Goal: Entertainment & Leisure: Consume media (video, audio)

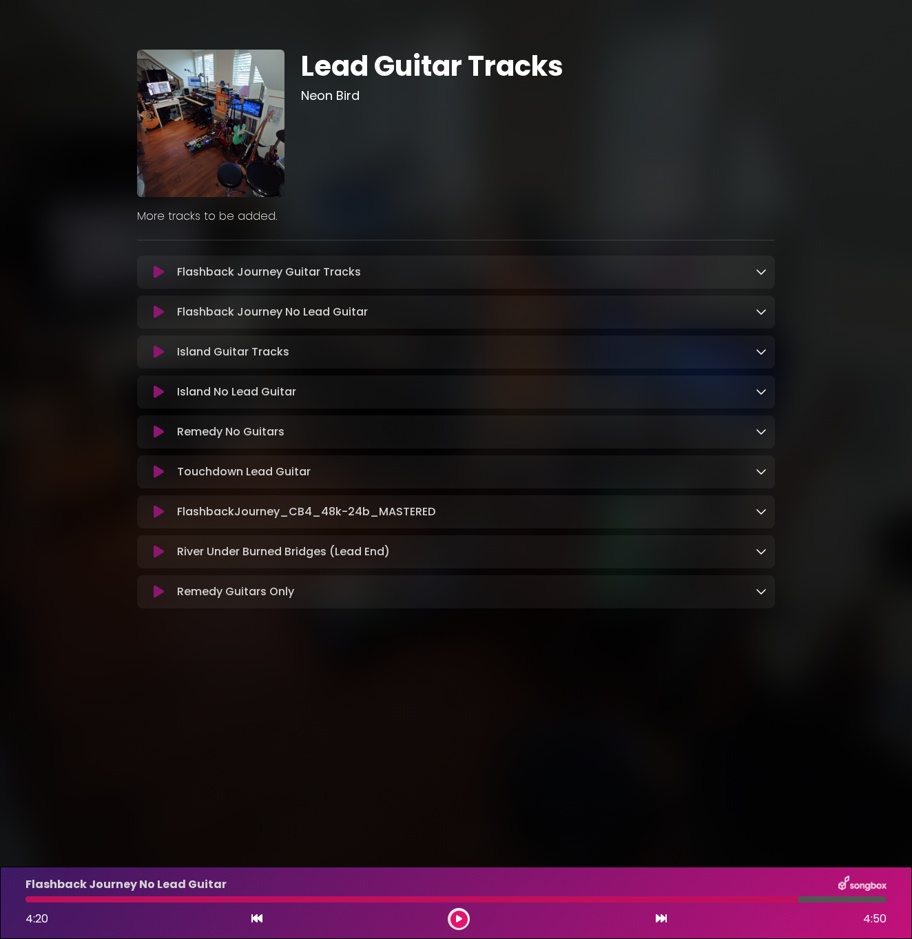
click at [162, 437] on icon at bounding box center [159, 432] width 10 height 14
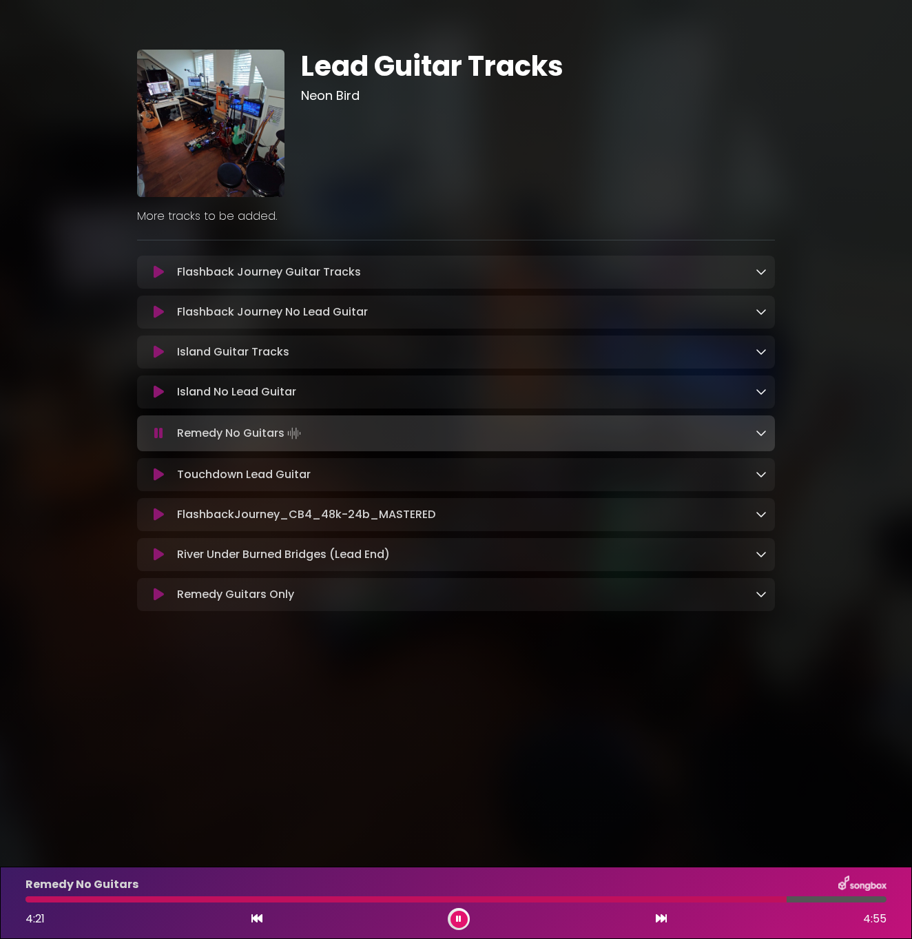
click at [723, 903] on div "Remedy No Guitars 4:21 4:55" at bounding box center [456, 903] width 878 height 54
click at [457, 921] on icon at bounding box center [459, 919] width 6 height 8
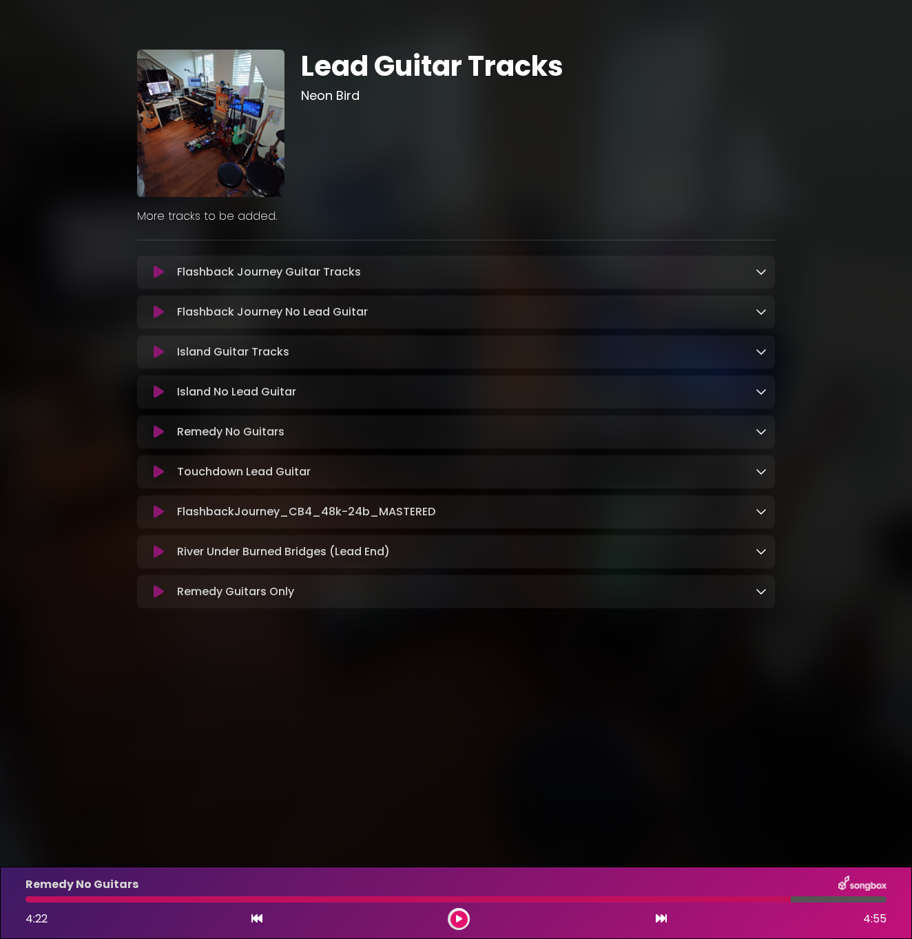
click at [157, 599] on icon at bounding box center [159, 592] width 10 height 14
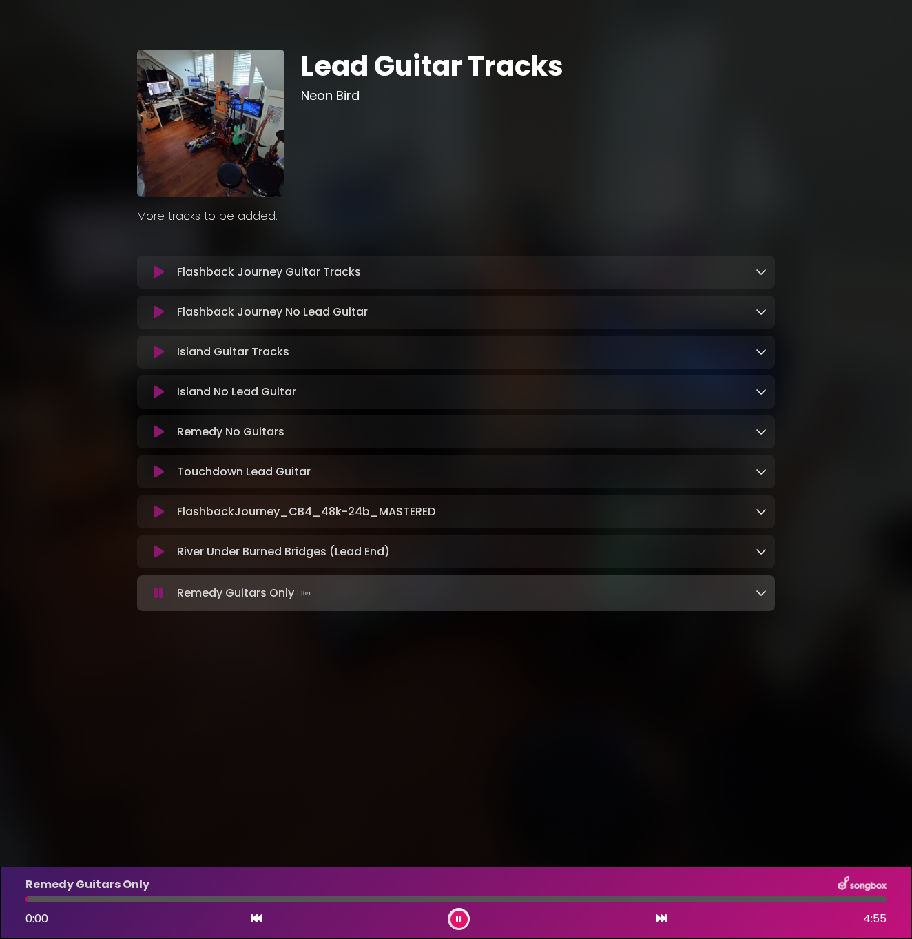
click at [451, 899] on div at bounding box center [455, 900] width 861 height 6
click at [529, 903] on div "Remedy Guitars Only 2:26 4:55" at bounding box center [456, 903] width 878 height 54
click at [538, 900] on div at bounding box center [455, 900] width 861 height 6
click at [556, 900] on div at bounding box center [455, 900] width 861 height 6
click at [586, 901] on div at bounding box center [455, 900] width 861 height 6
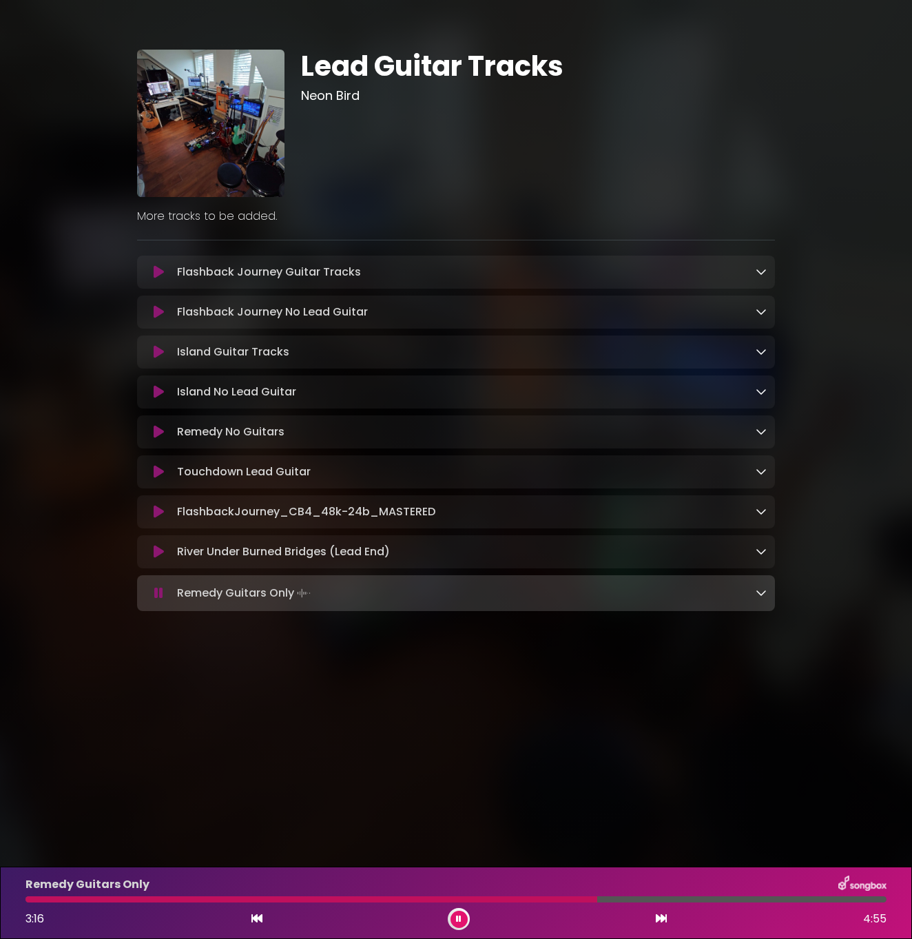
click at [613, 900] on div at bounding box center [455, 900] width 861 height 6
click at [666, 900] on div at bounding box center [455, 900] width 861 height 6
click at [464, 913] on button at bounding box center [459, 919] width 17 height 17
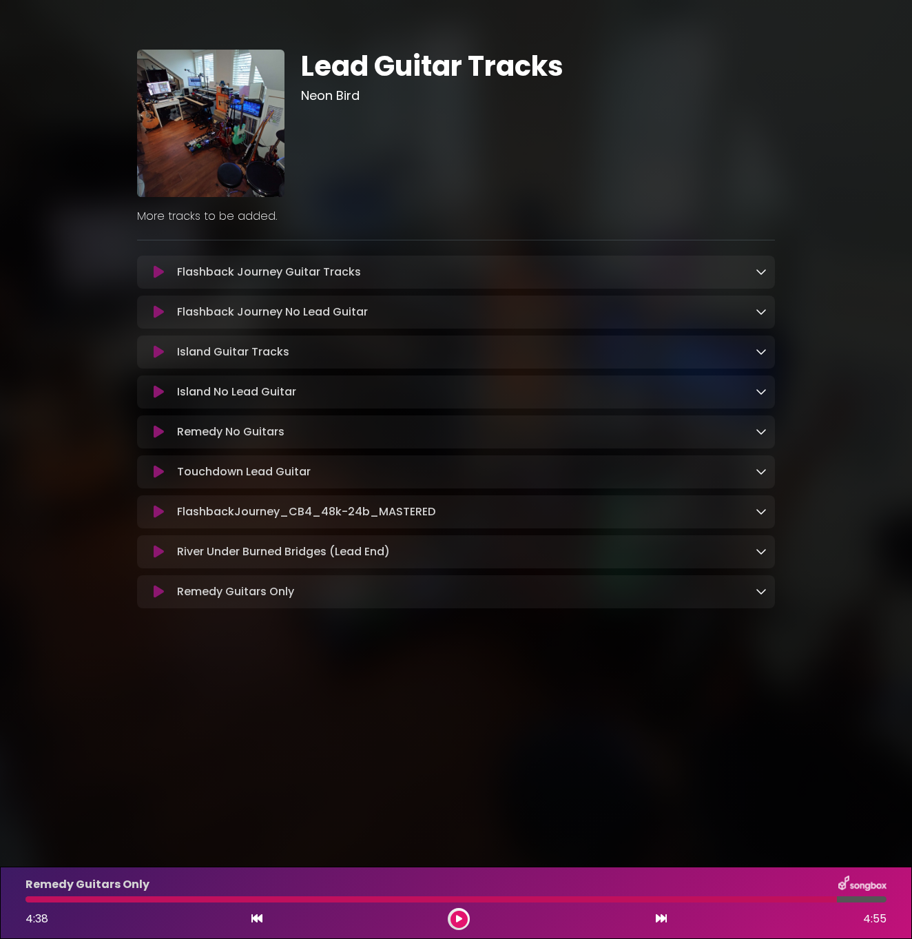
click at [450, 886] on div "Remedy Guitars Only" at bounding box center [456, 885] width 878 height 18
click at [161, 433] on icon at bounding box center [159, 432] width 10 height 14
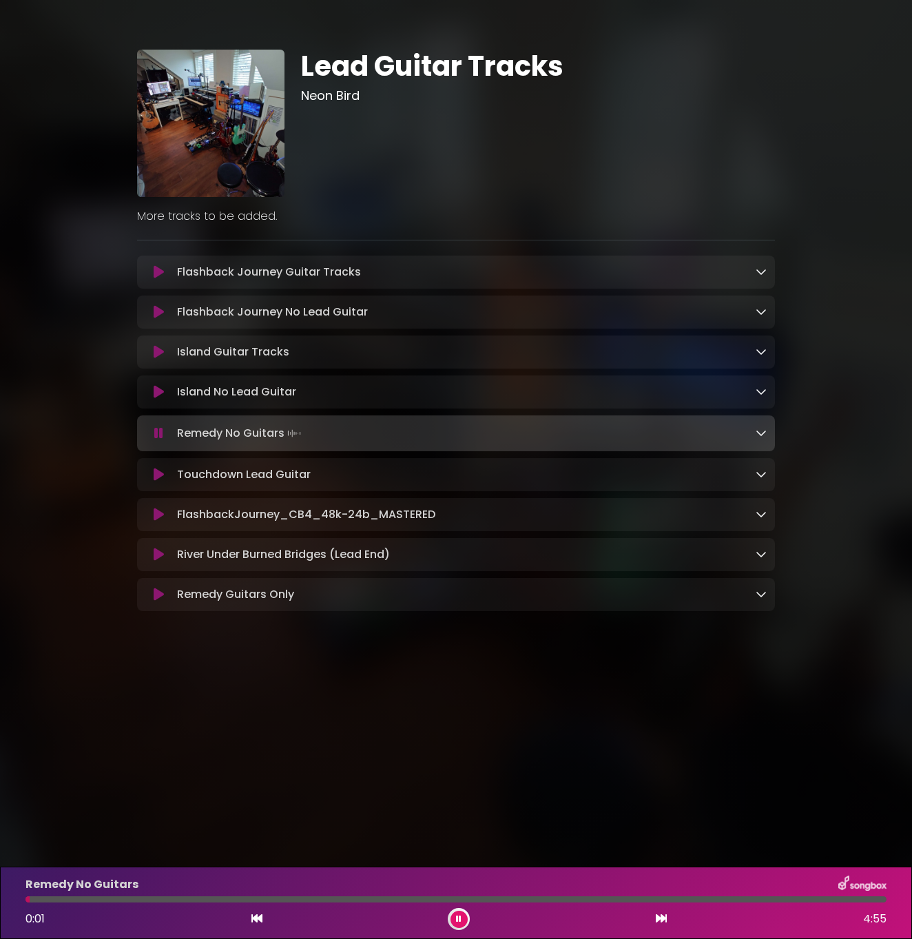
click at [481, 897] on div at bounding box center [455, 900] width 861 height 6
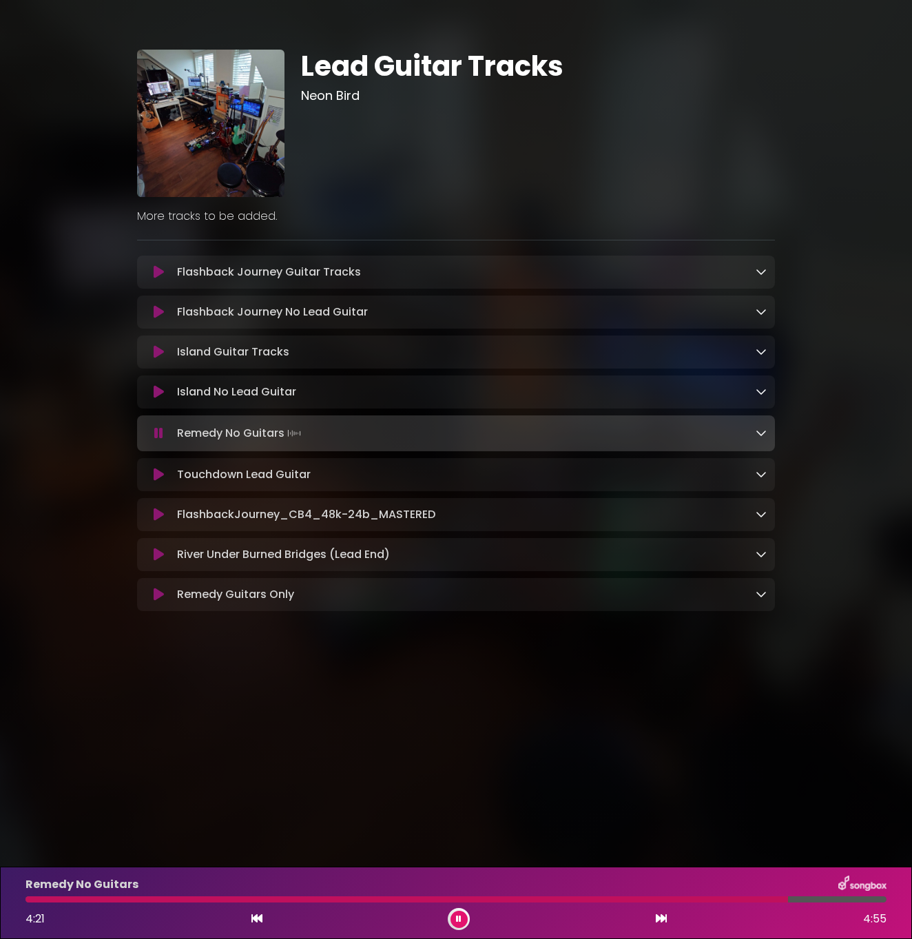
click at [558, 897] on div at bounding box center [406, 900] width 763 height 6
click at [603, 904] on div "Remedy No Guitars 3:04 4:55" at bounding box center [456, 903] width 878 height 54
click at [604, 896] on div "Remedy No Guitars 3:04 4:55" at bounding box center [456, 903] width 878 height 54
click at [602, 899] on div at bounding box center [455, 900] width 861 height 6
click at [657, 904] on div "Remedy No Guitars 3:51 4:55" at bounding box center [456, 903] width 878 height 54
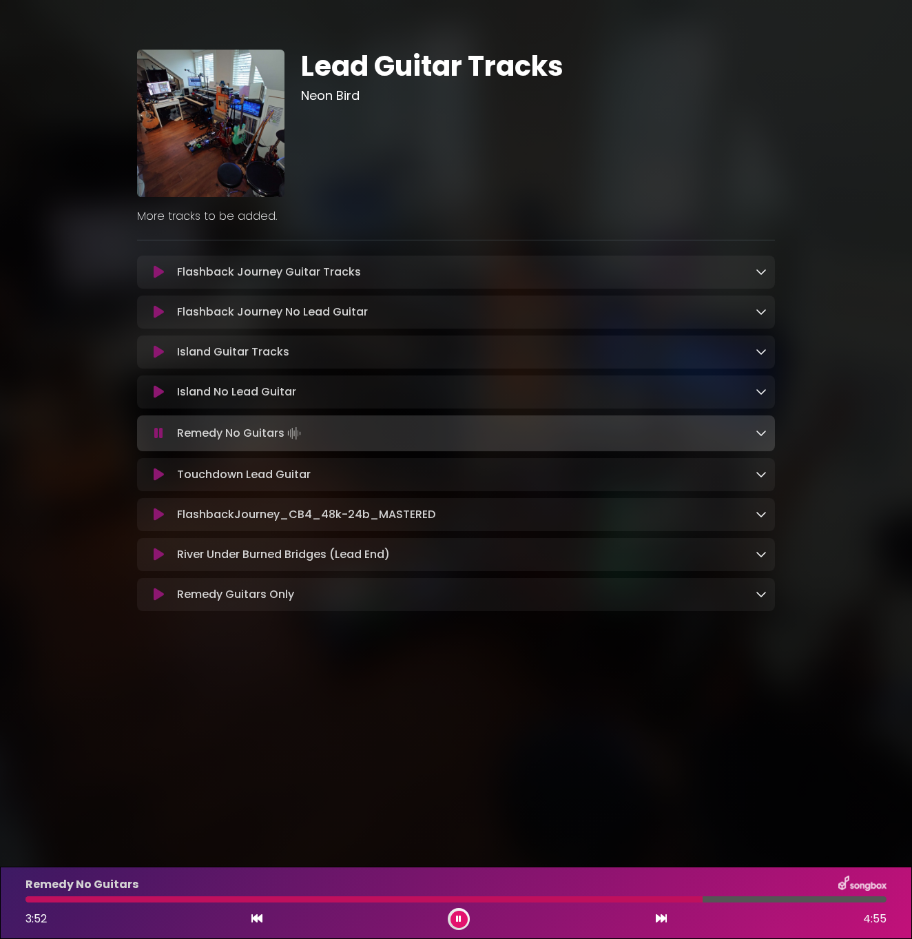
click at [651, 900] on div at bounding box center [363, 900] width 677 height 6
click at [616, 897] on div at bounding box center [358, 900] width 667 height 6
click at [162, 589] on div "Remedy Guitars Only Loading Track..." at bounding box center [456, 594] width 638 height 33
click at [162, 600] on icon at bounding box center [159, 595] width 10 height 14
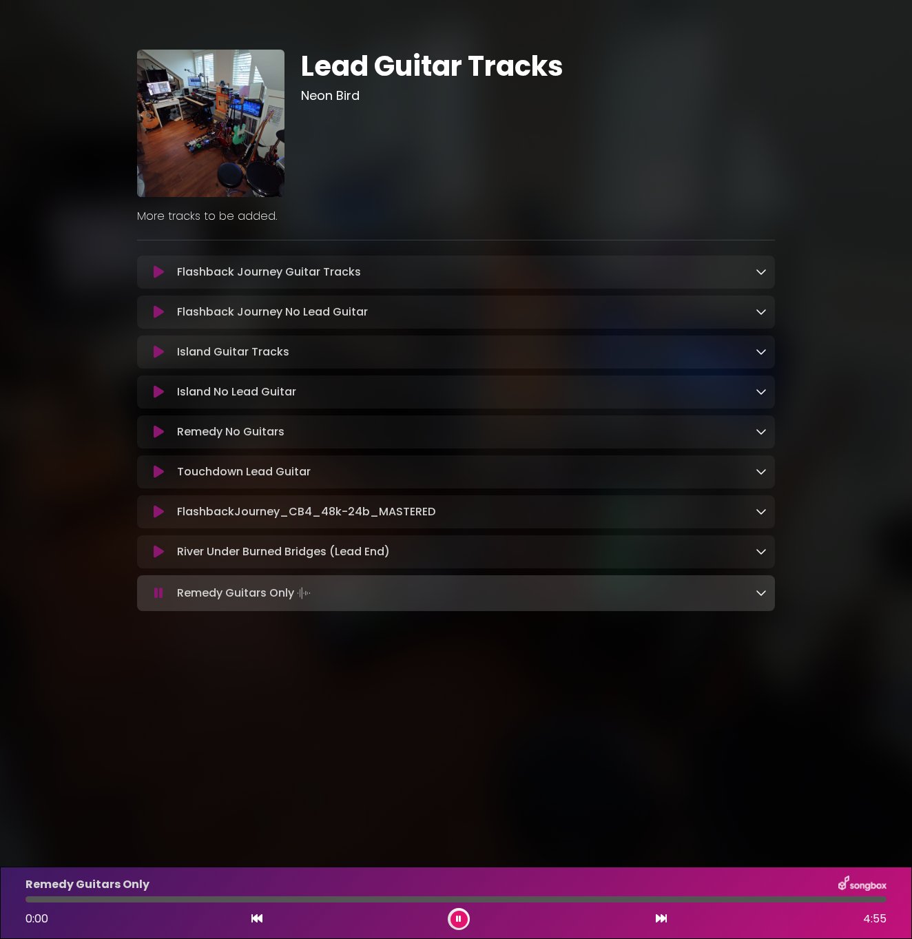
click at [597, 899] on div at bounding box center [455, 900] width 861 height 6
click at [465, 914] on button at bounding box center [459, 919] width 17 height 17
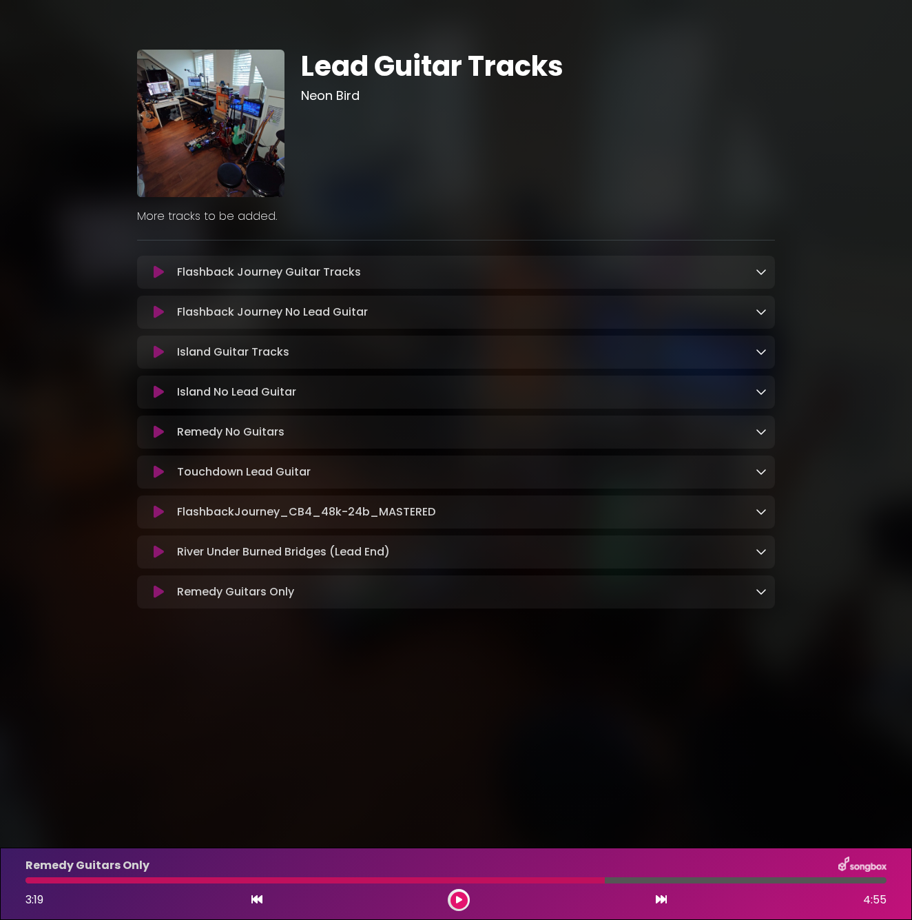
click at [150, 599] on button at bounding box center [158, 592] width 26 height 14
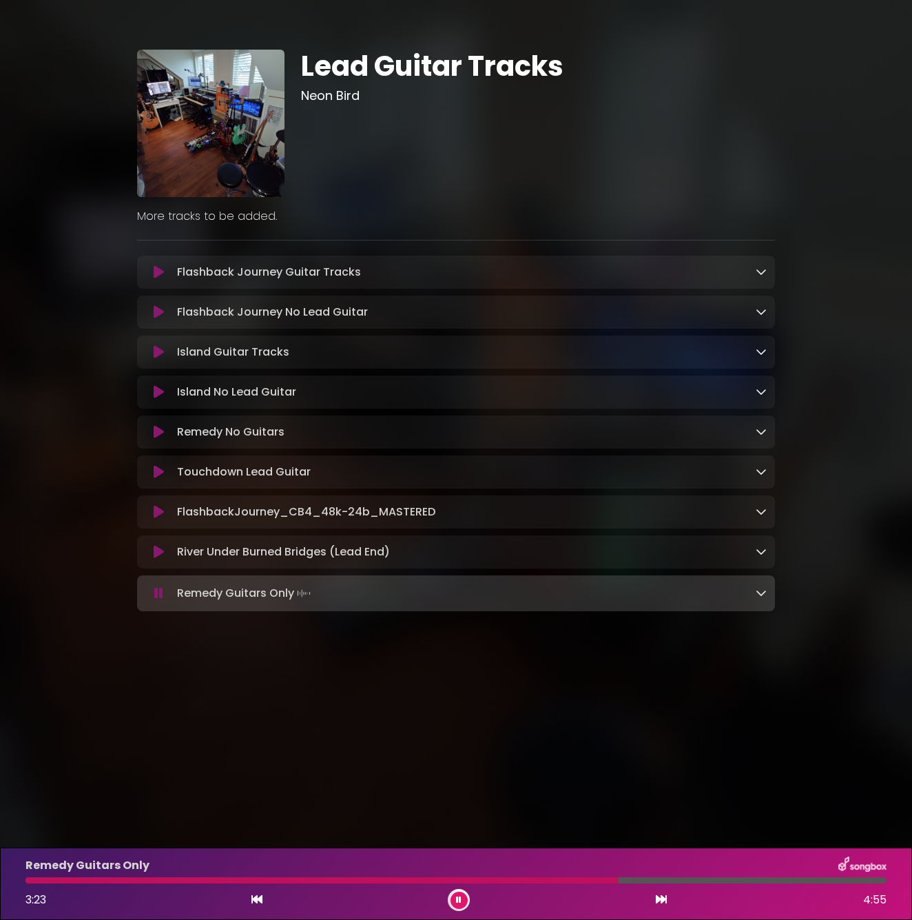
click at [695, 878] on div at bounding box center [455, 880] width 861 height 6
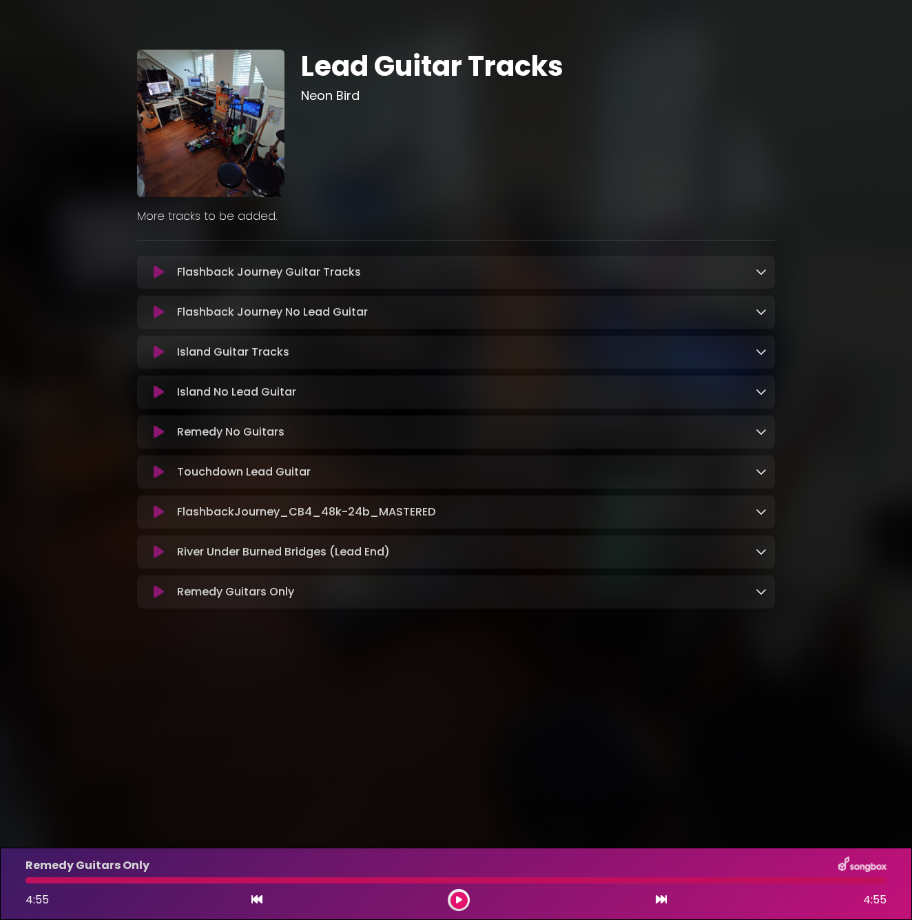
click at [157, 439] on icon at bounding box center [159, 432] width 10 height 14
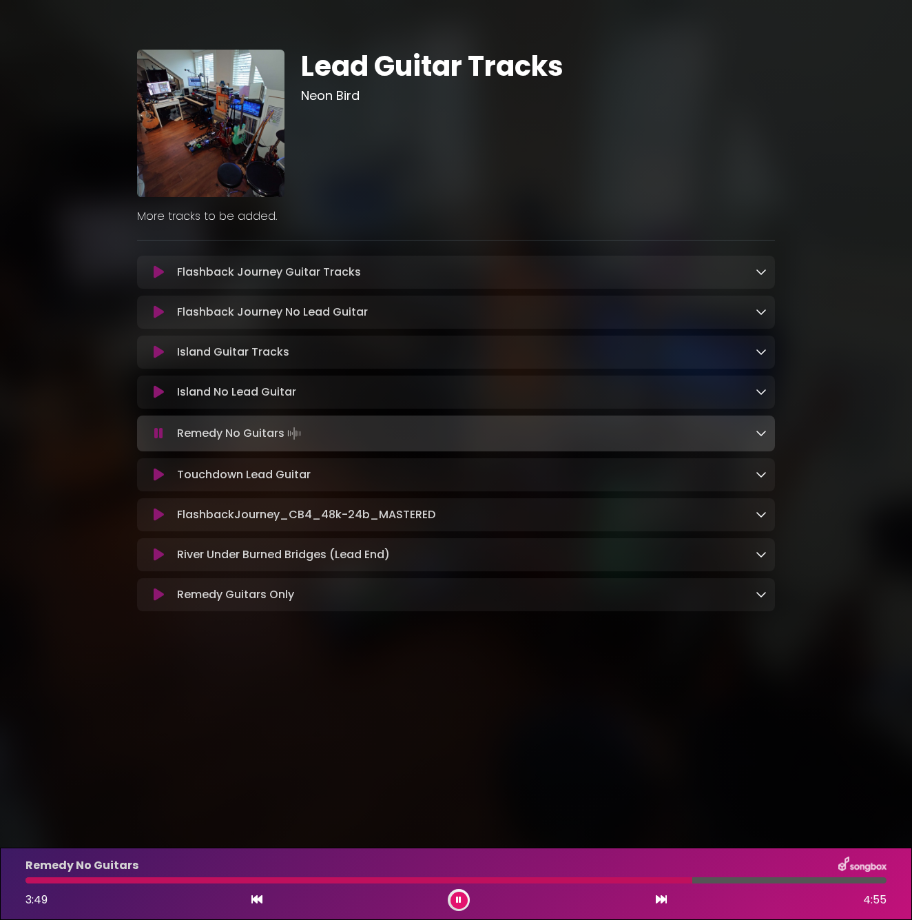
click at [629, 886] on div "Remedy No Guitars 3:49 4:55" at bounding box center [456, 884] width 878 height 54
click at [631, 879] on div at bounding box center [359, 880] width 669 height 6
click at [609, 880] on div at bounding box center [330, 880] width 610 height 6
click at [589, 880] on div at bounding box center [319, 880] width 588 height 6
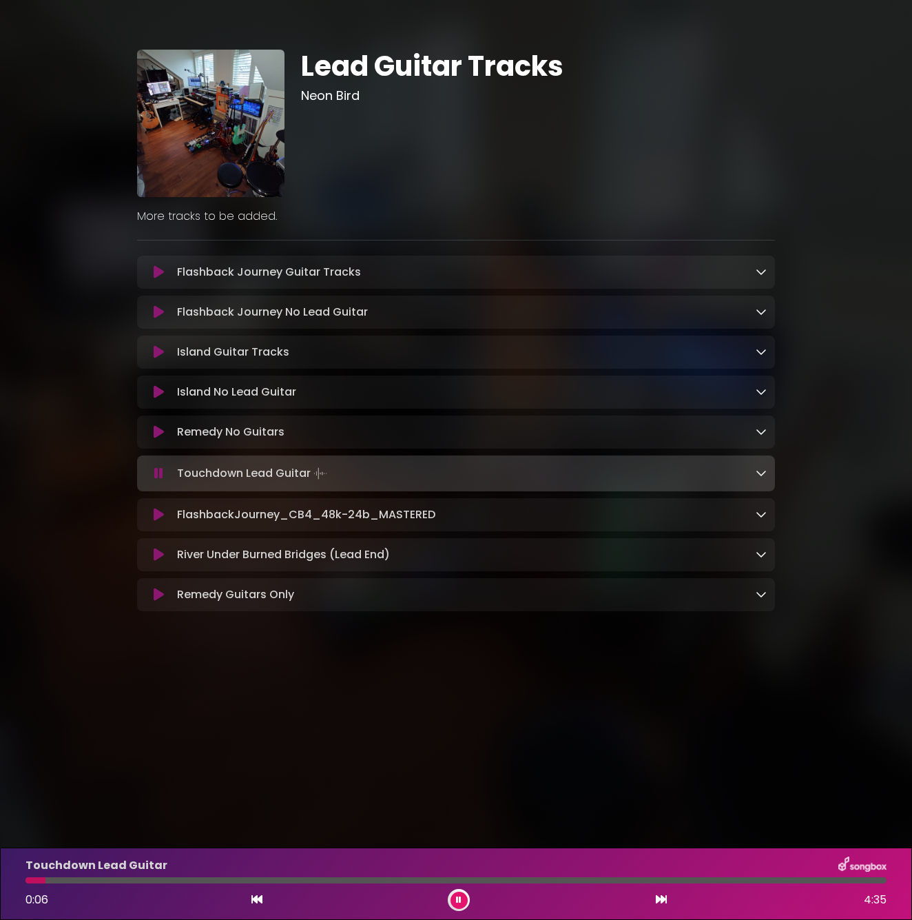
click at [167, 437] on button at bounding box center [158, 432] width 26 height 14
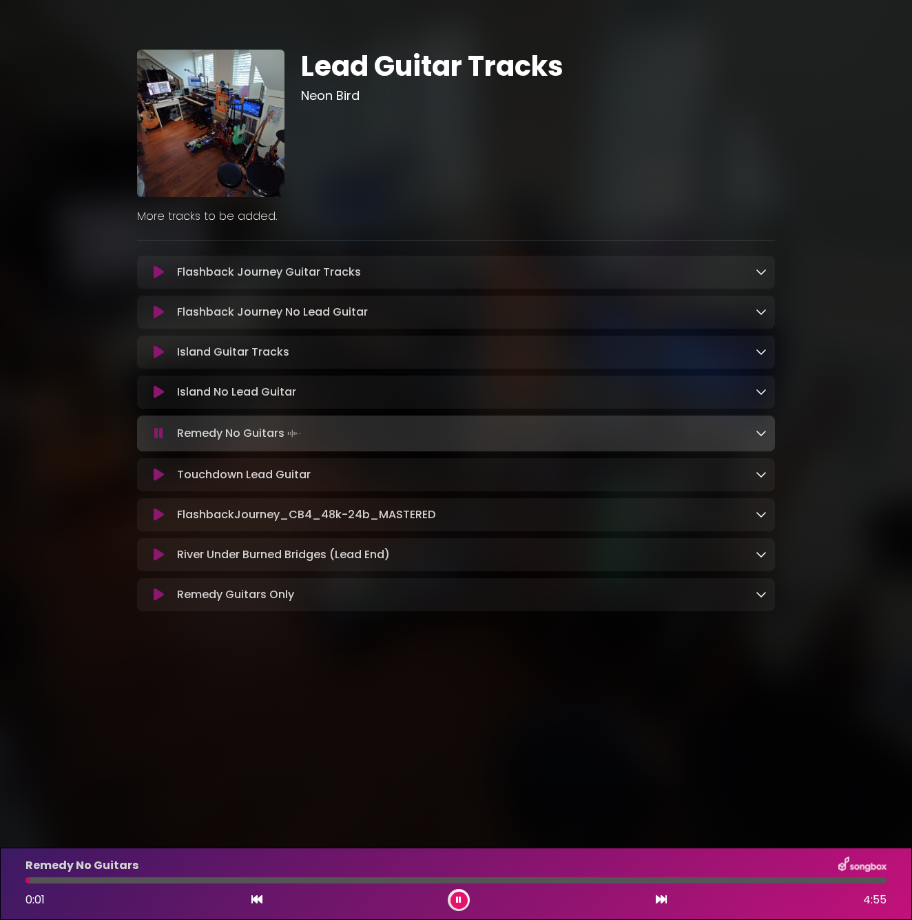
click at [502, 879] on div at bounding box center [455, 880] width 861 height 6
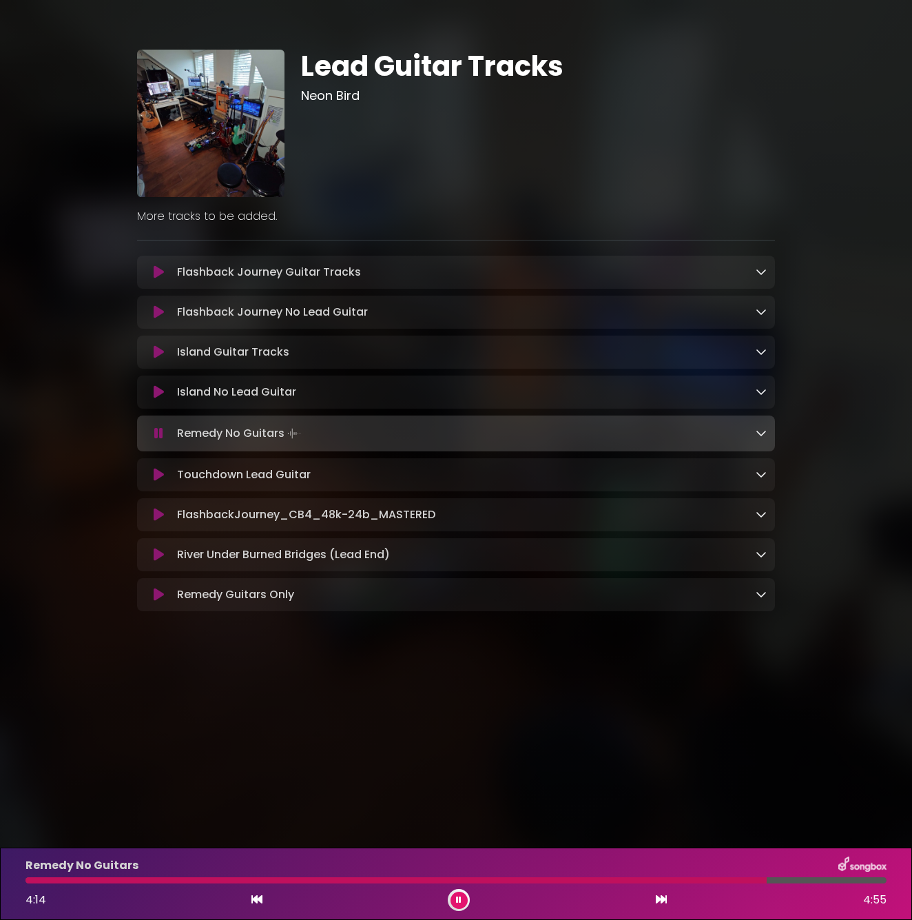
click at [692, 880] on div at bounding box center [396, 880] width 742 height 6
click at [651, 878] on div at bounding box center [360, 880] width 671 height 6
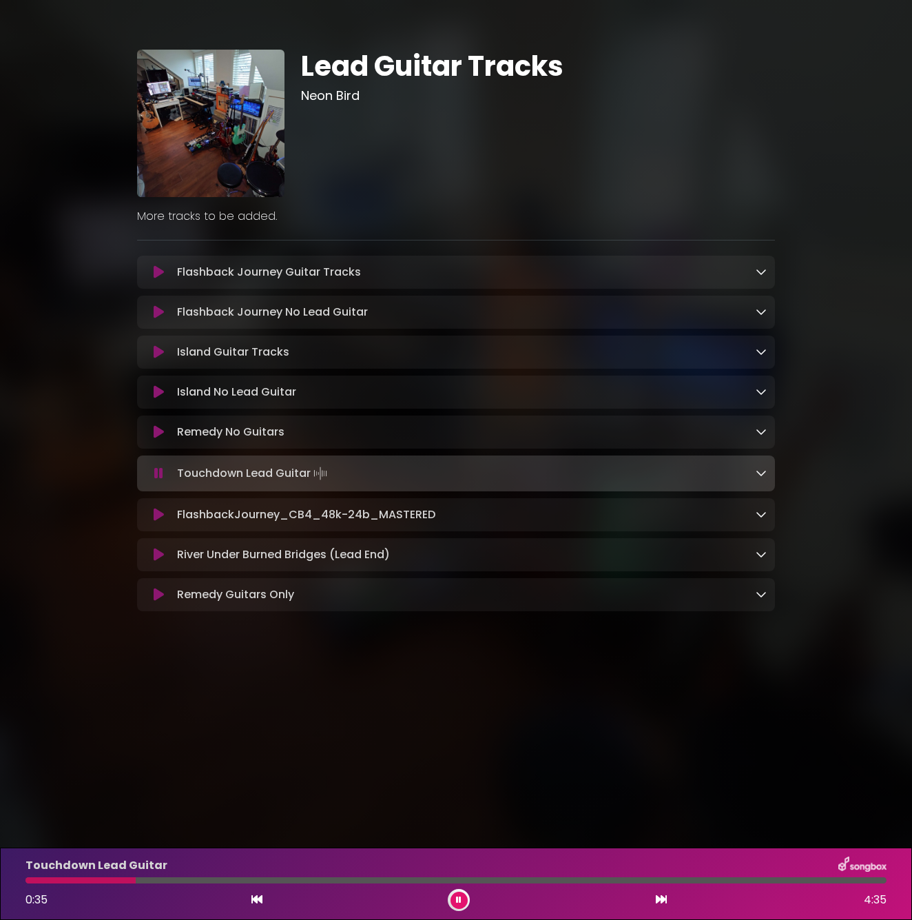
click at [163, 436] on icon at bounding box center [159, 432] width 10 height 14
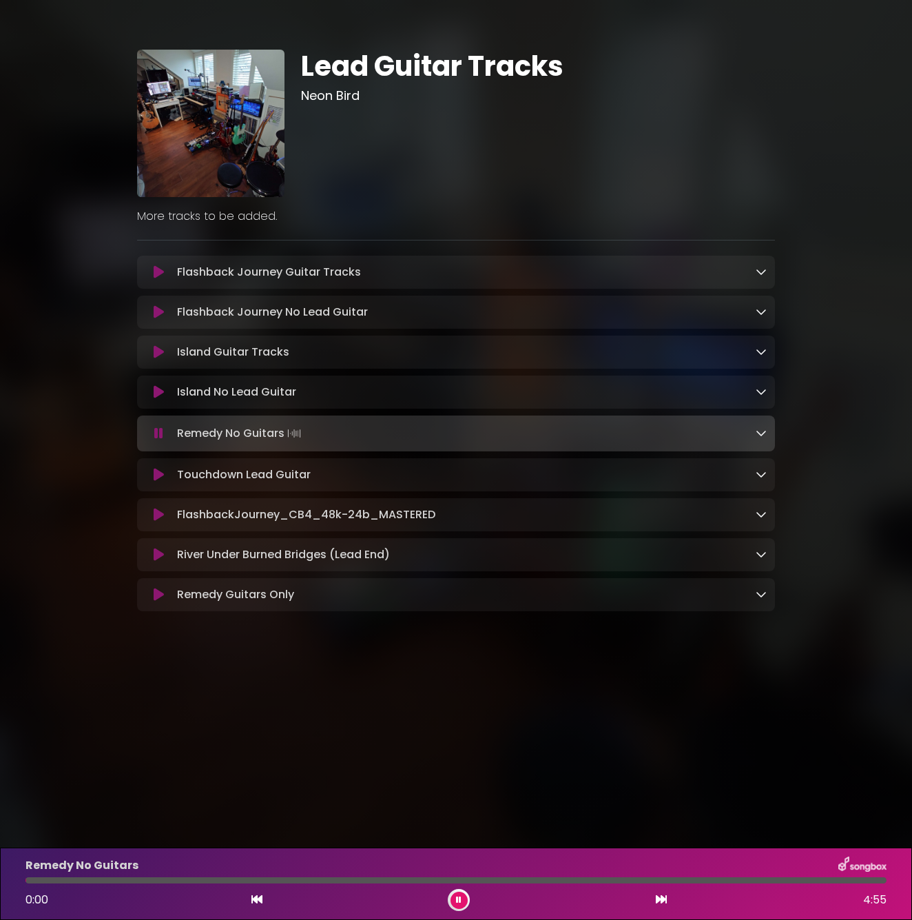
click at [609, 881] on div at bounding box center [455, 880] width 861 height 6
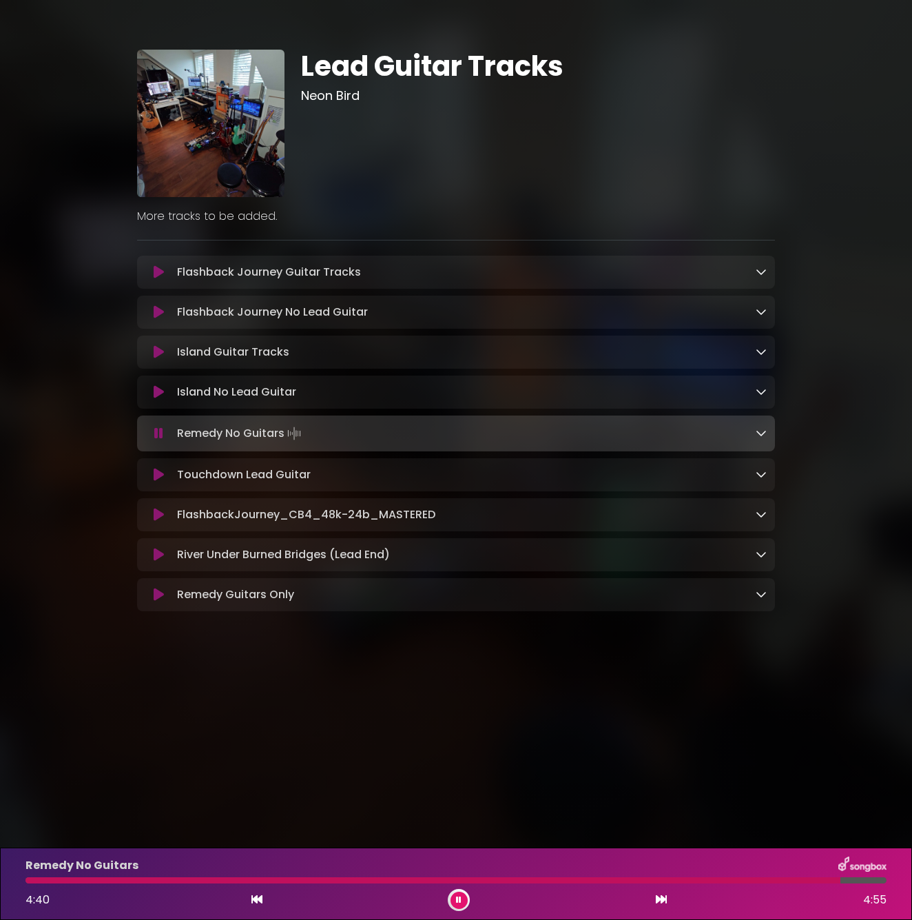
click at [786, 876] on div "Remedy No Guitars 4:40 4:55" at bounding box center [456, 884] width 878 height 54
click at [778, 880] on div at bounding box center [434, 880] width 819 height 6
click at [761, 884] on div "Remedy No Guitars 4:19 4:55" at bounding box center [456, 884] width 878 height 54
click at [717, 877] on div at bounding box center [370, 880] width 691 height 6
click at [704, 880] on div at bounding box center [371, 880] width 693 height 6
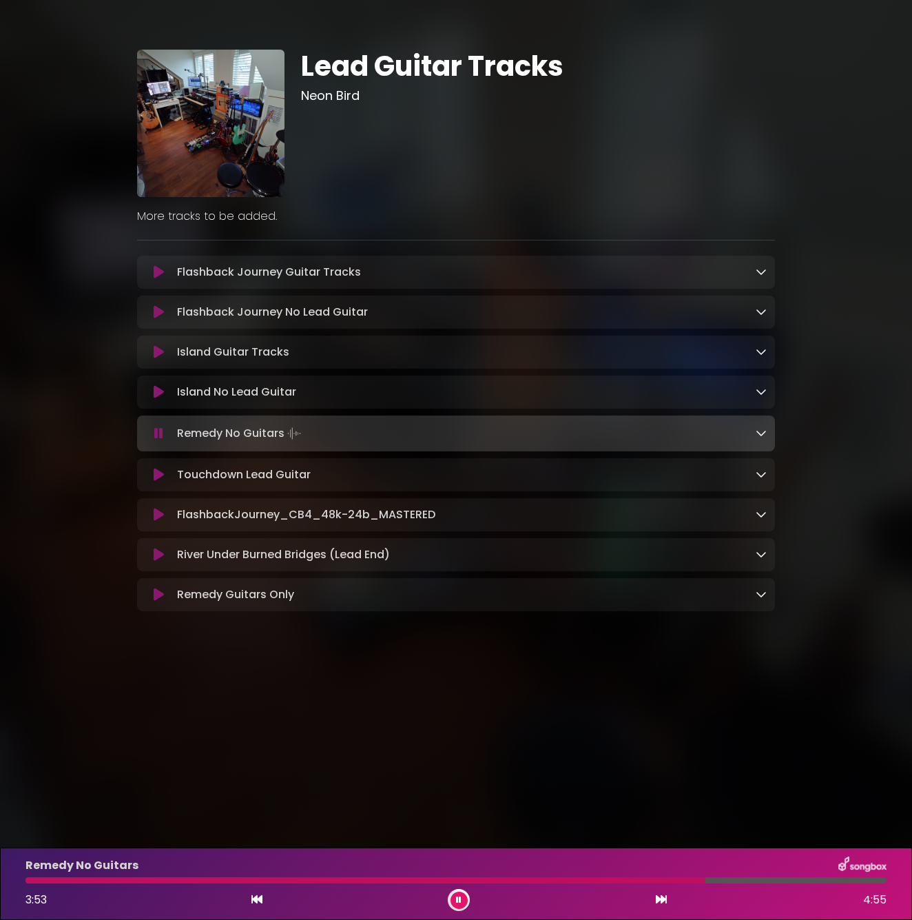
click at [688, 881] on div at bounding box center [365, 880] width 680 height 6
click at [664, 877] on div "Remedy No Guitars 3:49 4:55" at bounding box center [456, 884] width 878 height 54
click at [662, 882] on div at bounding box center [360, 880] width 671 height 6
click at [766, 881] on div at bounding box center [439, 880] width 829 height 6
click at [728, 877] on div "Remedy No Guitars 4:18 4:55" at bounding box center [456, 884] width 878 height 54
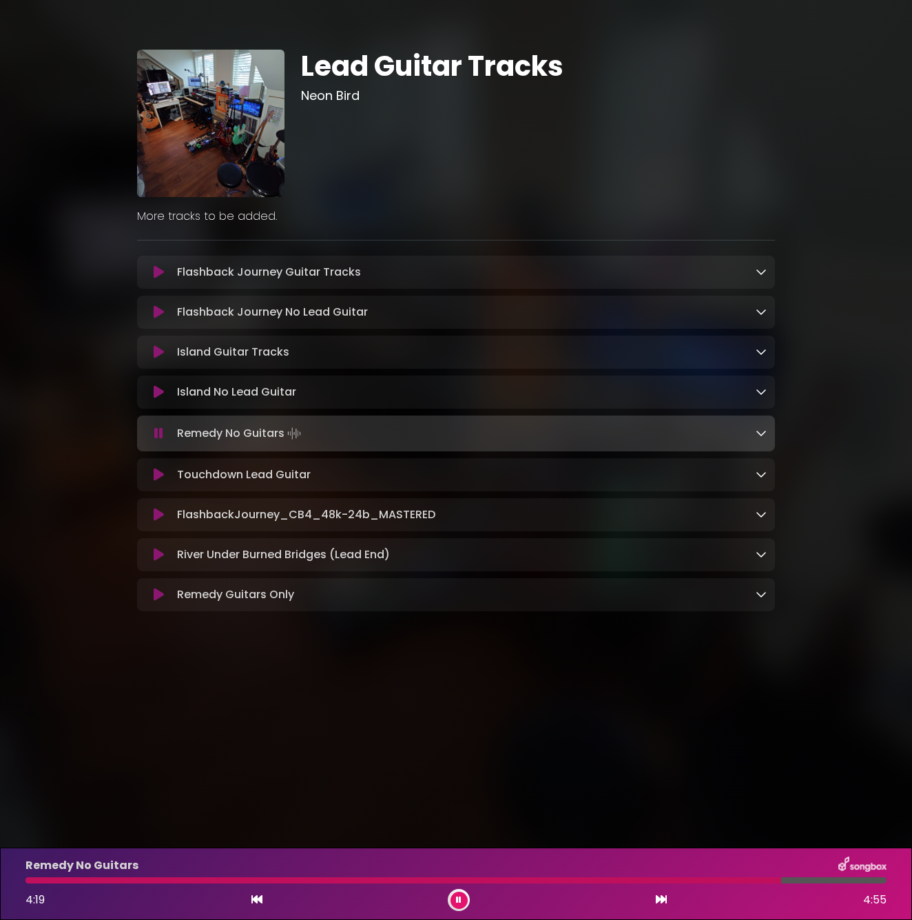
click at [727, 881] on div at bounding box center [403, 880] width 756 height 6
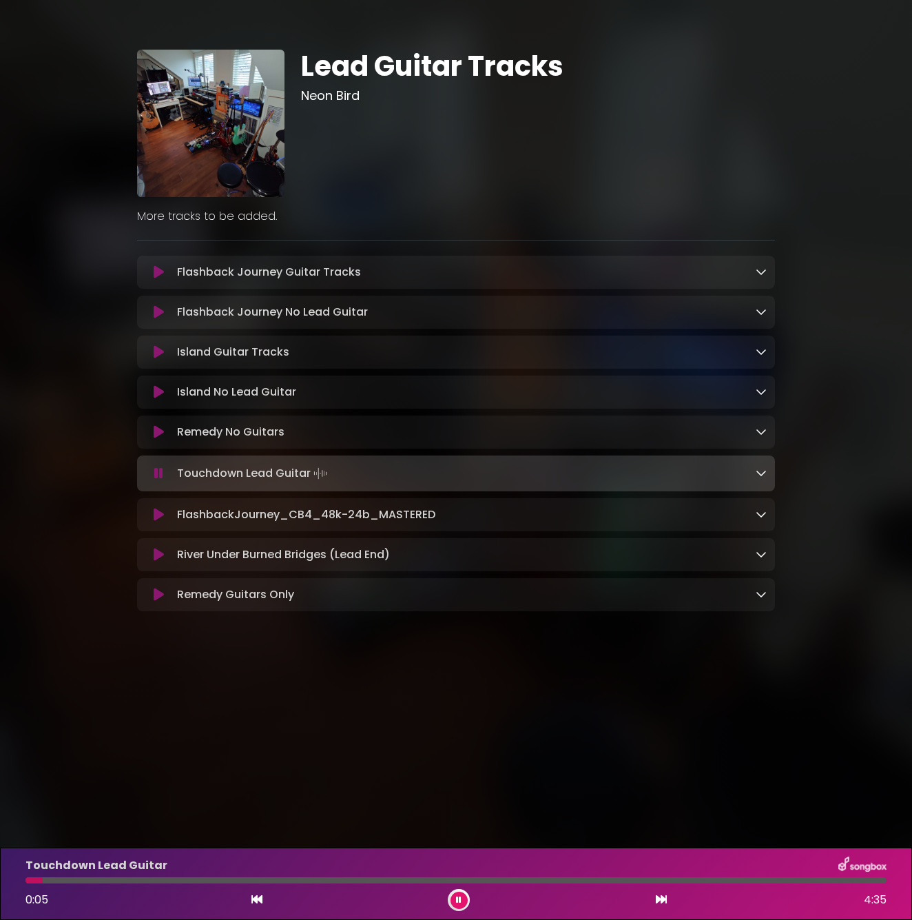
click at [163, 557] on icon at bounding box center [159, 555] width 10 height 14
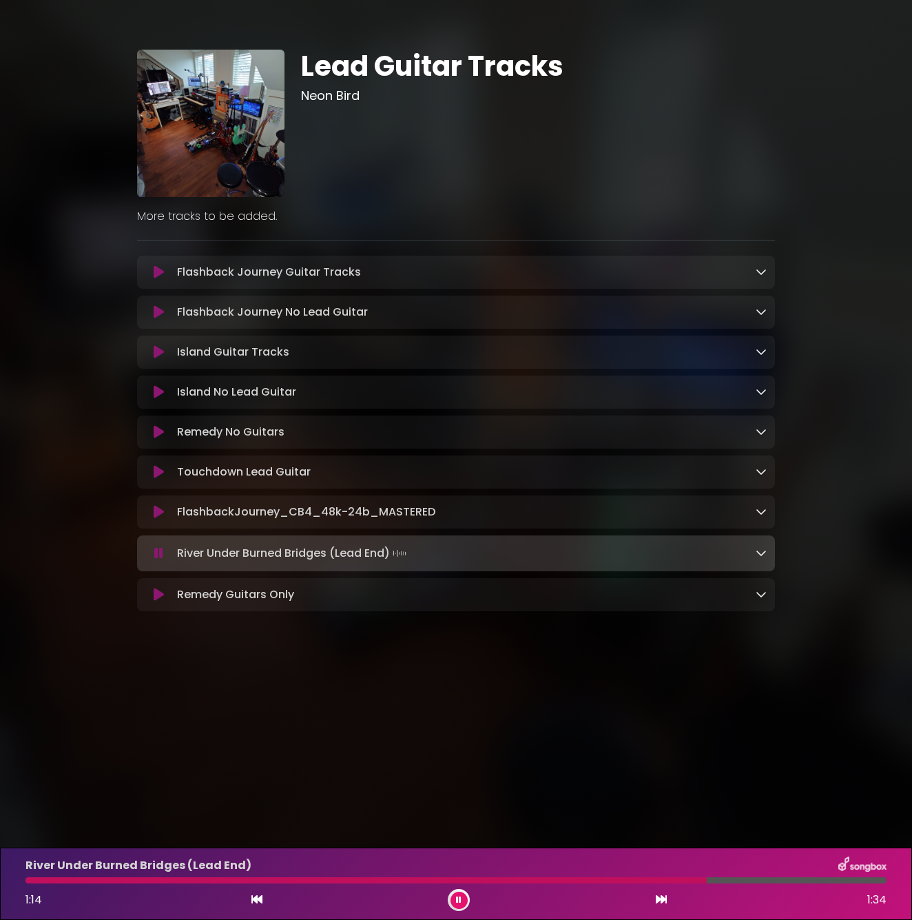
click at [492, 879] on div at bounding box center [366, 880] width 682 height 6
click at [96, 875] on div "River Under Burned Bridges (Lead End) 0:52 1:34" at bounding box center [456, 884] width 878 height 54
click at [86, 881] on div at bounding box center [266, 880] width 483 height 6
click at [537, 879] on div at bounding box center [280, 880] width 511 height 6
click at [48, 881] on div at bounding box center [284, 880] width 518 height 6
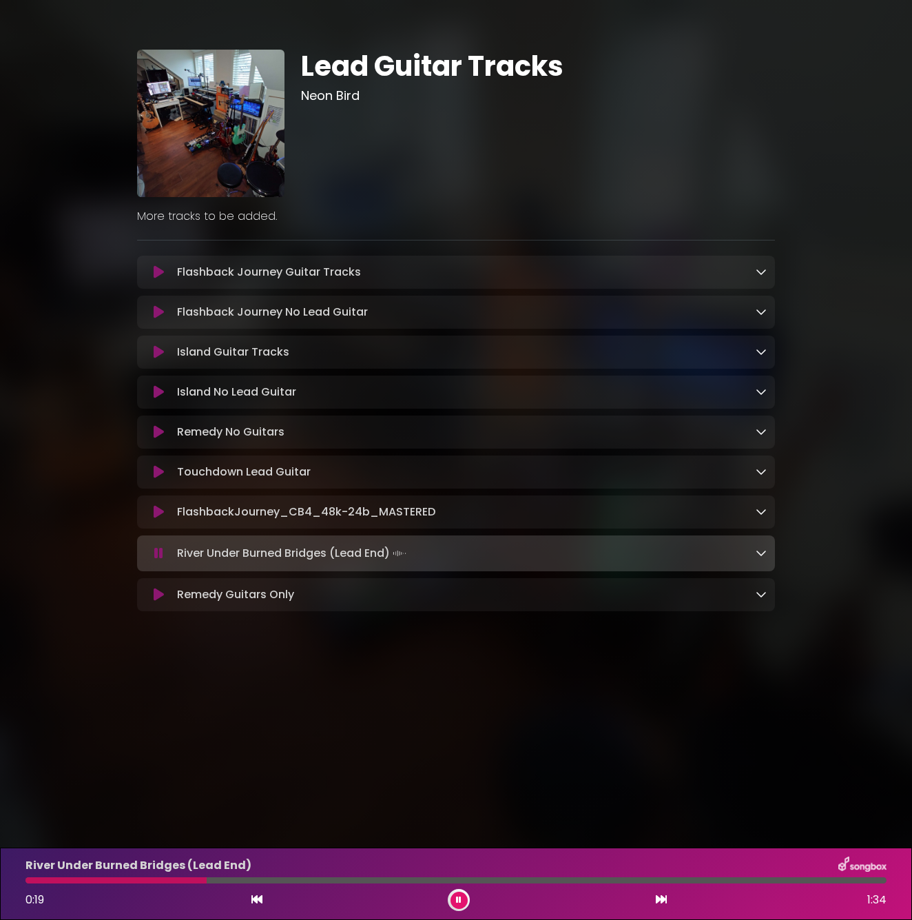
click at [48, 881] on div at bounding box center [115, 880] width 181 height 6
click at [460, 903] on icon at bounding box center [459, 900] width 6 height 8
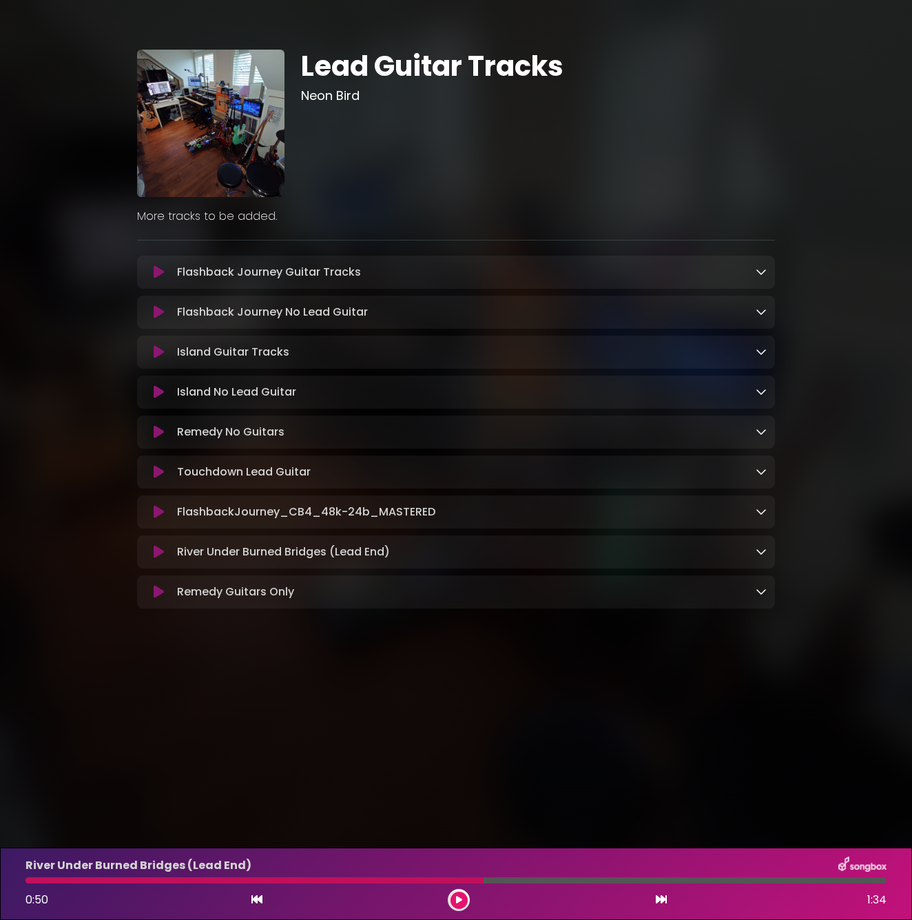
click at [523, 2] on div "Lead Guitar Tracks Neon Bird ×" at bounding box center [456, 332] width 912 height 665
click at [154, 399] on icon at bounding box center [159, 392] width 10 height 14
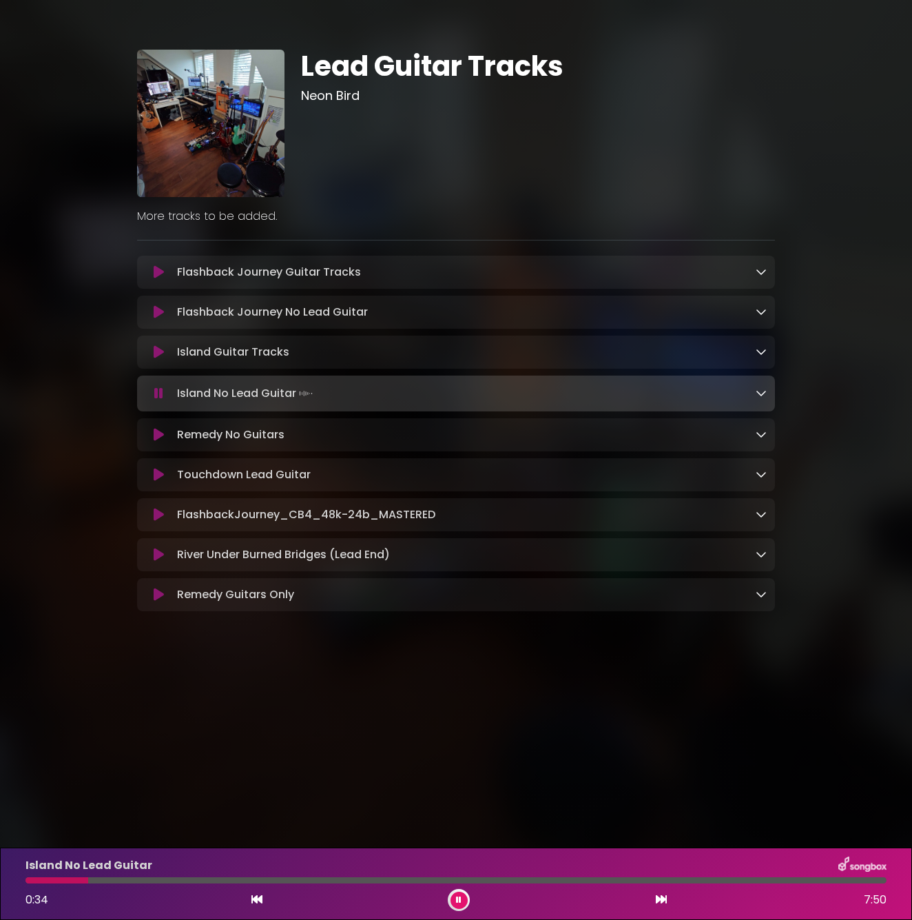
click at [28, 883] on div at bounding box center [56, 880] width 63 height 6
click at [458, 897] on icon at bounding box center [459, 900] width 6 height 8
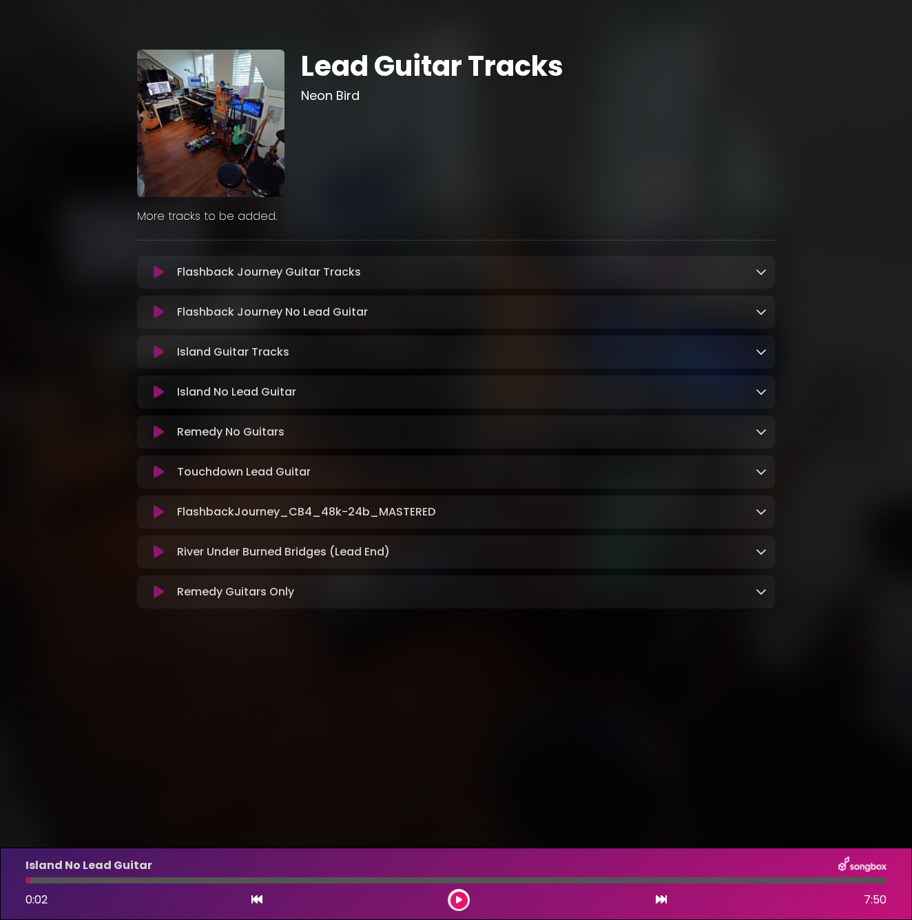
click at [163, 360] on div "Island Guitar Tracks Loading Track..." at bounding box center [456, 352] width 622 height 17
click at [159, 356] on icon at bounding box center [159, 352] width 10 height 14
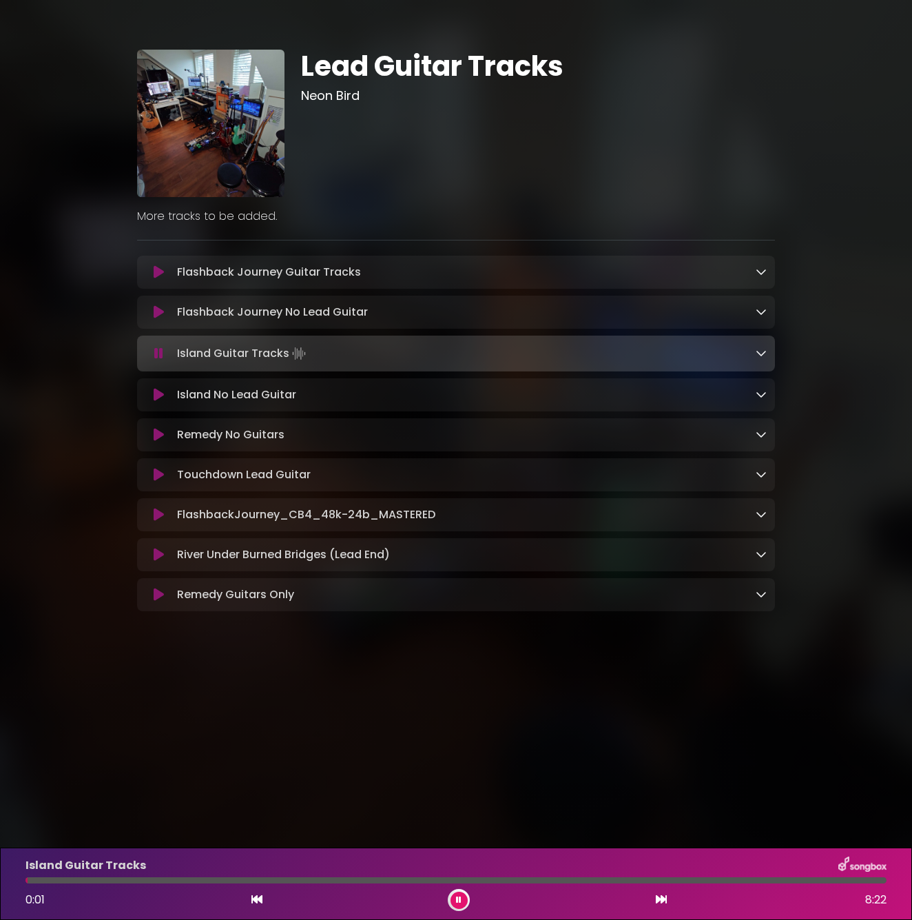
click at [43, 876] on div "Island Guitar Tracks 0:01 8:22" at bounding box center [456, 884] width 878 height 54
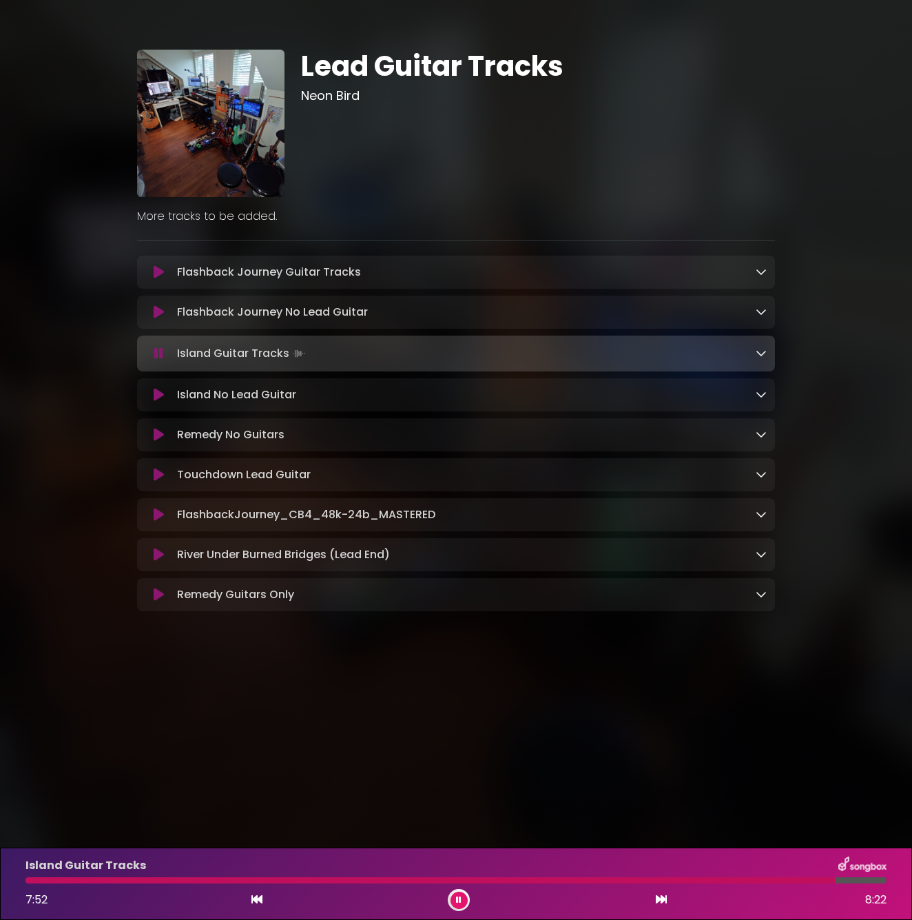
click at [162, 351] on icon at bounding box center [158, 354] width 9 height 14
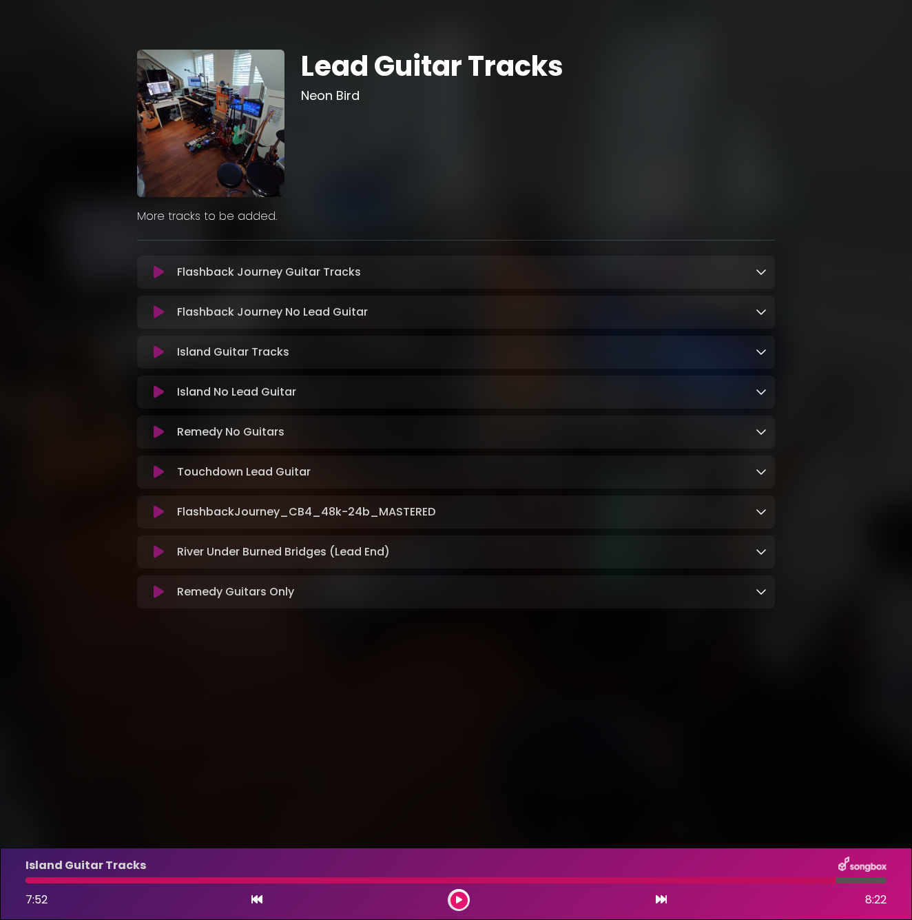
click at [162, 391] on icon at bounding box center [159, 392] width 10 height 14
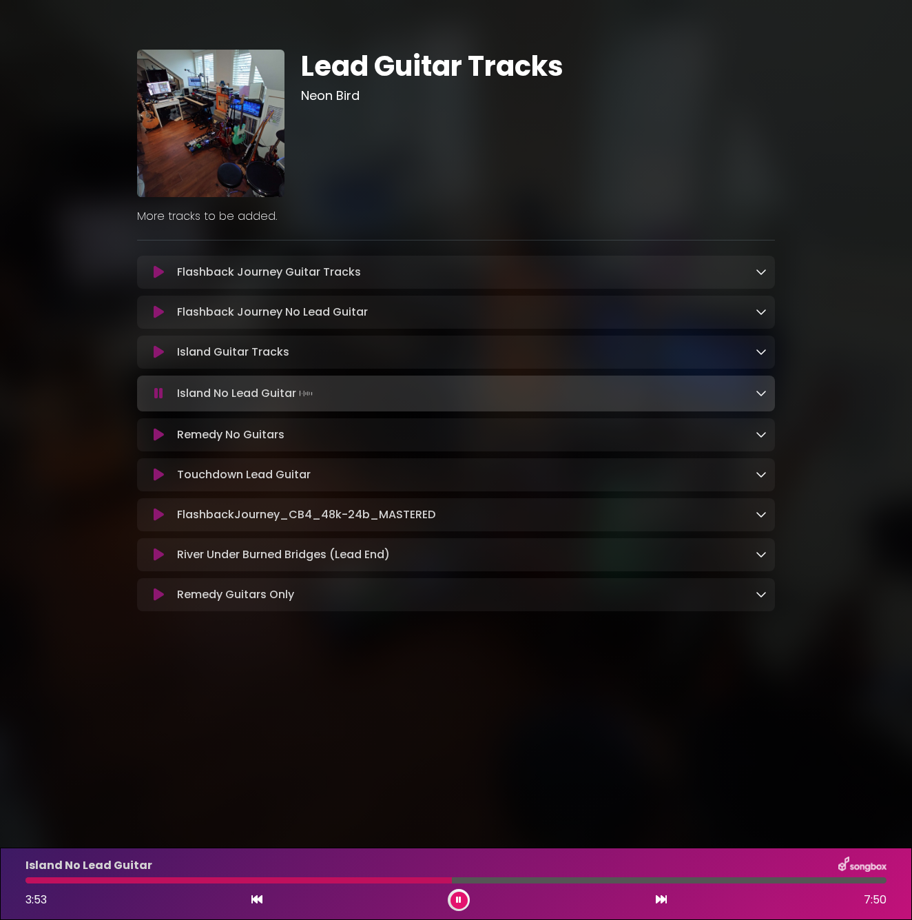
click at [402, 888] on div "Island No Lead Guitar 3:53 7:50" at bounding box center [456, 884] width 878 height 54
click at [400, 879] on div at bounding box center [238, 880] width 427 height 6
click at [392, 879] on div at bounding box center [317, 880] width 584 height 6
click at [411, 882] on div at bounding box center [271, 880] width 493 height 6
click at [411, 879] on div at bounding box center [455, 880] width 861 height 6
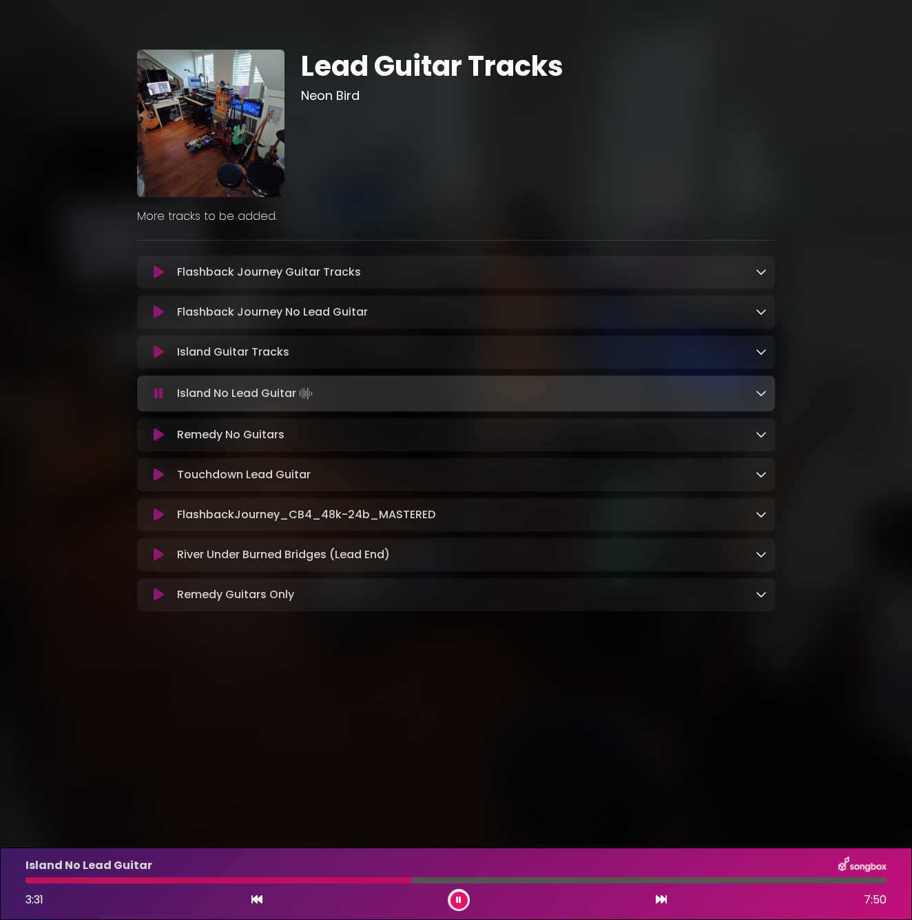
click at [380, 881] on div at bounding box center [218, 880] width 387 height 6
click at [349, 881] on div at bounding box center [202, 880] width 355 height 6
click at [349, 881] on div at bounding box center [283, 880] width 516 height 6
click at [365, 875] on div "Island No Lead Guitar 4:03 7:50" at bounding box center [456, 884] width 878 height 54
click at [365, 881] on div at bounding box center [248, 880] width 447 height 6
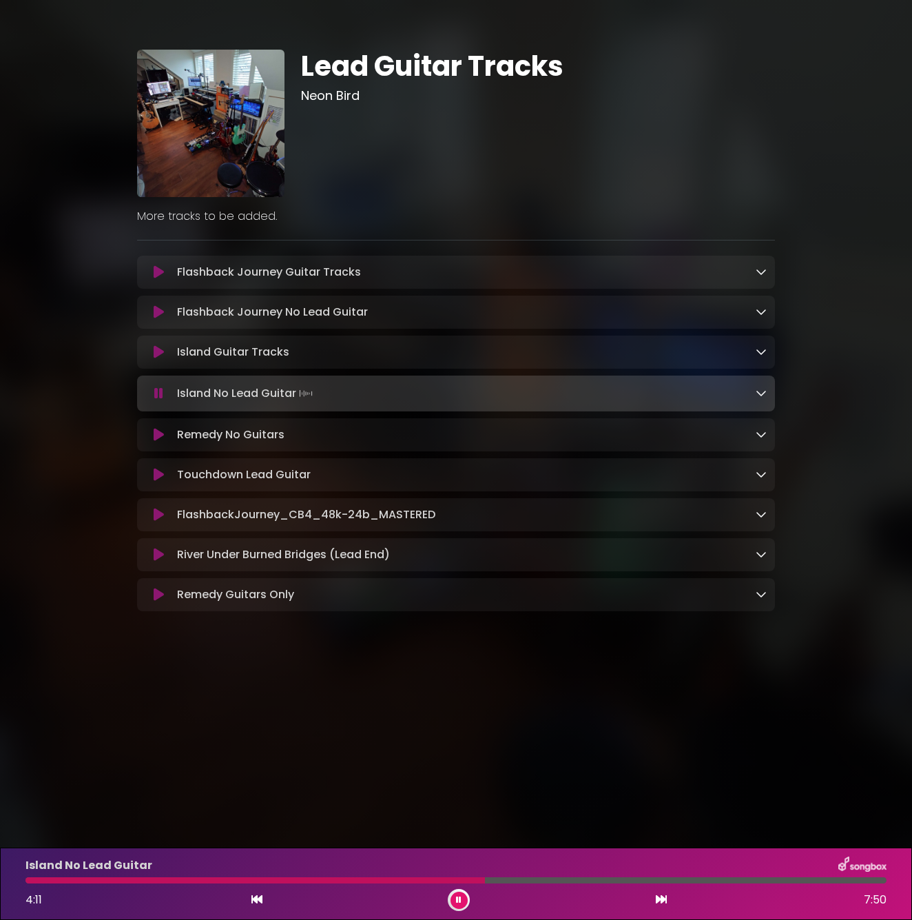
click at [347, 875] on div "Island No Lead Guitar 4:11 7:50" at bounding box center [456, 884] width 878 height 54
click at [379, 891] on div "4:13 7:50" at bounding box center [456, 900] width 878 height 22
click at [380, 878] on div at bounding box center [257, 880] width 464 height 6
click at [462, 896] on button at bounding box center [459, 900] width 17 height 17
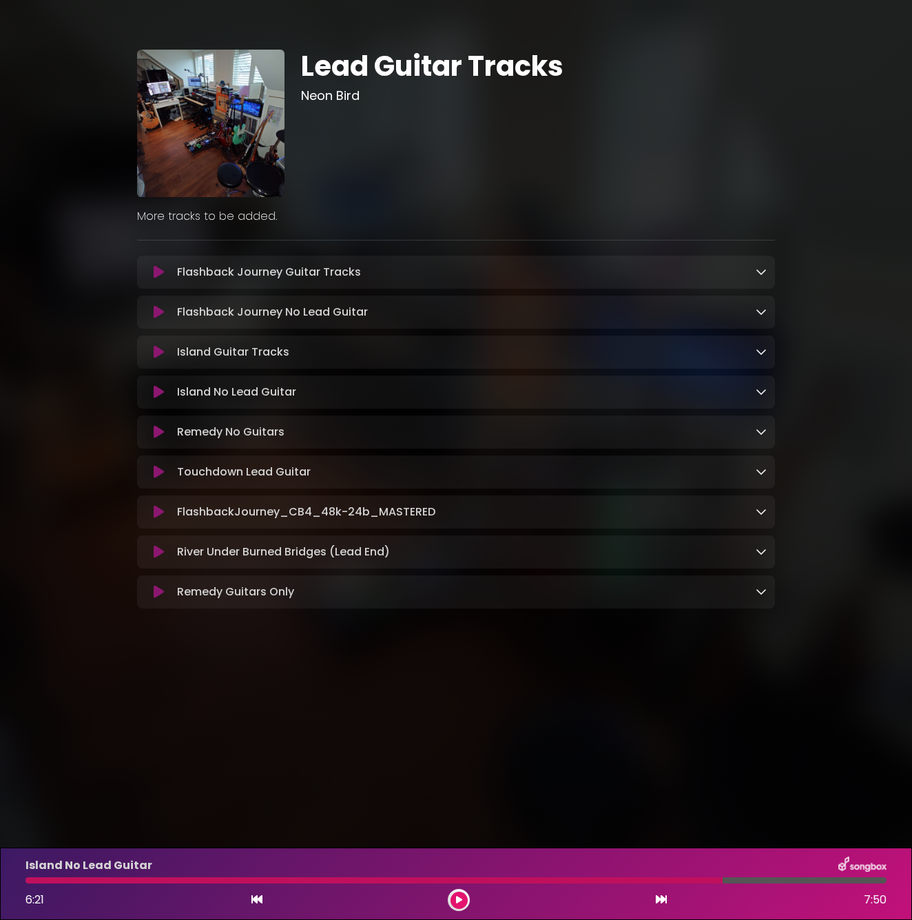
click at [335, 877] on div "Island No Lead Guitar 6:21 7:50" at bounding box center [456, 884] width 878 height 54
click at [347, 879] on div at bounding box center [373, 880] width 697 height 6
click at [467, 897] on div at bounding box center [459, 900] width 22 height 22
click at [462, 899] on icon at bounding box center [459, 900] width 6 height 8
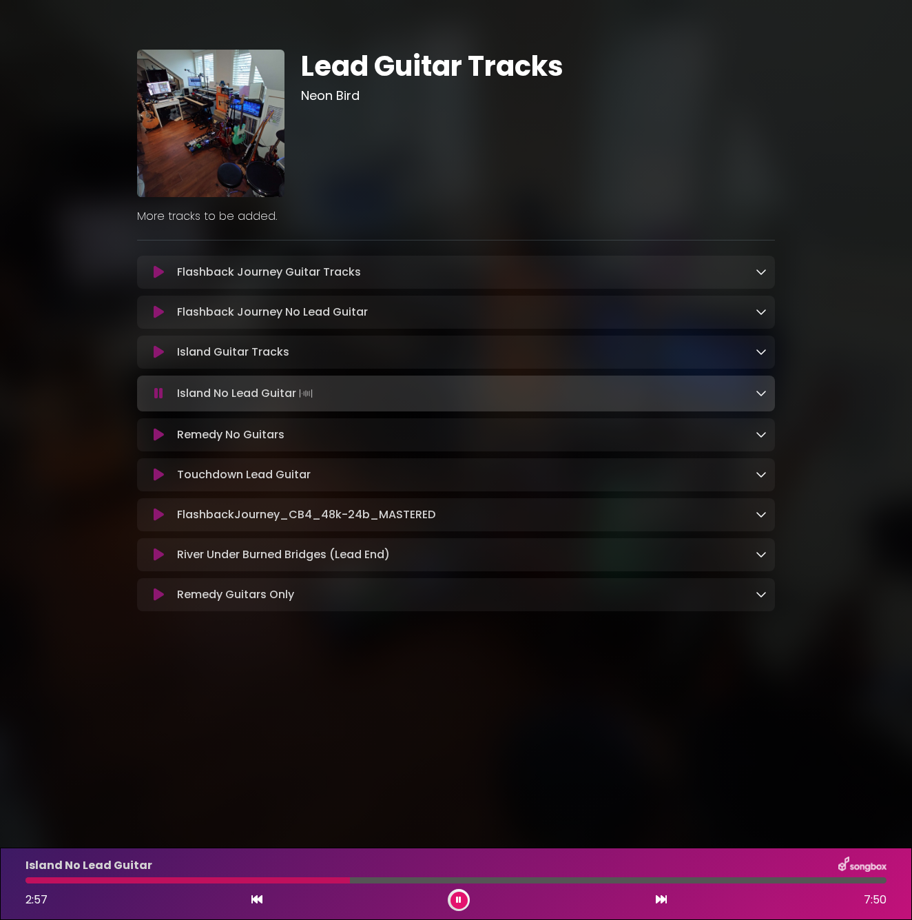
click at [377, 879] on div at bounding box center [455, 880] width 861 height 6
click at [382, 880] on div at bounding box center [266, 880] width 482 height 6
click at [382, 880] on div at bounding box center [425, 880] width 801 height 6
click at [382, 880] on div at bounding box center [222, 880] width 394 height 6
drag, startPoint x: 382, startPoint y: 880, endPoint x: 382, endPoint y: 893, distance: 13.1
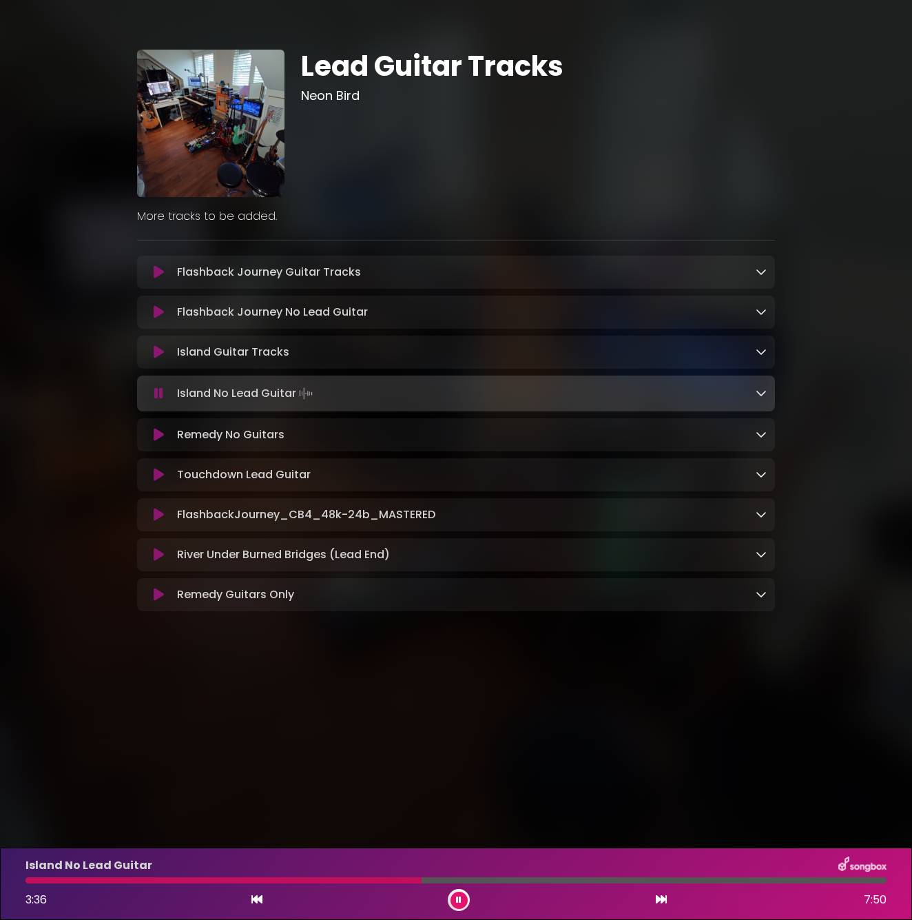
click at [382, 881] on div at bounding box center [223, 880] width 396 height 6
click at [396, 881] on div at bounding box center [223, 880] width 396 height 6
click at [396, 881] on div at bounding box center [247, 880] width 445 height 6
drag, startPoint x: 396, startPoint y: 881, endPoint x: 417, endPoint y: 881, distance: 21.4
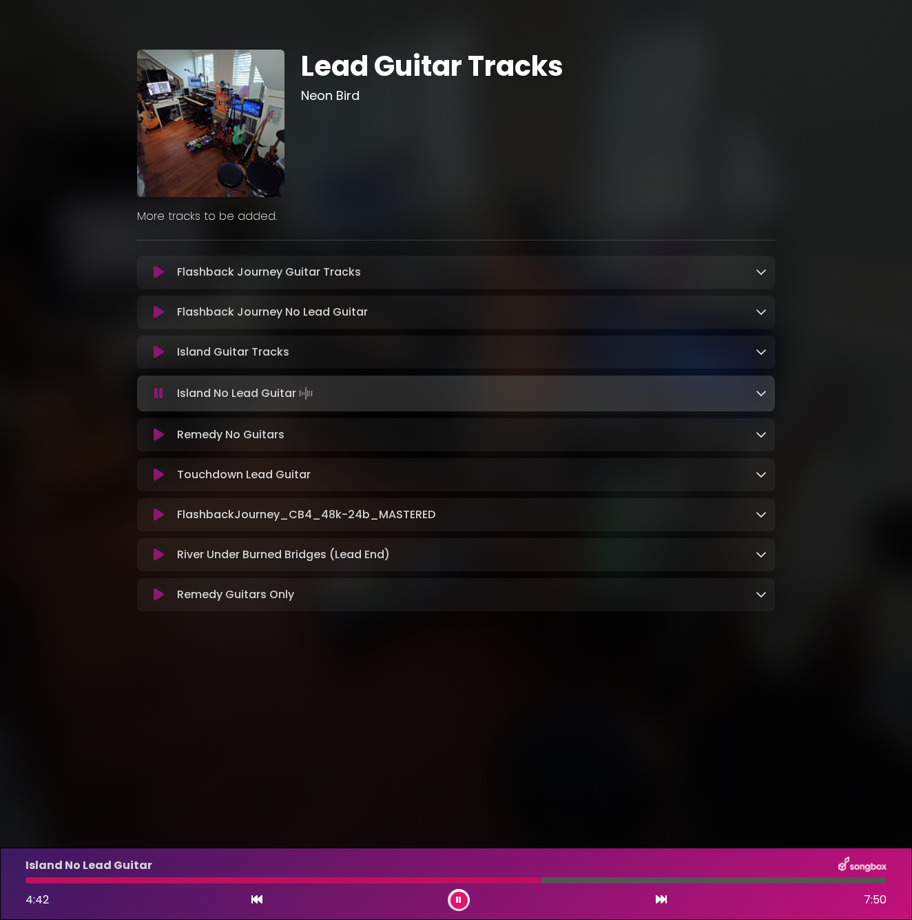
click at [396, 881] on div at bounding box center [283, 880] width 517 height 6
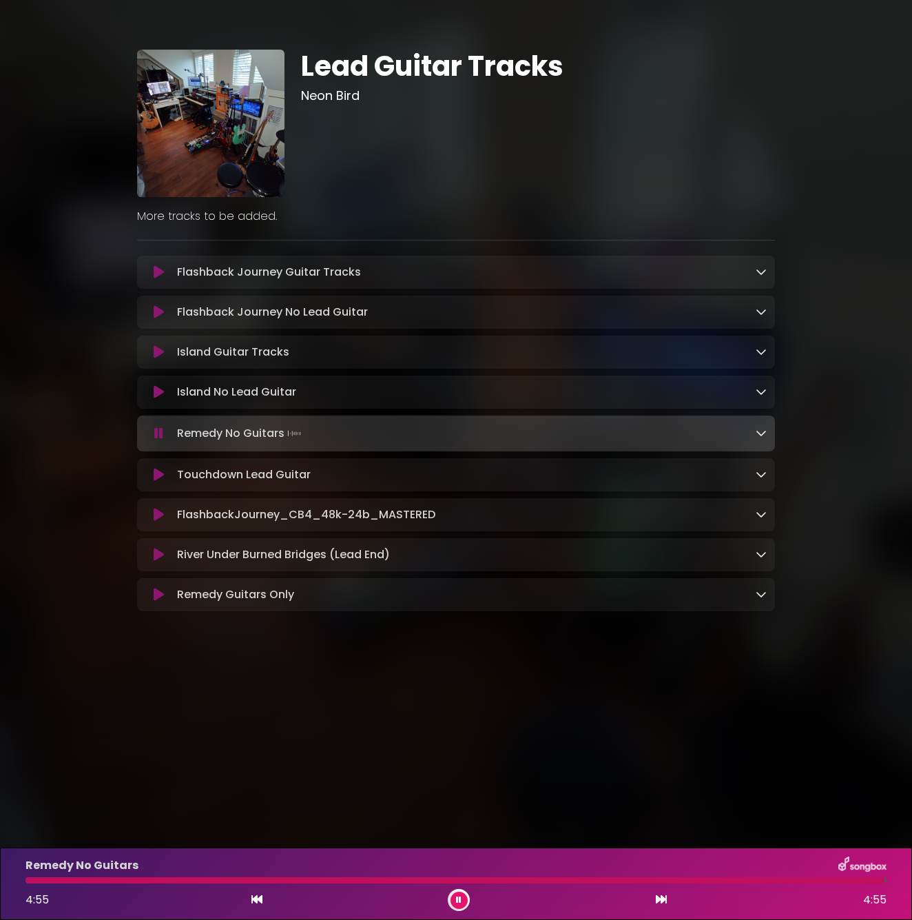
click at [164, 311] on button at bounding box center [158, 312] width 26 height 14
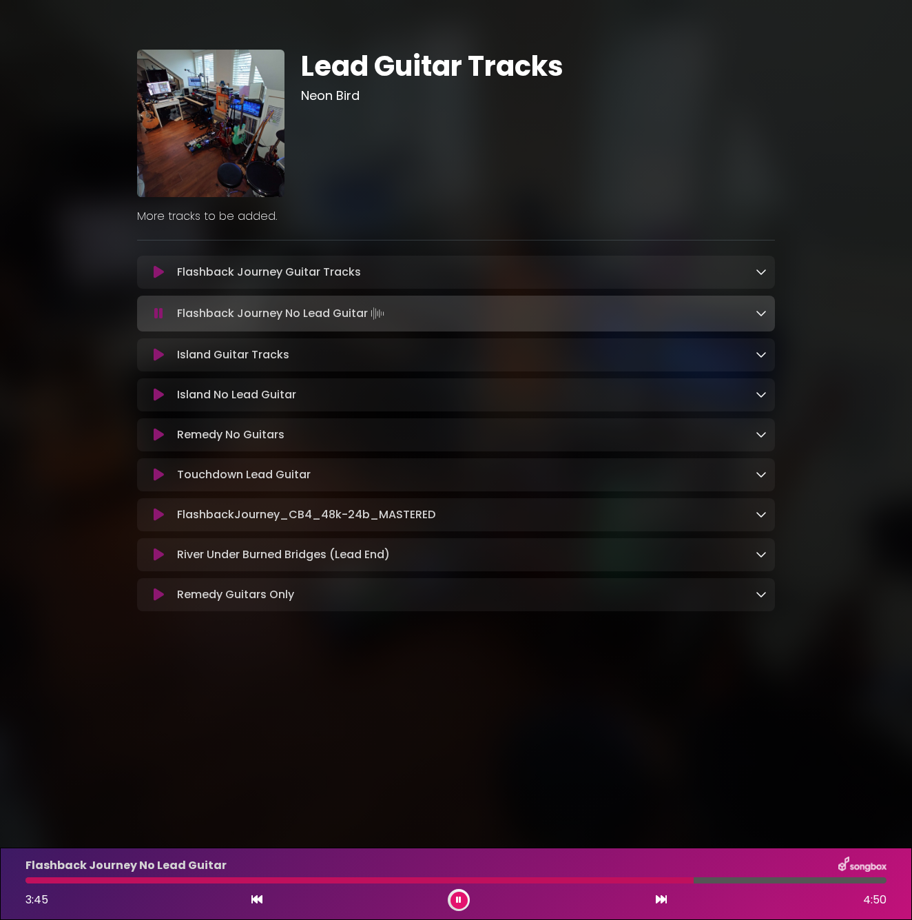
click at [615, 886] on div "Flashback Journey No Lead Guitar 3:45 4:50" at bounding box center [456, 884] width 878 height 54
click at [623, 881] on div at bounding box center [360, 880] width 670 height 6
click at [571, 881] on div at bounding box center [326, 880] width 602 height 6
click at [524, 880] on div at bounding box center [299, 880] width 548 height 6
click at [161, 320] on icon at bounding box center [158, 314] width 9 height 14
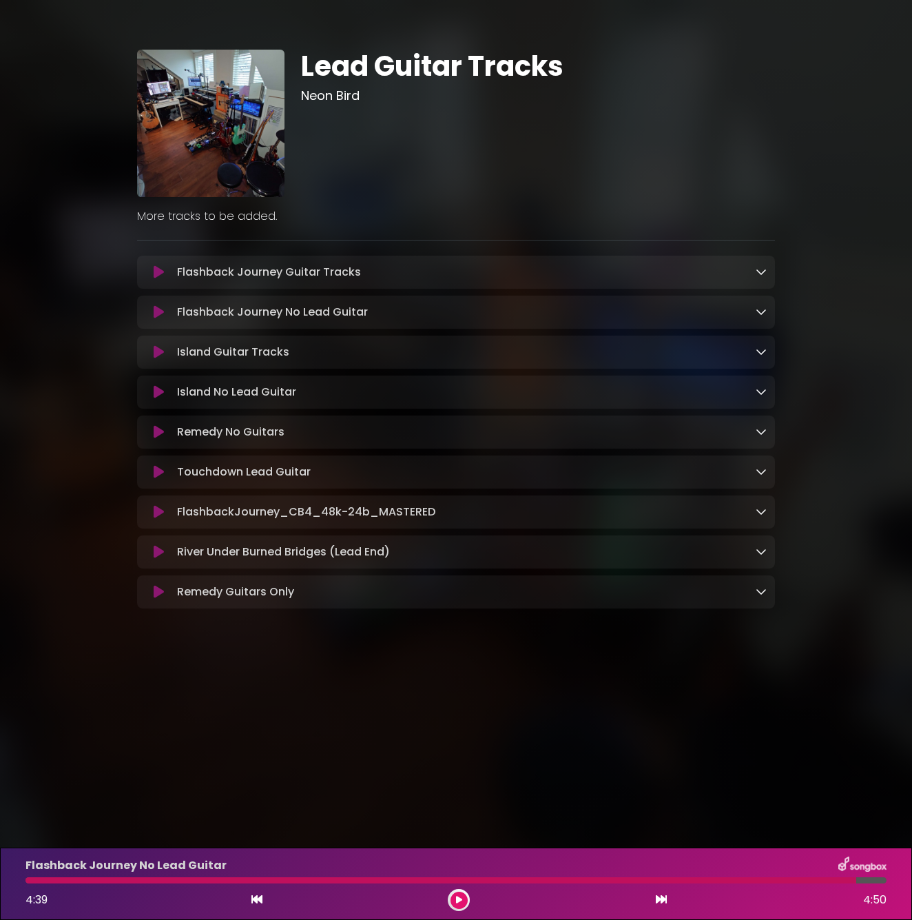
click at [159, 315] on icon at bounding box center [159, 312] width 10 height 14
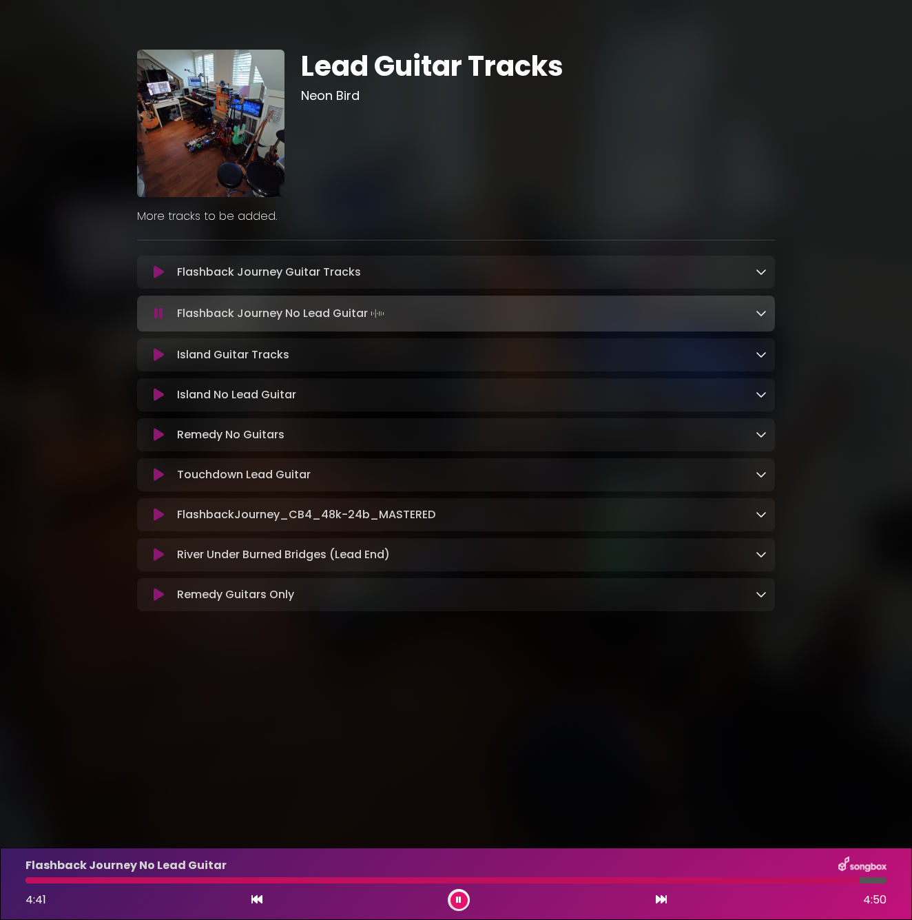
click at [466, 881] on div at bounding box center [442, 880] width 835 height 6
click at [161, 320] on icon at bounding box center [158, 314] width 9 height 14
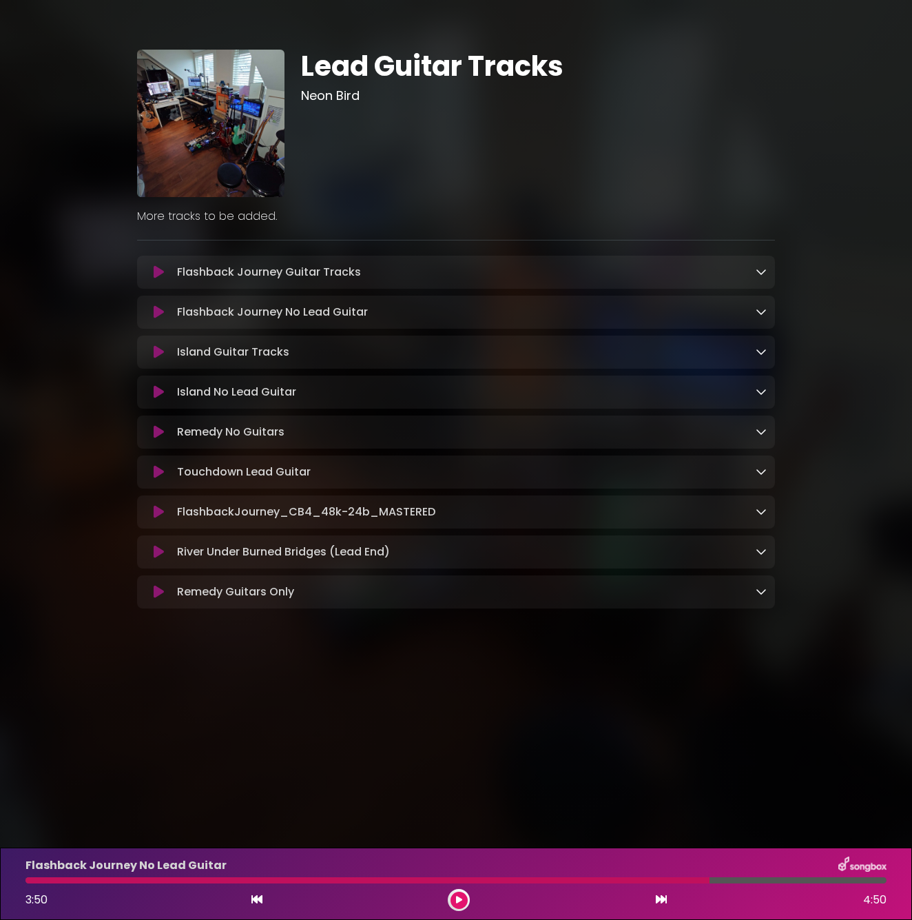
click at [163, 269] on icon at bounding box center [159, 272] width 10 height 14
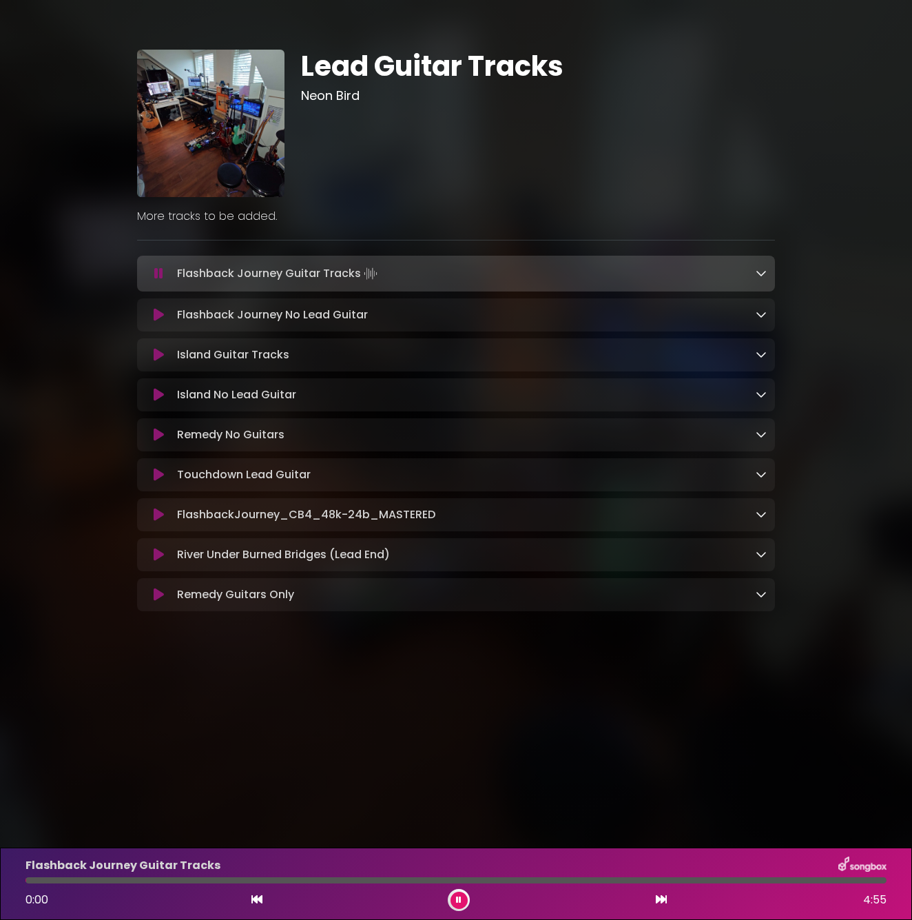
click at [505, 879] on div at bounding box center [455, 880] width 861 height 6
click at [555, 877] on div "Flashback Journey Guitar Tracks 3:17 4:55" at bounding box center [456, 884] width 878 height 54
click at [549, 883] on div at bounding box center [316, 880] width 582 height 6
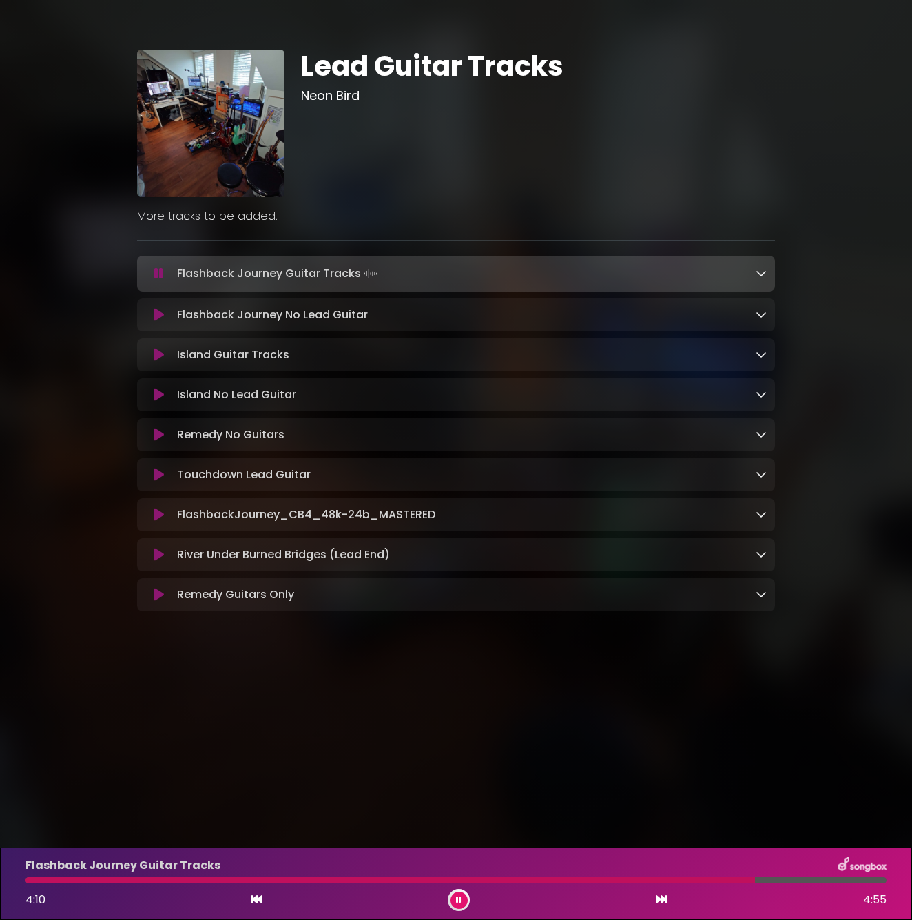
click at [460, 897] on icon at bounding box center [459, 900] width 6 height 8
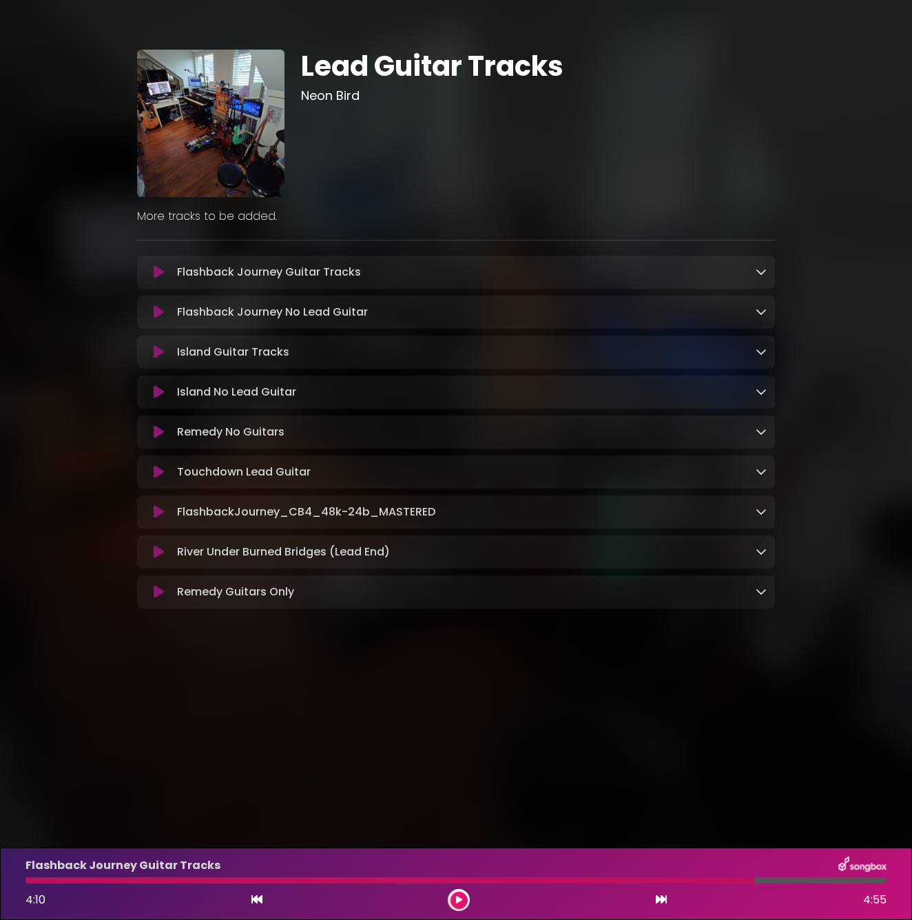
click at [538, 876] on div "Flashback Journey Guitar Tracks 4:10 4:55" at bounding box center [456, 884] width 878 height 54
click at [464, 900] on button at bounding box center [459, 900] width 17 height 17
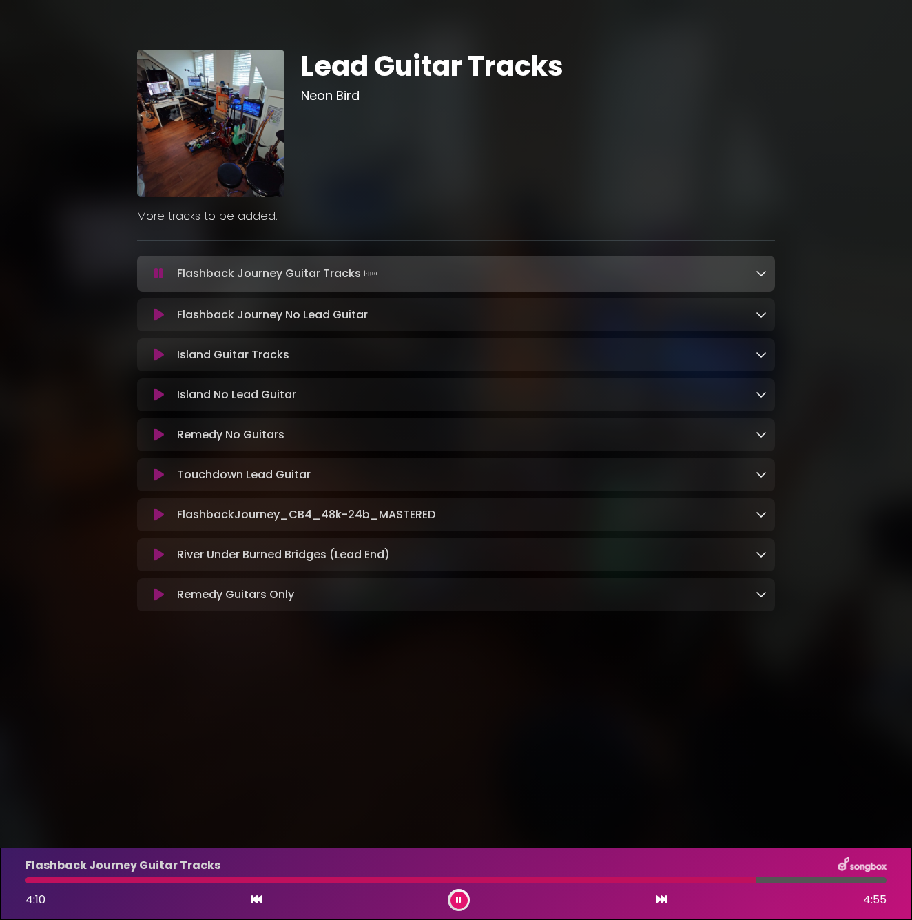
click at [510, 880] on div at bounding box center [390, 880] width 731 height 6
click at [170, 320] on button at bounding box center [158, 315] width 26 height 14
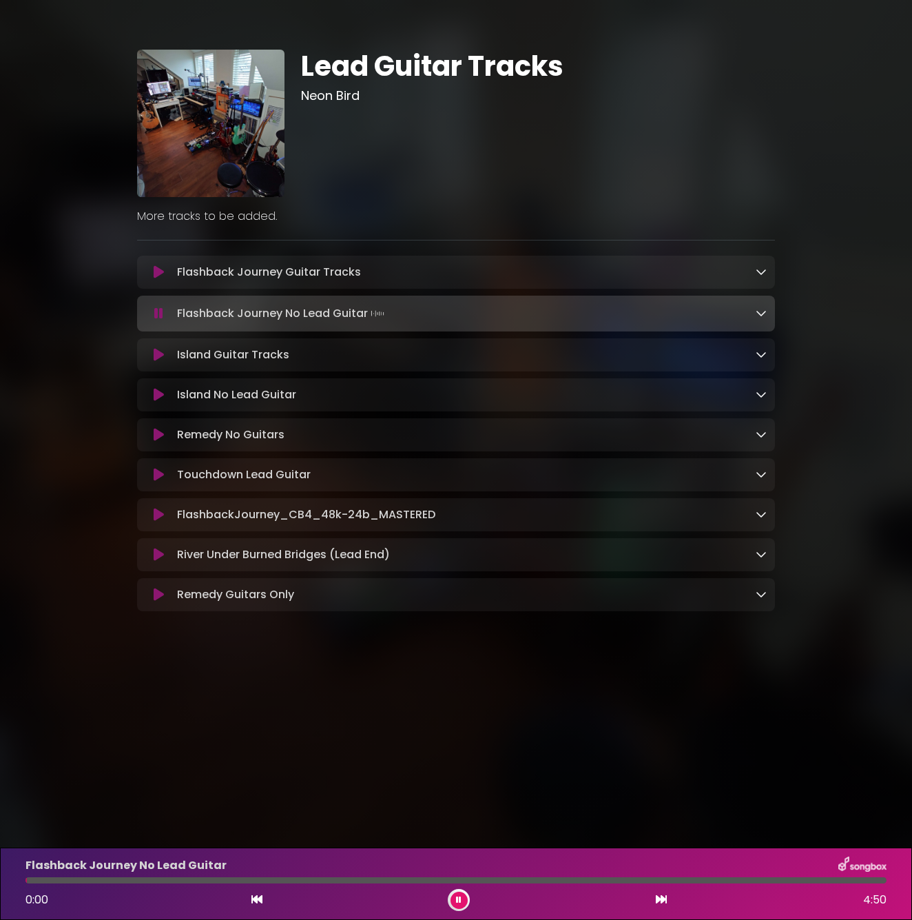
click at [493, 881] on div at bounding box center [455, 880] width 861 height 6
click at [526, 883] on div "Flashback Journey No Lead Guitar 3:27 4:50" at bounding box center [456, 884] width 878 height 54
click at [526, 879] on div at bounding box center [333, 880] width 617 height 6
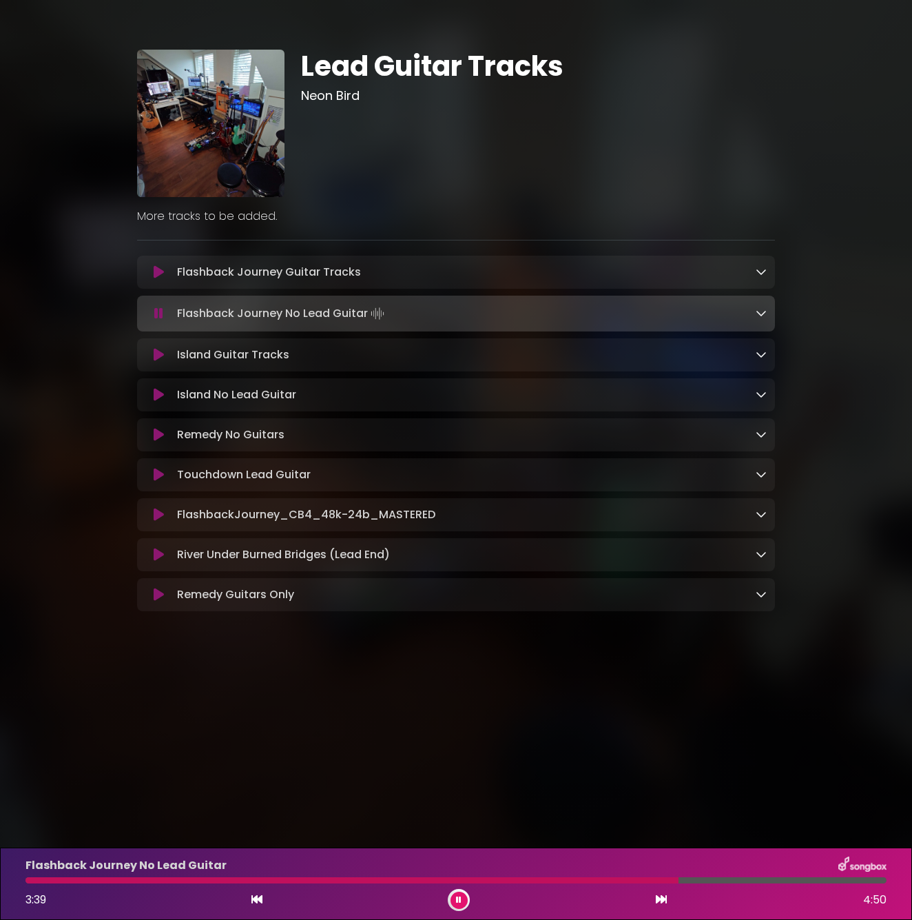
click at [530, 879] on div at bounding box center [351, 880] width 653 height 6
click at [159, 275] on icon at bounding box center [159, 272] width 10 height 14
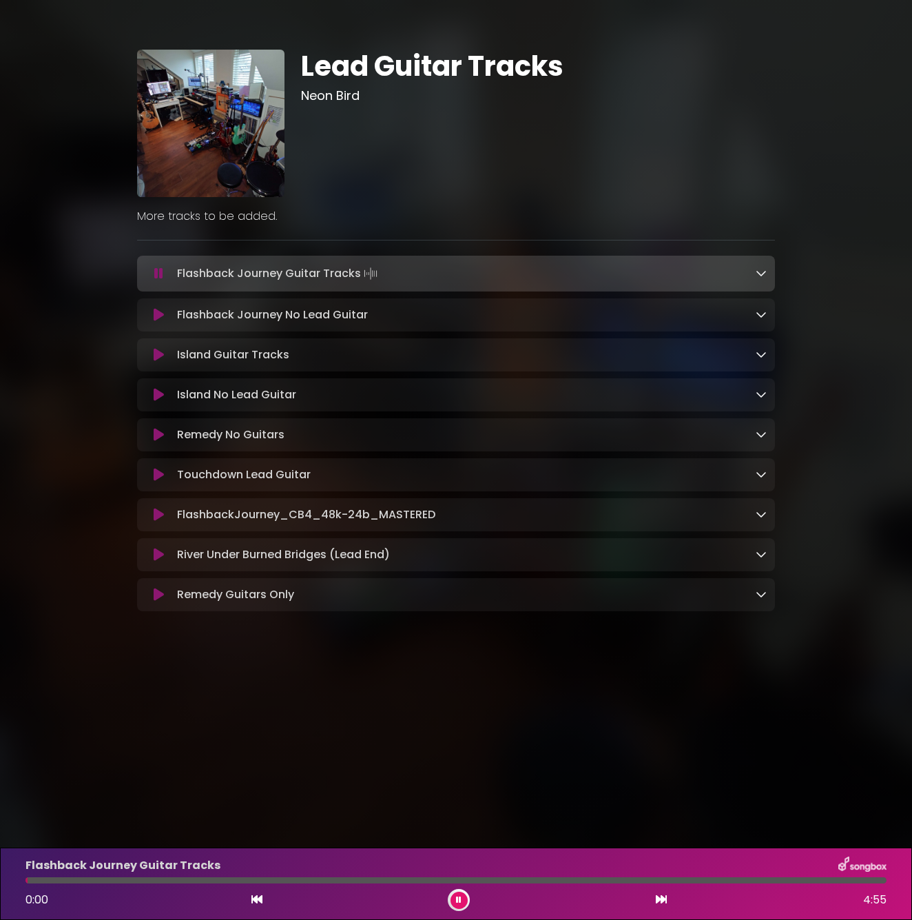
click at [614, 881] on div at bounding box center [455, 880] width 861 height 6
click at [596, 879] on div at bounding box center [324, 880] width 598 height 6
click at [592, 881] on div at bounding box center [347, 880] width 645 height 6
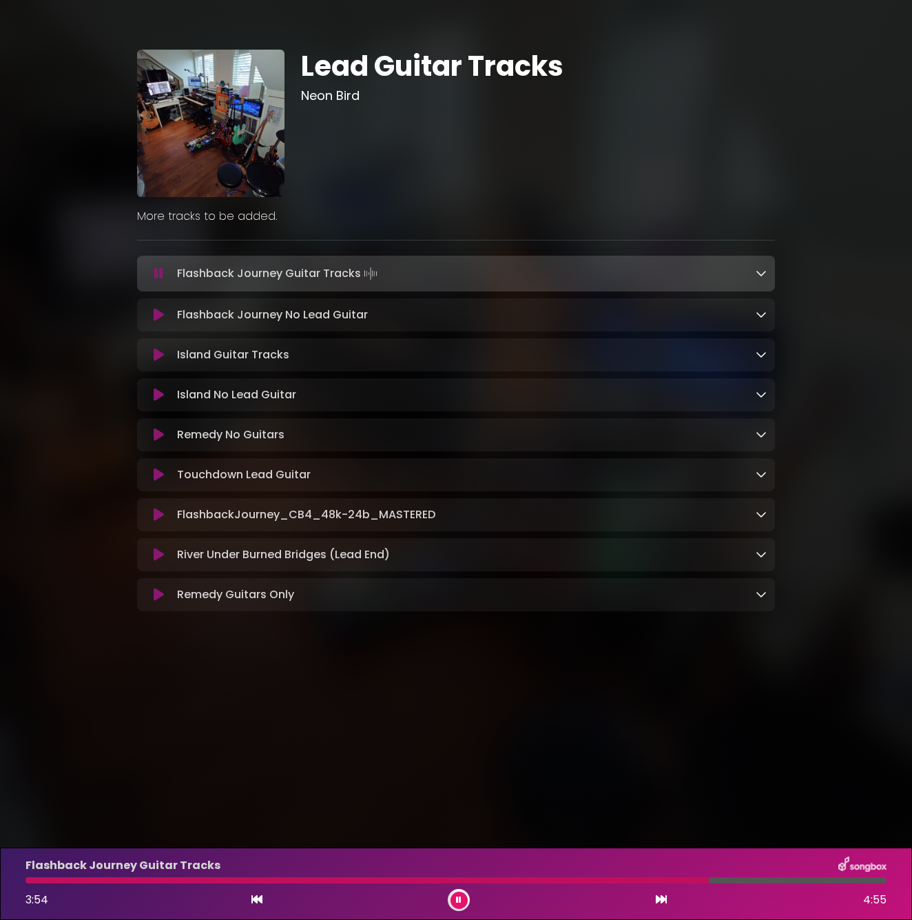
click at [592, 881] on div at bounding box center [367, 880] width 684 height 6
click at [582, 881] on div at bounding box center [314, 880] width 578 height 6
click at [555, 877] on div "Flashback Journey Guitar Tracks 3:11 4:55" at bounding box center [456, 884] width 878 height 54
click at [551, 879] on div at bounding box center [306, 880] width 563 height 6
click at [545, 875] on div "Flashback Journey Guitar Tracks 3:16 4:55" at bounding box center [456, 884] width 878 height 54
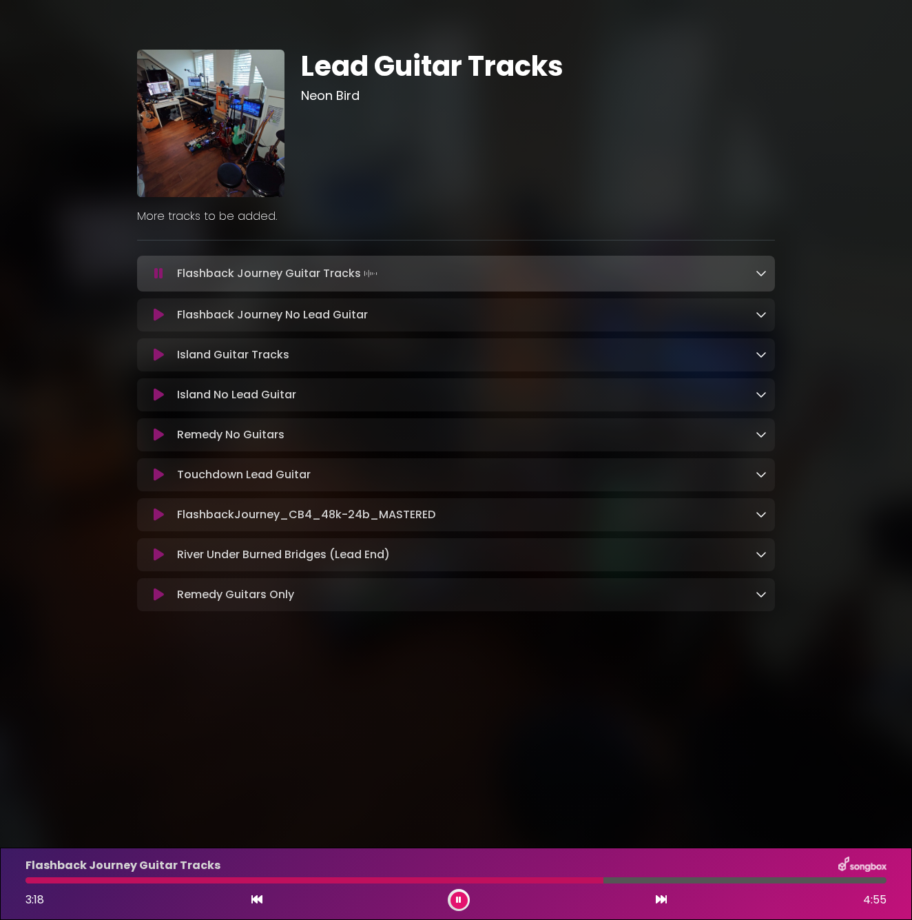
click at [543, 881] on div at bounding box center [314, 880] width 578 height 6
click at [531, 875] on div "Flashback Journey Guitar Tracks 3:42 4:55" at bounding box center [456, 884] width 878 height 54
click at [527, 879] on div at bounding box center [351, 880] width 653 height 6
click at [453, 895] on button at bounding box center [459, 900] width 17 height 17
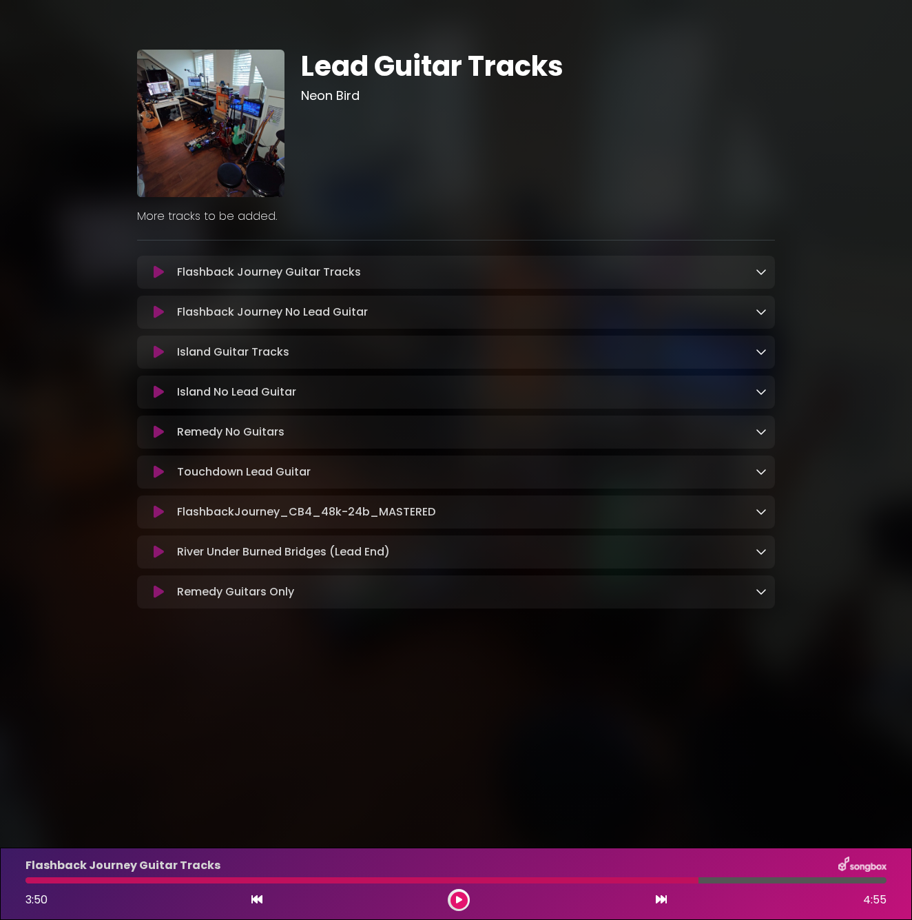
click at [165, 311] on button at bounding box center [158, 312] width 26 height 14
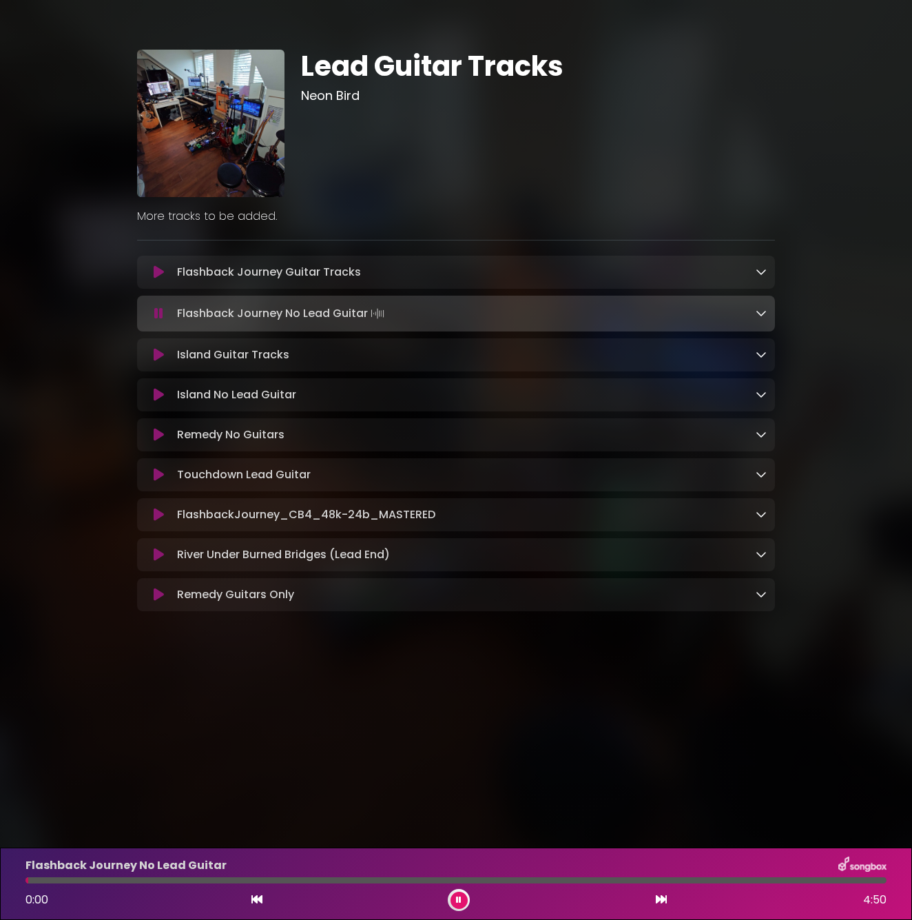
click at [509, 881] on div at bounding box center [455, 880] width 861 height 6
click at [533, 880] on div at bounding box center [342, 880] width 635 height 6
click at [577, 873] on div "Flashback Journey No Lead Guitar" at bounding box center [456, 866] width 878 height 18
click at [572, 881] on div at bounding box center [346, 880] width 642 height 6
click at [558, 878] on div at bounding box center [303, 880] width 557 height 6
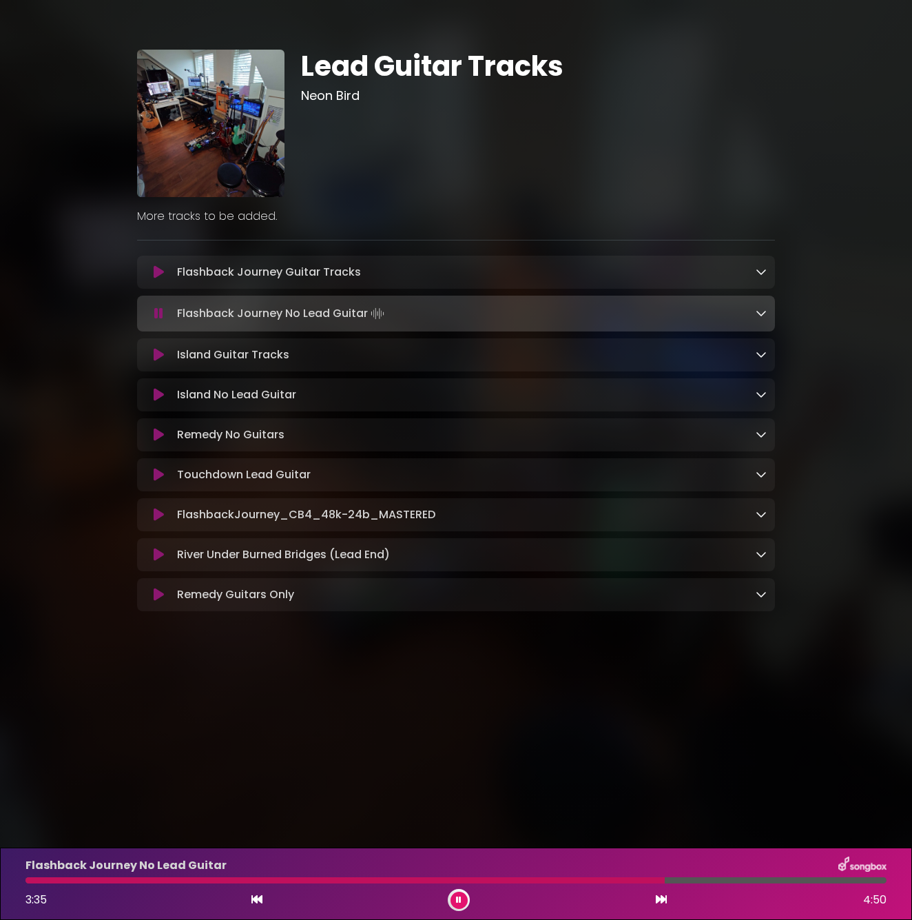
click at [573, 884] on div "Flashback Journey No Lead Guitar 3:35 4:50" at bounding box center [456, 884] width 878 height 54
click at [573, 881] on div at bounding box center [346, 880] width 642 height 6
click at [558, 880] on div at bounding box center [301, 880] width 553 height 6
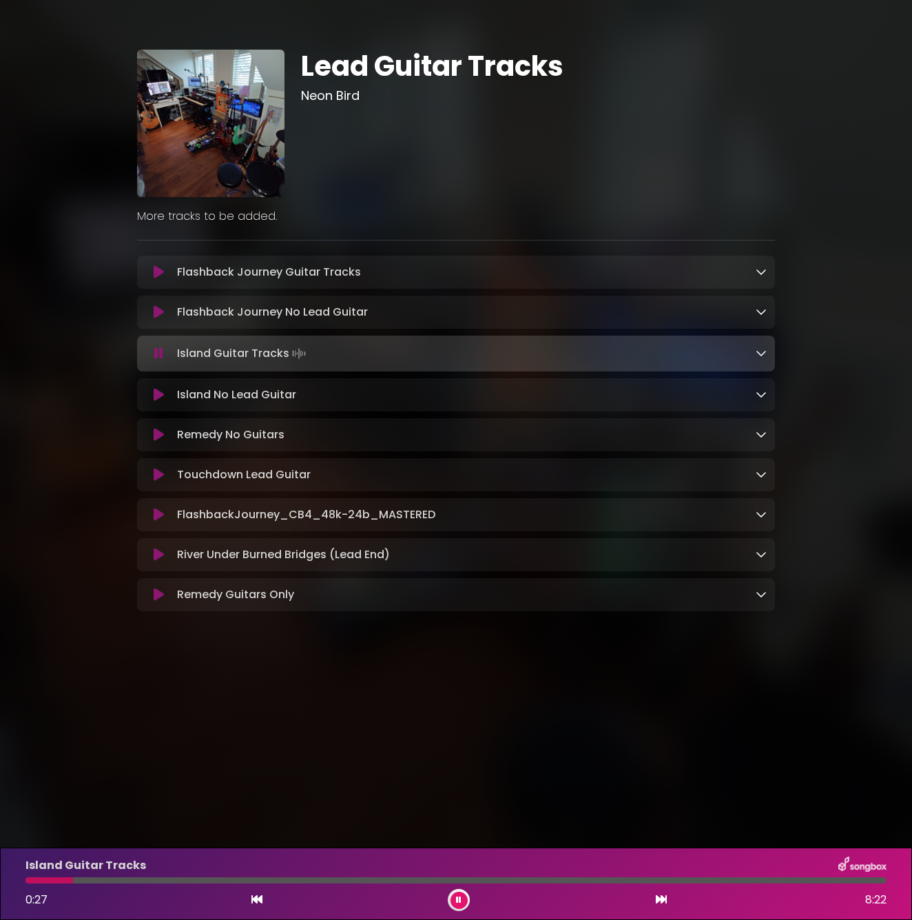
click at [163, 311] on icon at bounding box center [159, 312] width 10 height 14
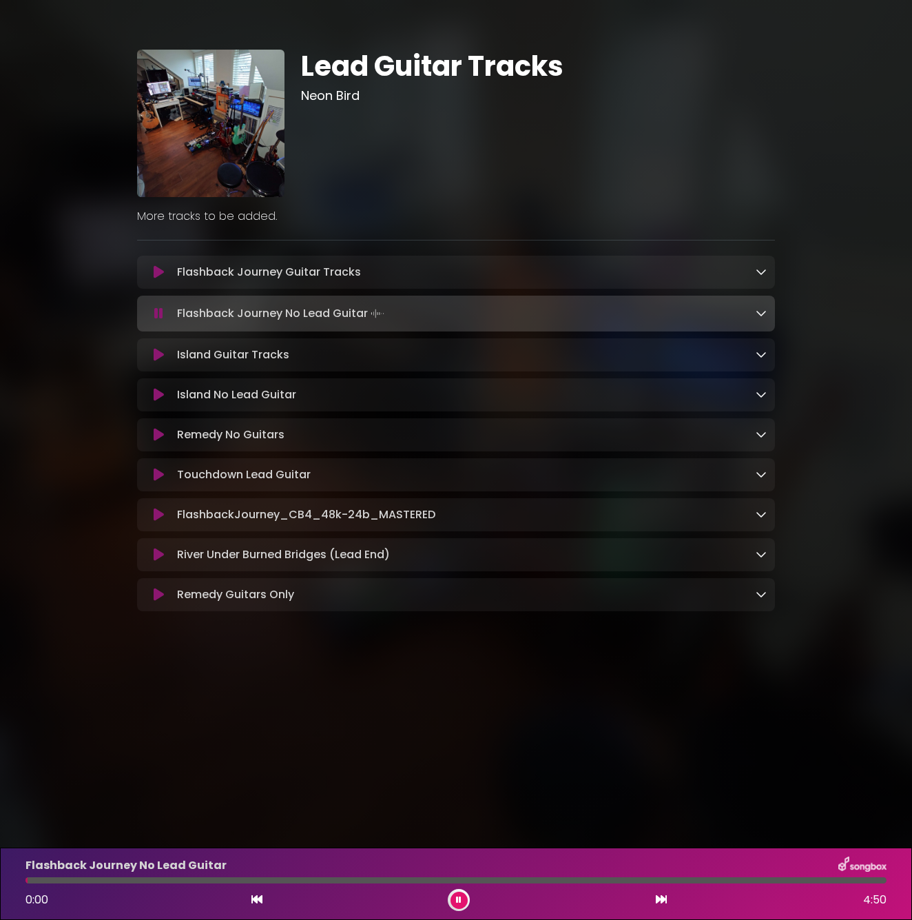
click at [523, 875] on div "Flashback Journey No Lead Guitar 0:00 4:50" at bounding box center [456, 884] width 878 height 54
click at [524, 881] on div at bounding box center [455, 880] width 861 height 6
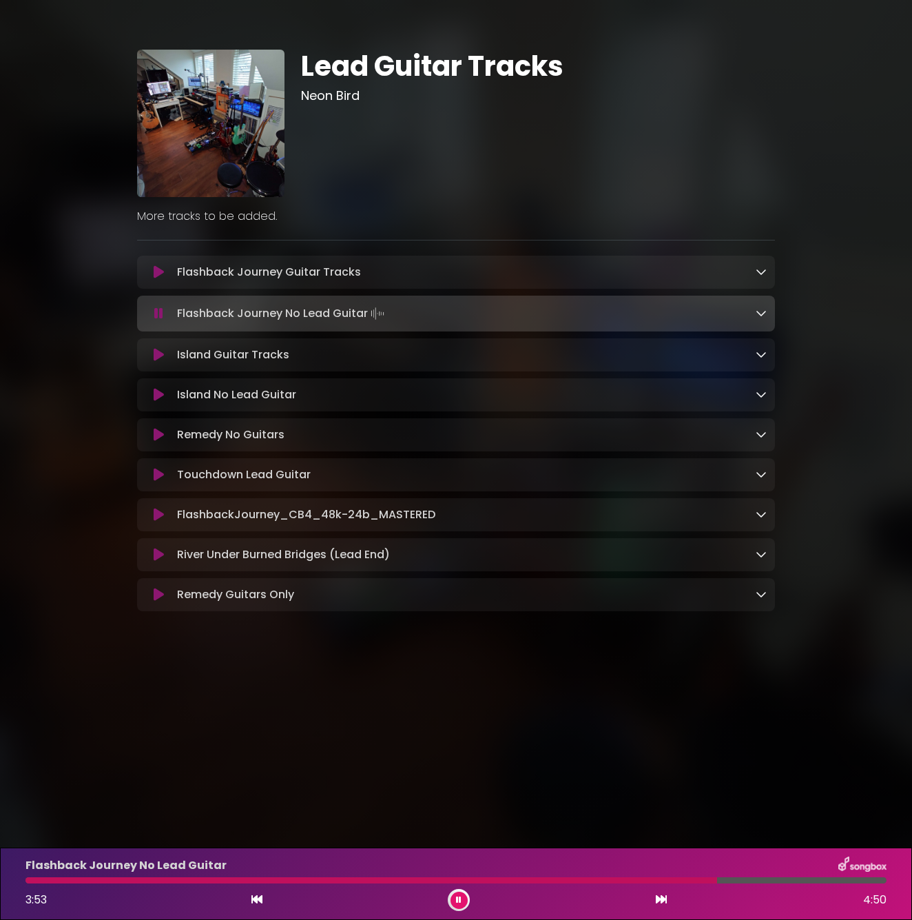
click at [544, 876] on div "Flashback Journey No Lead Guitar 3:53 4:50" at bounding box center [456, 884] width 878 height 54
click at [542, 883] on div at bounding box center [372, 880] width 695 height 6
click at [585, 881] on div at bounding box center [358, 880] width 667 height 6
click at [569, 881] on div at bounding box center [306, 880] width 563 height 6
click at [544, 880] on div at bounding box center [297, 880] width 544 height 6
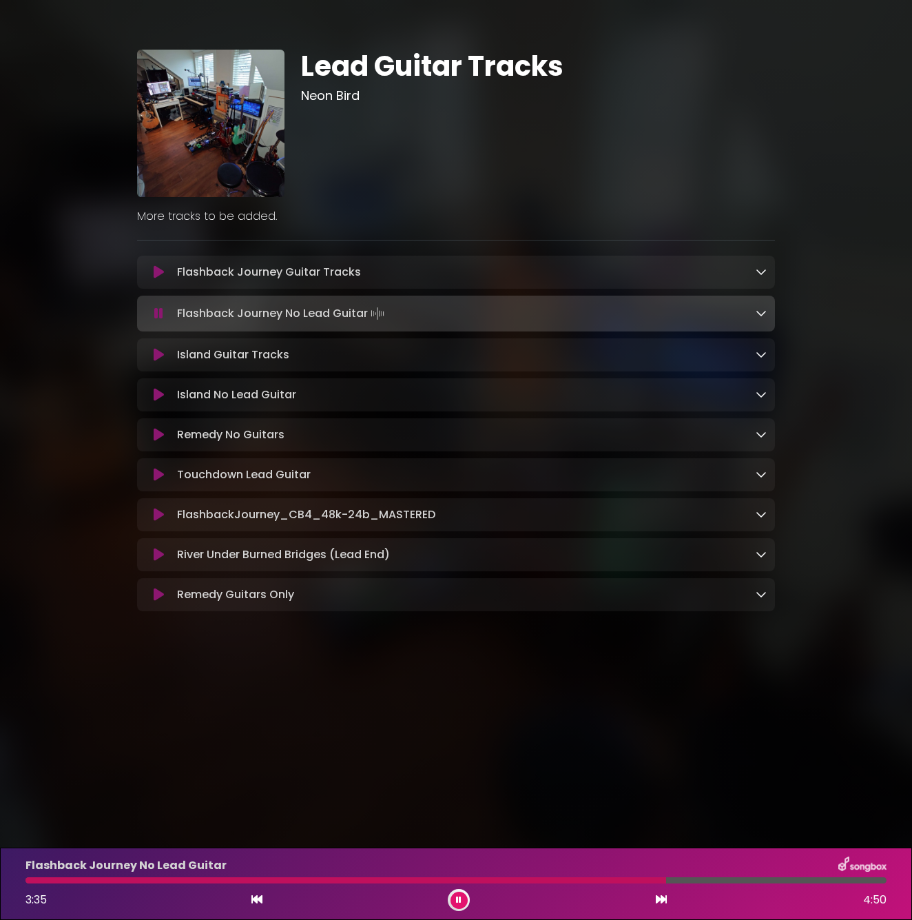
click at [520, 877] on div at bounding box center [345, 880] width 641 height 6
click at [520, 877] on div at bounding box center [347, 880] width 644 height 6
click at [520, 877] on div at bounding box center [344, 880] width 639 height 6
click at [520, 877] on div at bounding box center [347, 880] width 644 height 6
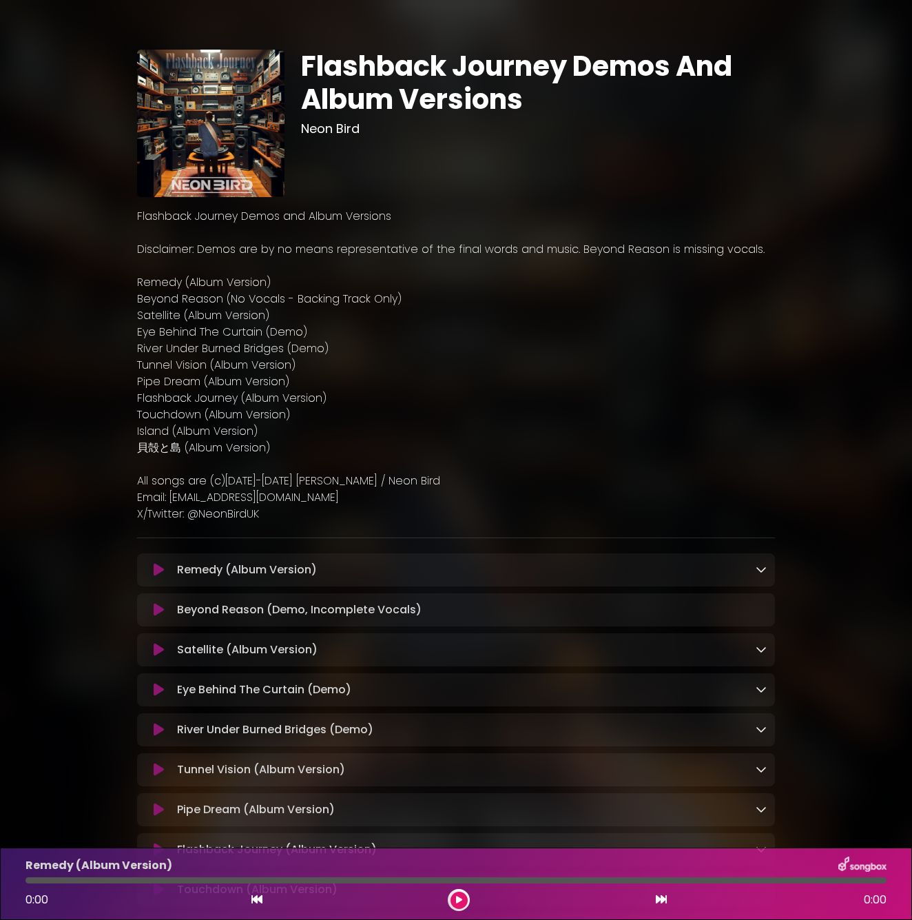
click at [152, 573] on button at bounding box center [158, 570] width 26 height 14
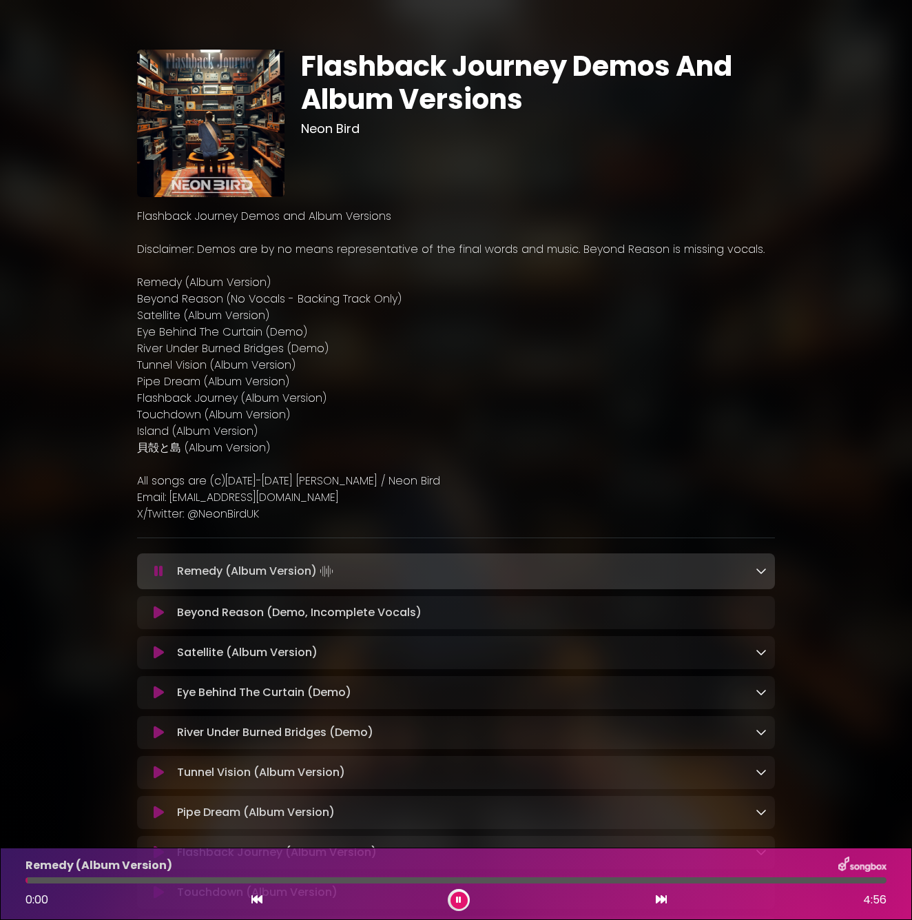
click at [389, 878] on div at bounding box center [455, 880] width 861 height 6
click at [32, 886] on div "Remedy (Album Version) 2:06 4:56" at bounding box center [456, 884] width 878 height 54
click at [29, 883] on div at bounding box center [212, 880] width 374 height 6
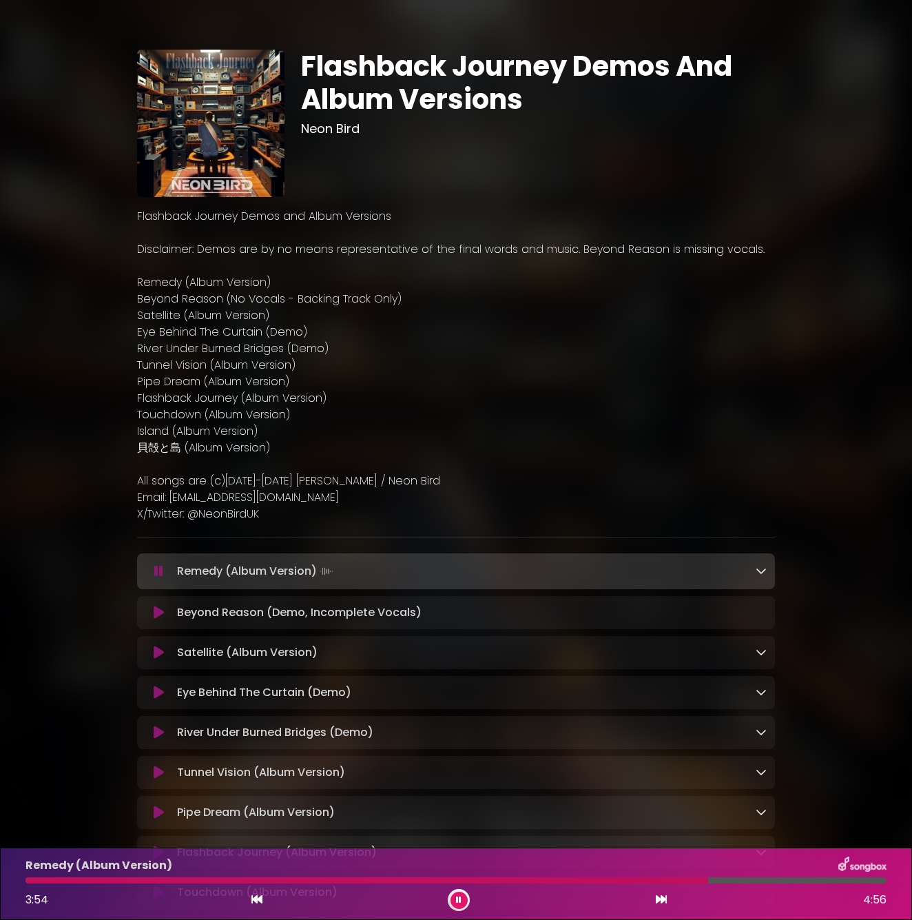
click at [686, 881] on div at bounding box center [366, 880] width 683 height 6
click at [674, 880] on div at bounding box center [357, 880] width 664 height 6
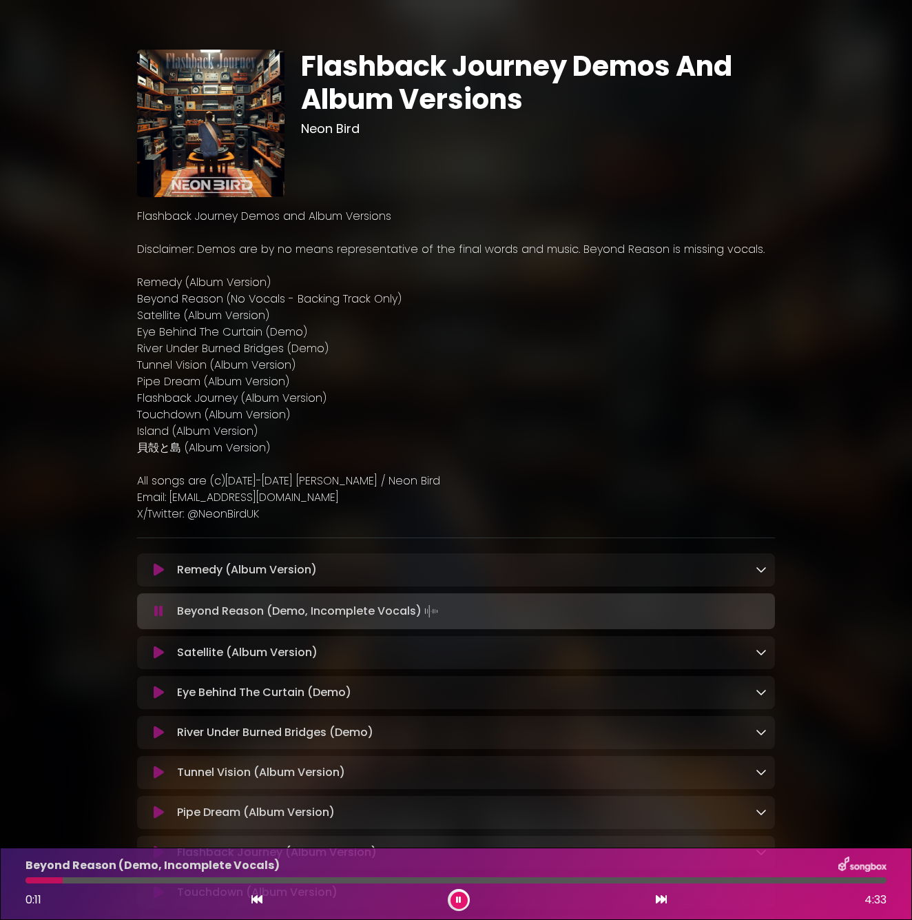
click at [165, 571] on button at bounding box center [158, 570] width 26 height 14
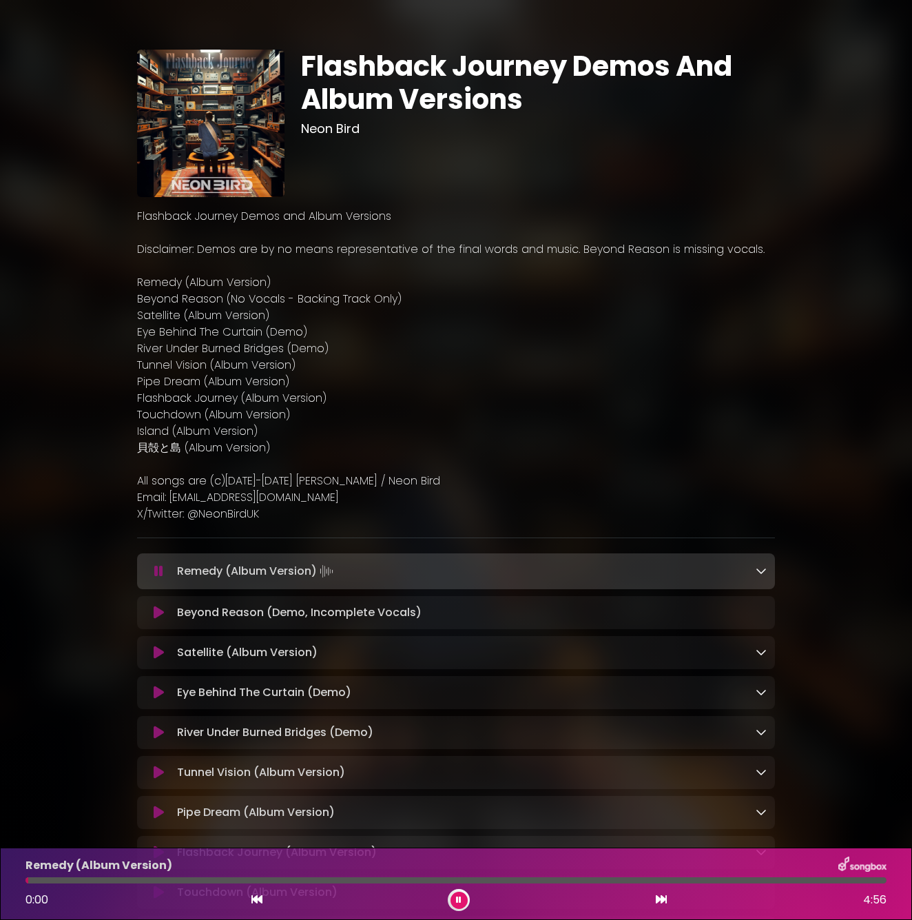
click at [653, 880] on div at bounding box center [455, 880] width 861 height 6
click at [712, 881] on div at bounding box center [455, 880] width 861 height 6
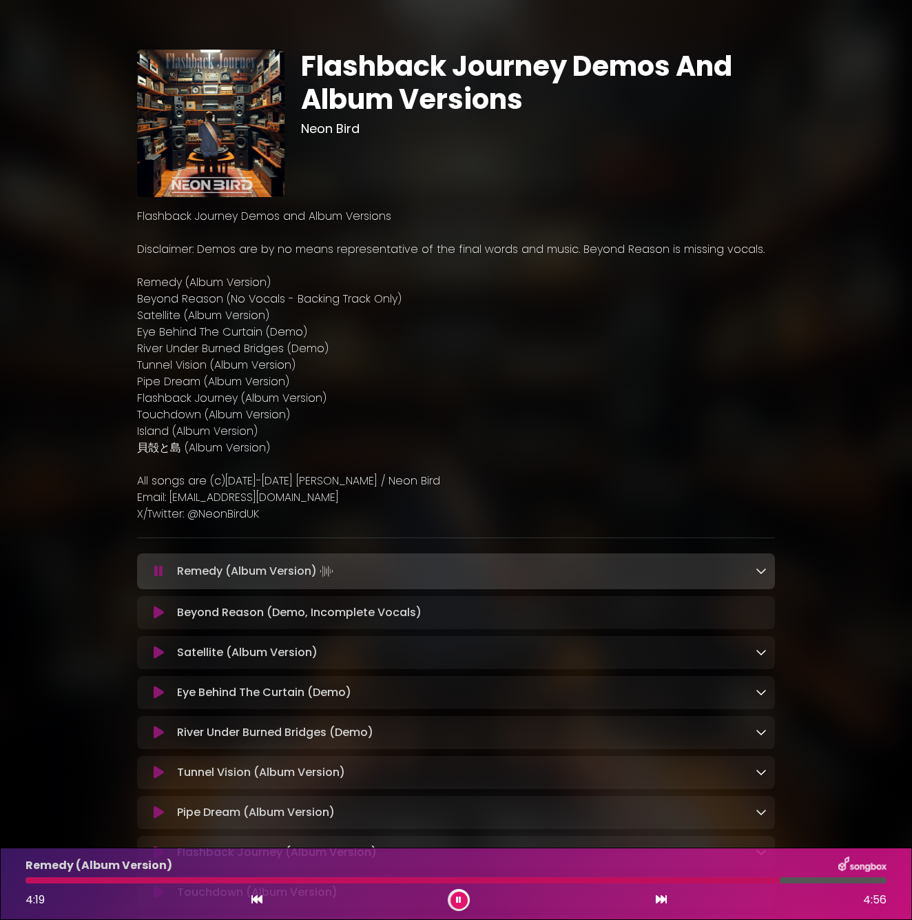
click at [818, 687] on div "Flashback Journey Demos And Album Versions Neon Bird" at bounding box center [456, 515] width 786 height 996
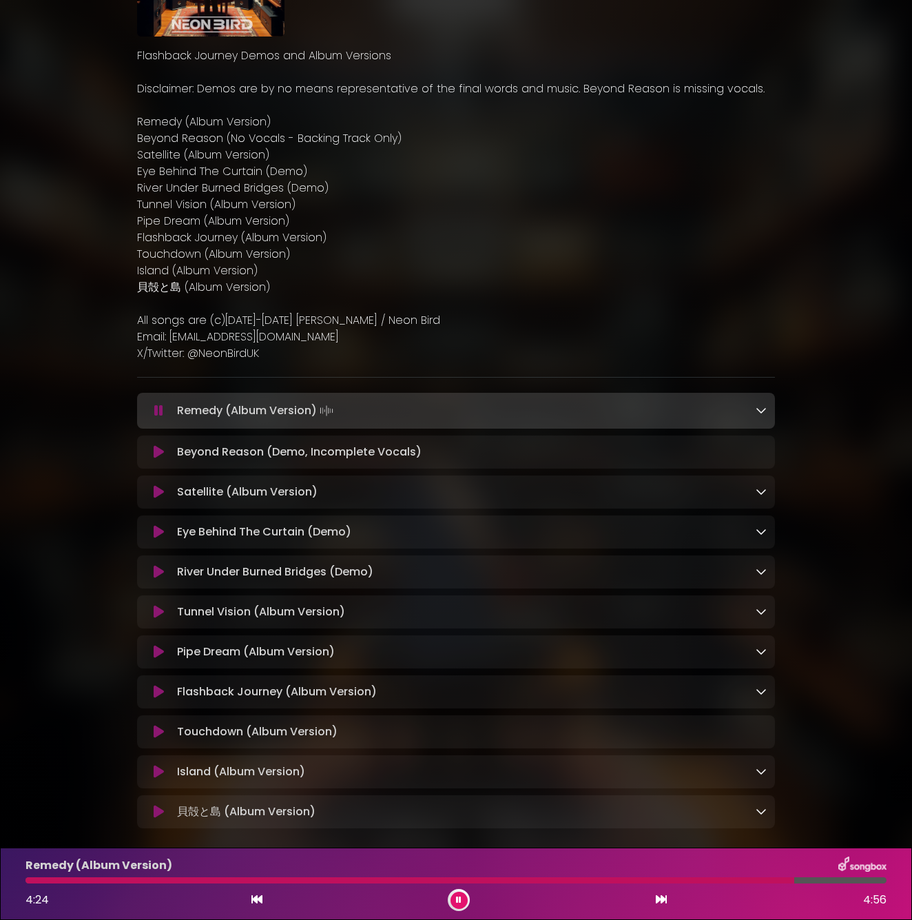
scroll to position [162, 0]
click at [462, 900] on button at bounding box center [459, 900] width 17 height 17
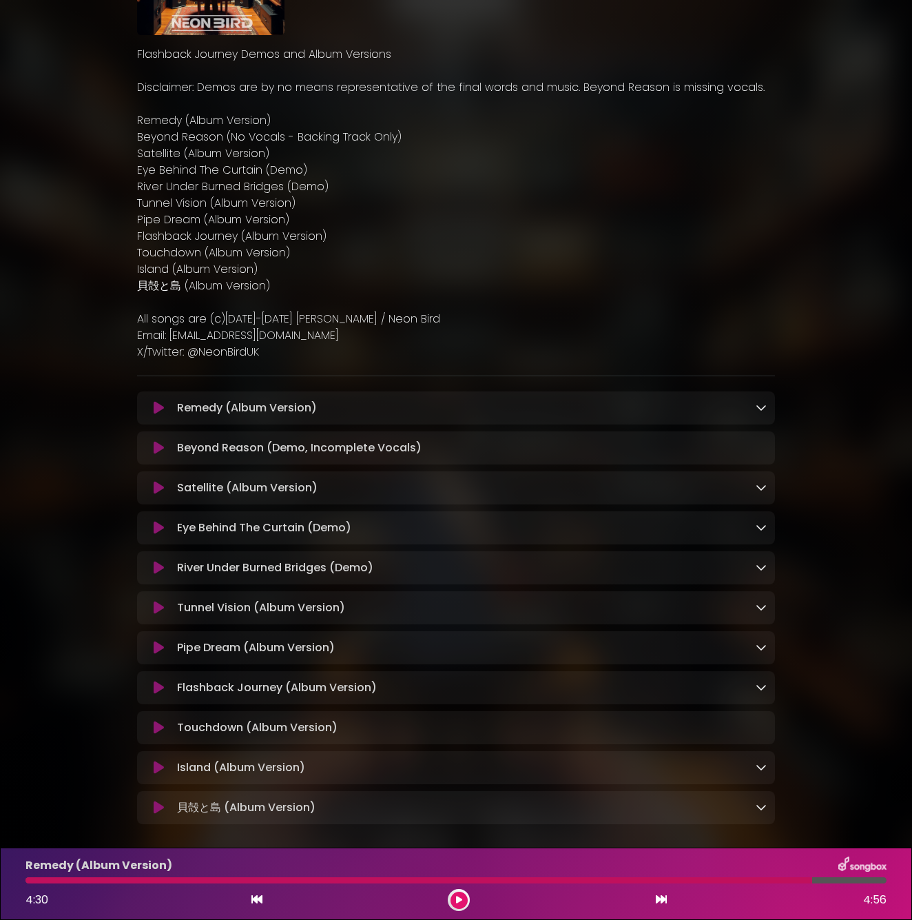
click at [154, 564] on icon at bounding box center [159, 568] width 10 height 14
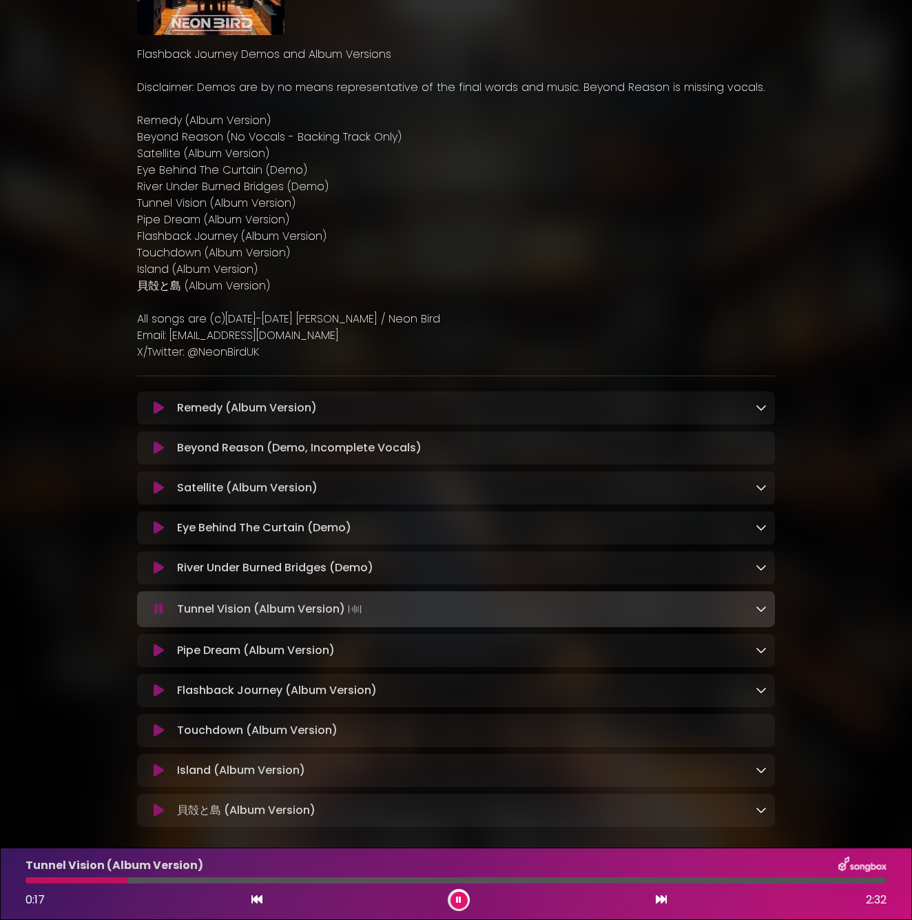
click at [158, 616] on icon at bounding box center [158, 609] width 9 height 14
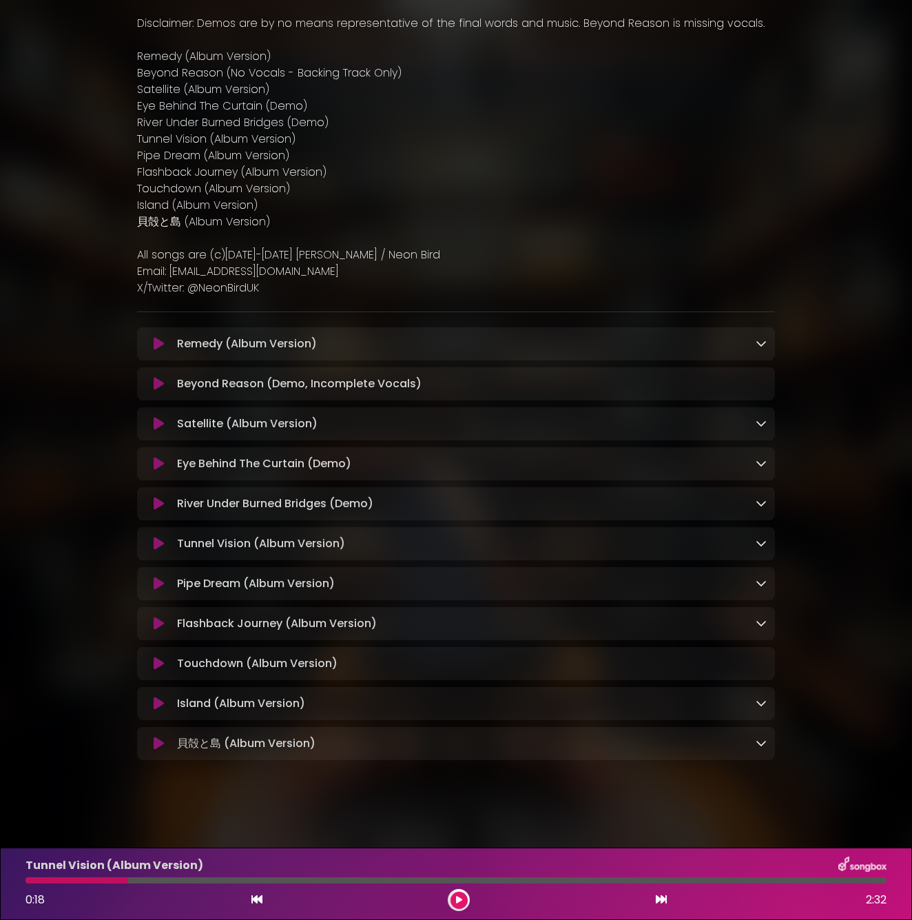
scroll to position [232, 0]
click at [159, 697] on icon at bounding box center [159, 704] width 10 height 14
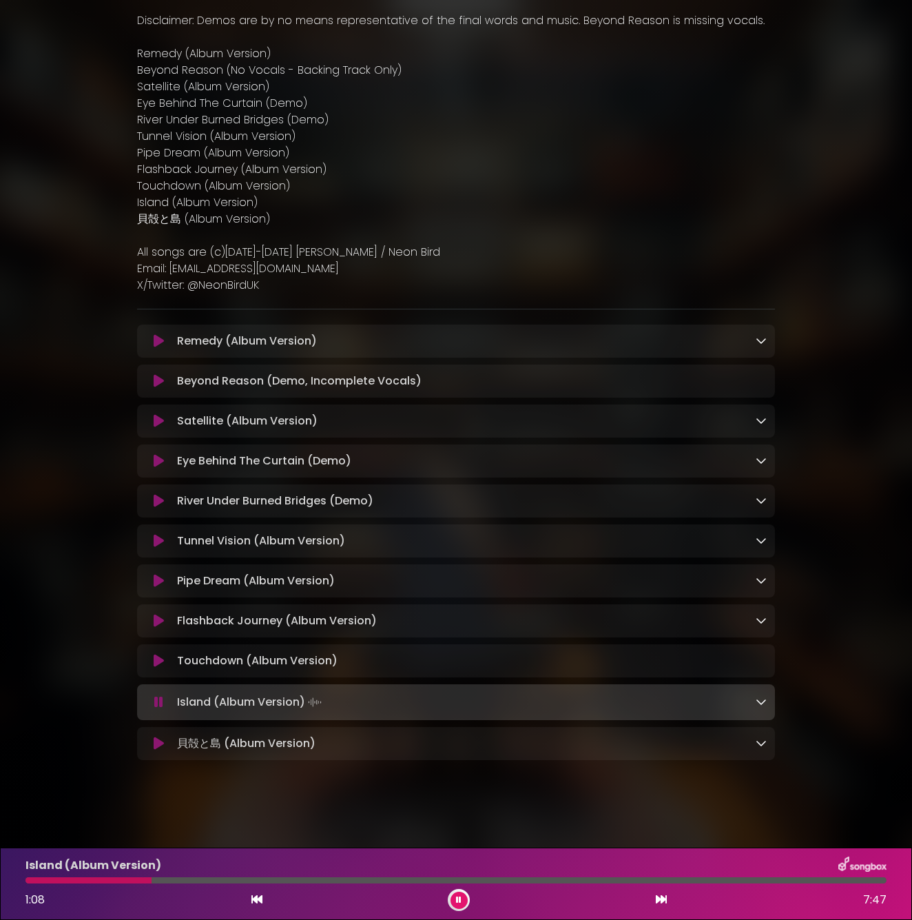
click at [30, 879] on div at bounding box center [88, 880] width 126 height 6
click at [30, 881] on div at bounding box center [78, 880] width 106 height 6
click at [30, 881] on div at bounding box center [56, 880] width 63 height 6
click at [154, 702] on icon at bounding box center [158, 702] width 9 height 14
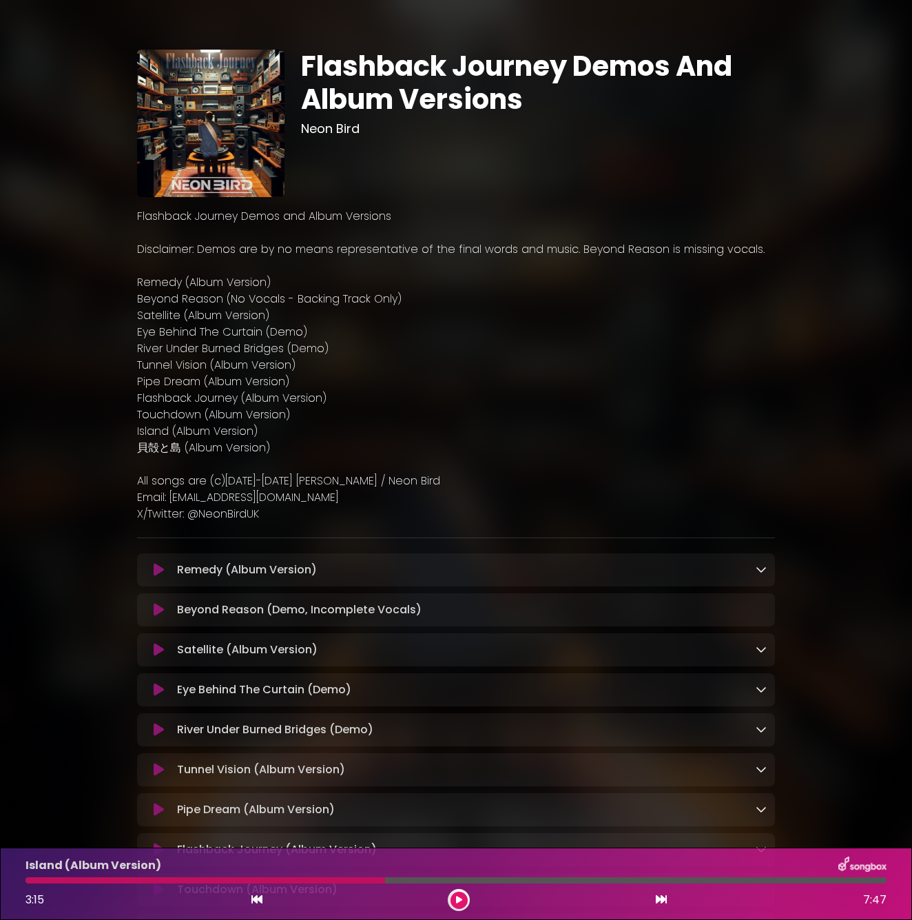
scroll to position [232, 0]
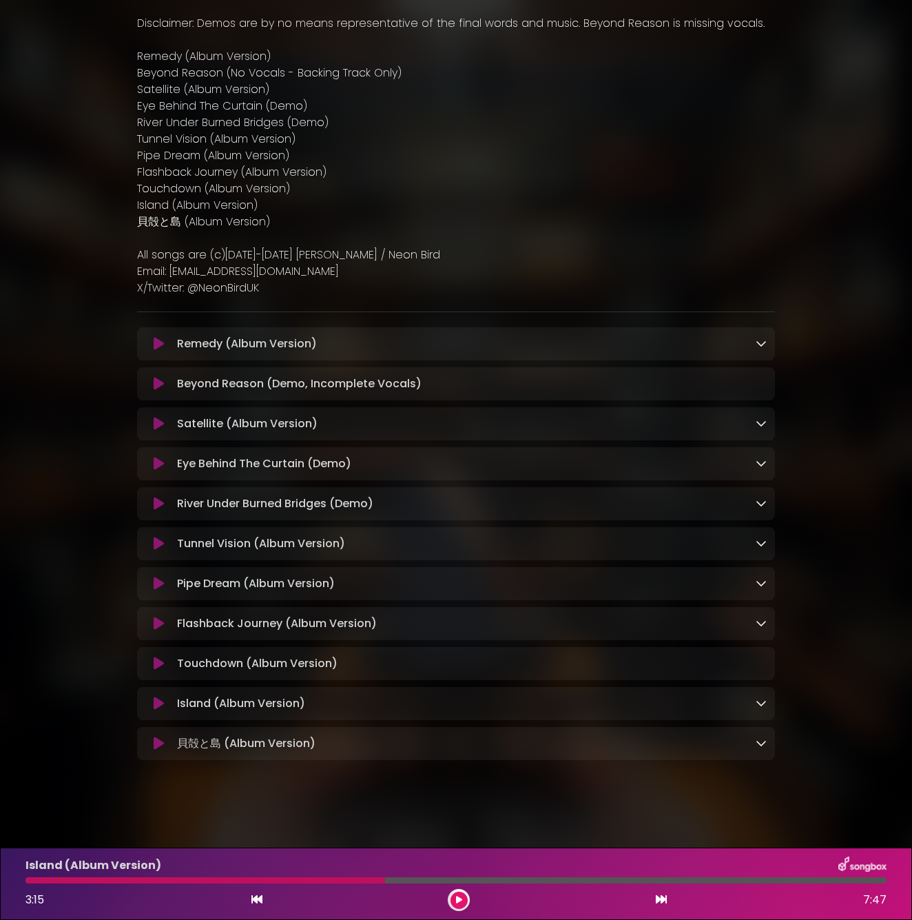
click at [160, 622] on icon at bounding box center [159, 624] width 10 height 14
click at [508, 877] on div "Flashback Journey (Album Version) 3:15 7:47" at bounding box center [456, 884] width 878 height 54
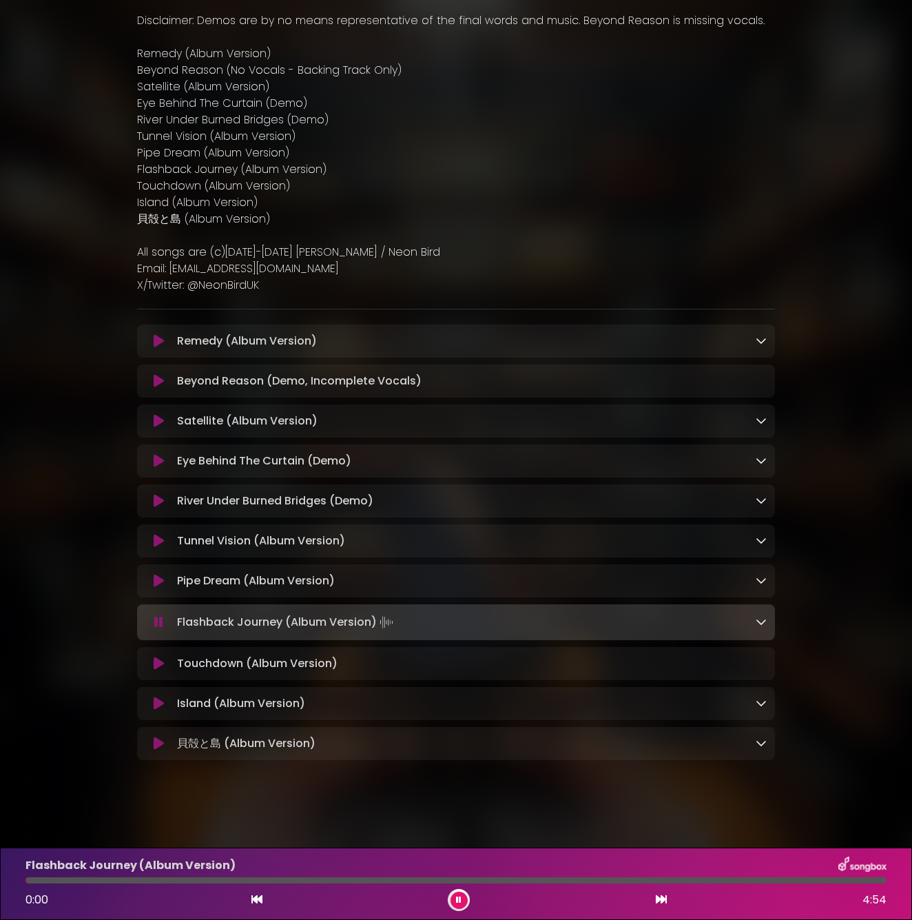
click at [547, 882] on div at bounding box center [455, 880] width 861 height 6
click at [555, 885] on div "Flashback Journey (Album Version) 0:00 4:54" at bounding box center [456, 884] width 878 height 54
click at [510, 876] on div "Flashback Journey (Album Version) 3:00 4:54" at bounding box center [456, 884] width 878 height 54
click at [507, 878] on div at bounding box center [289, 880] width 529 height 6
click at [499, 881] on div at bounding box center [289, 880] width 529 height 6
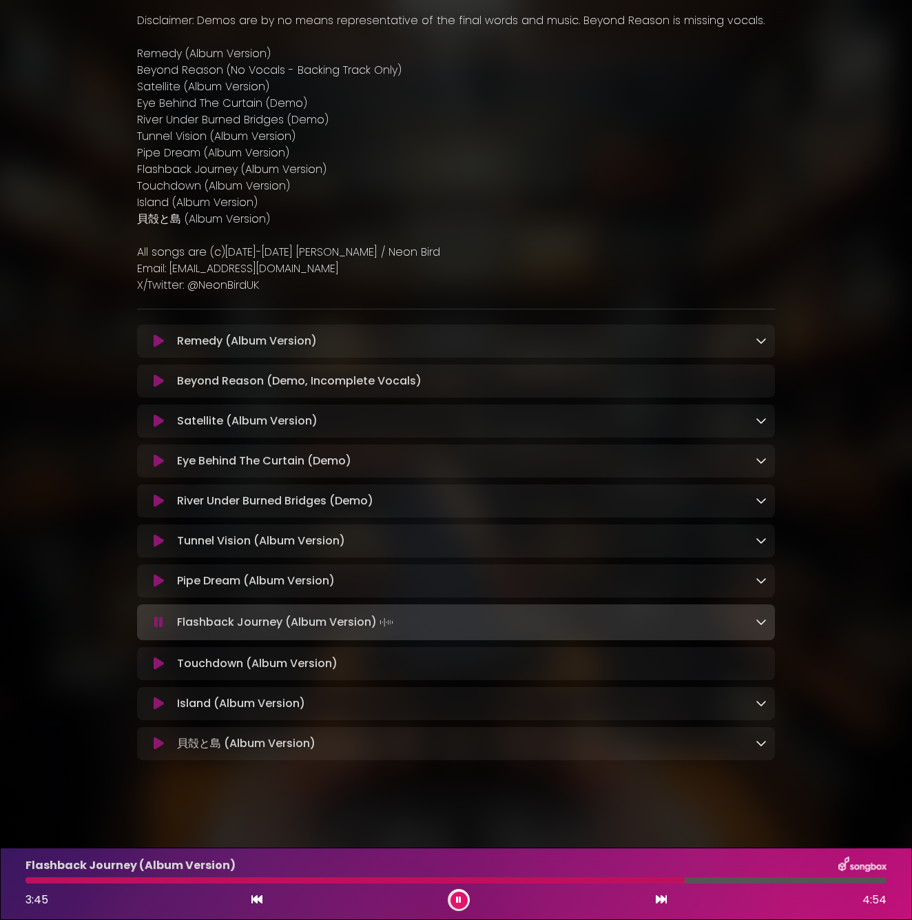
click at [564, 883] on div "Flashback Journey (Album Version) 3:45 4:54" at bounding box center [456, 884] width 878 height 54
click at [564, 877] on div at bounding box center [357, 880] width 664 height 6
click at [535, 883] on div "Flashback Journey (Album Version) 3:17 4:54" at bounding box center [456, 884] width 878 height 54
click at [535, 880] on div at bounding box center [316, 880] width 582 height 6
click at [593, 875] on div "Flashback Journey (Album Version) 4:37 4:54" at bounding box center [456, 884] width 878 height 54
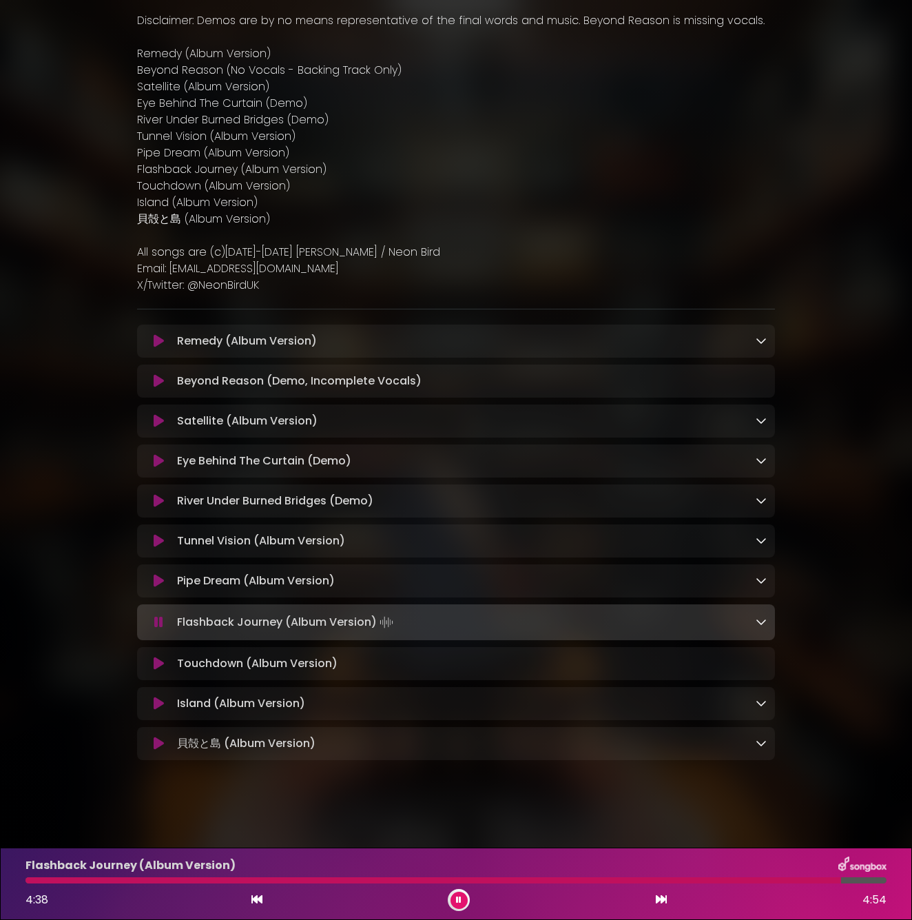
click at [585, 878] on div at bounding box center [433, 880] width 816 height 6
click at [463, 901] on button at bounding box center [459, 900] width 17 height 17
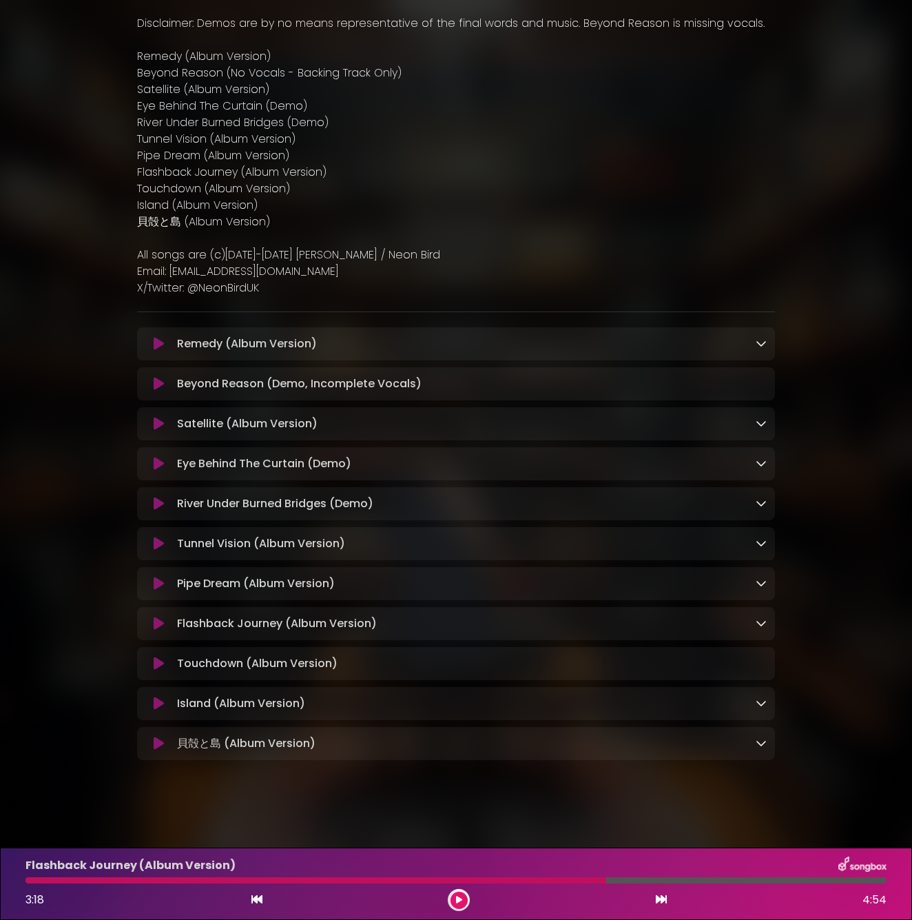
click at [451, 886] on div "Flashback Journey (Album Version) 3:18 4:54" at bounding box center [456, 884] width 878 height 54
click at [451, 895] on button at bounding box center [459, 900] width 17 height 17
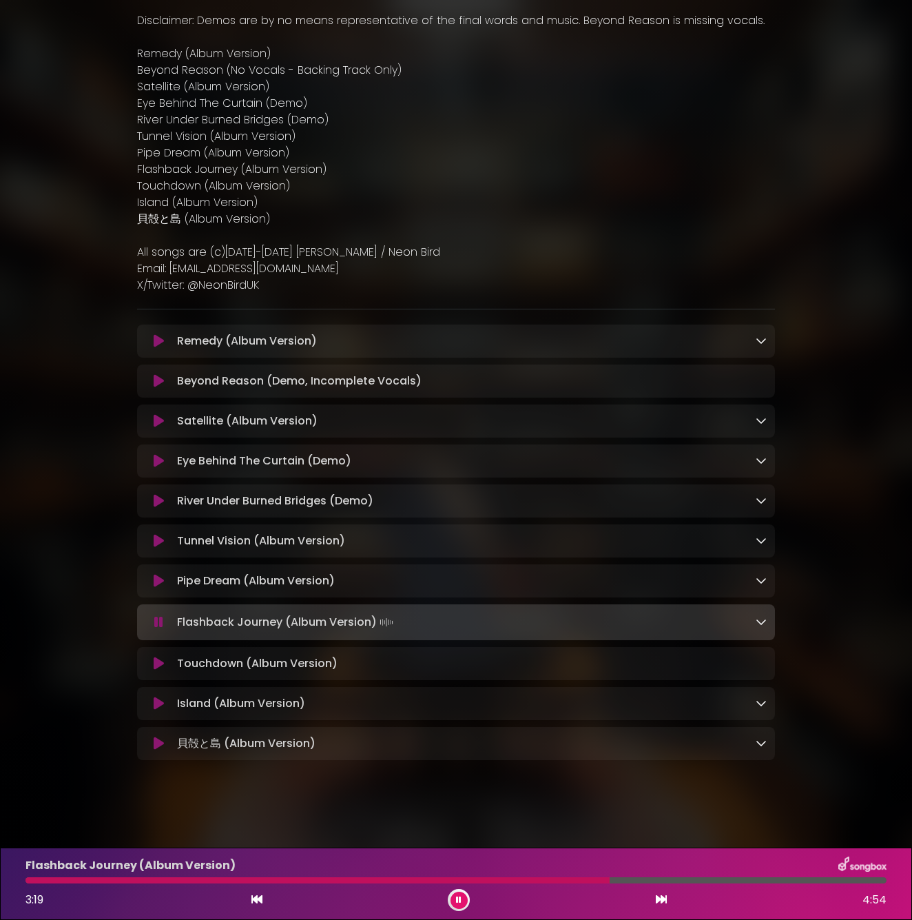
click at [551, 879] on div at bounding box center [317, 880] width 584 height 6
click at [454, 900] on button at bounding box center [459, 900] width 17 height 17
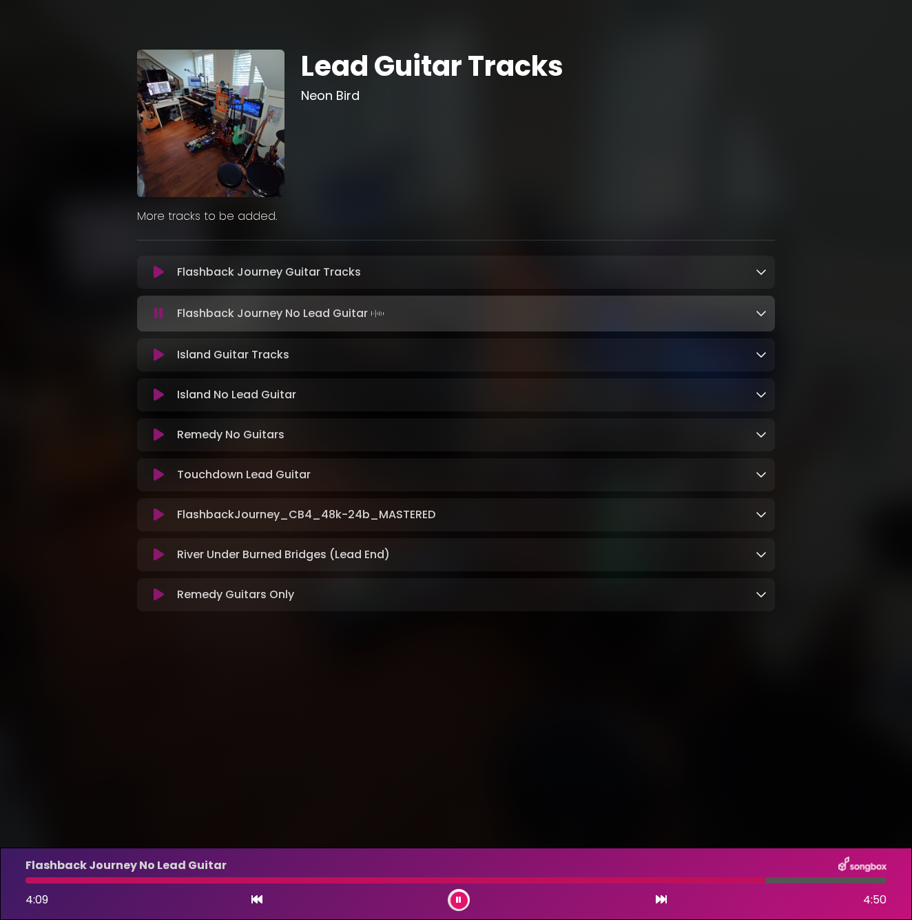
drag, startPoint x: 0, startPoint y: 0, endPoint x: 520, endPoint y: 877, distance: 1019.0
click at [520, 877] on div "Flashback Journey No Lead Guitar 4:09 4:50" at bounding box center [456, 884] width 878 height 54
click at [453, 897] on button at bounding box center [459, 900] width 17 height 17
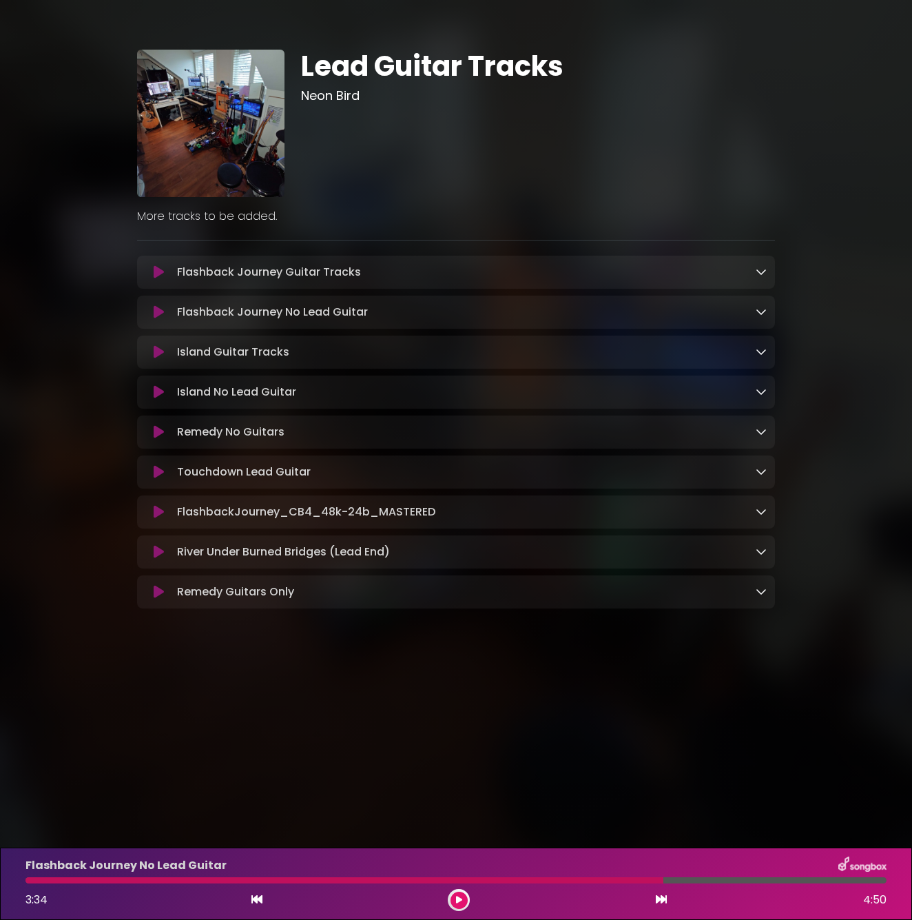
click at [522, 879] on div at bounding box center [344, 880] width 638 height 6
click at [458, 896] on icon at bounding box center [459, 900] width 6 height 8
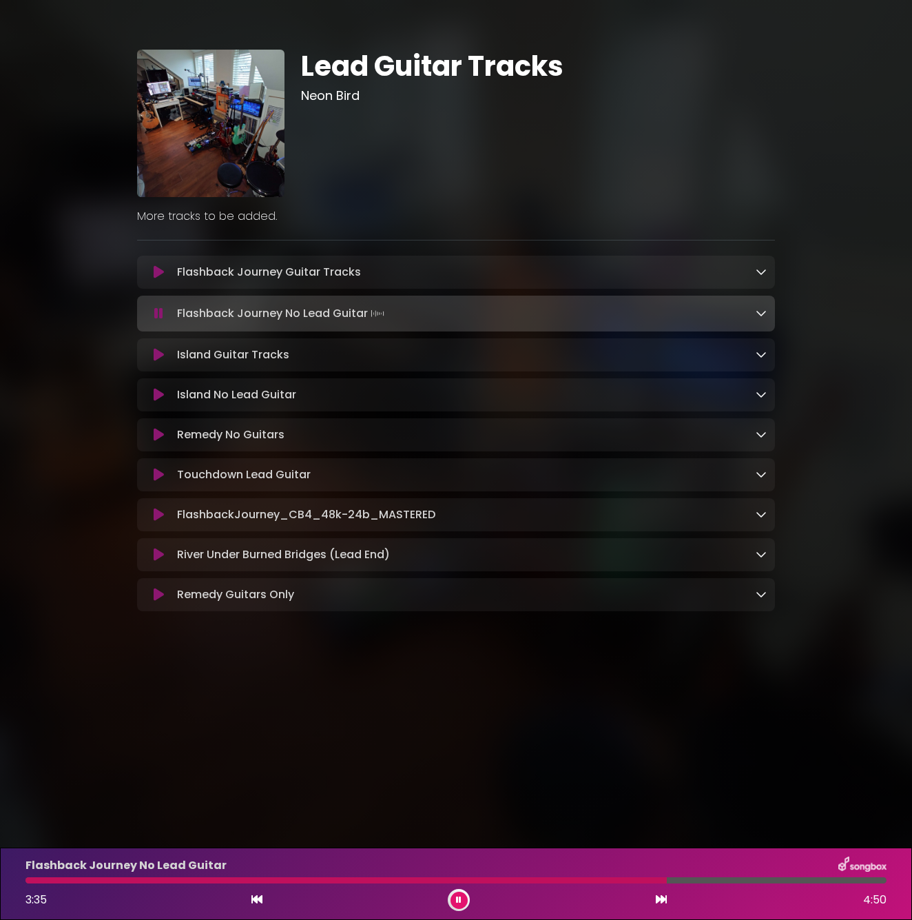
click at [500, 883] on div "Flashback Journey No Lead Guitar 3:35 4:50" at bounding box center [456, 884] width 878 height 54
click at [504, 878] on div at bounding box center [347, 880] width 644 height 6
click at [514, 877] on div at bounding box center [345, 880] width 640 height 6
click at [514, 877] on div at bounding box center [337, 880] width 624 height 6
click at [514, 877] on div at bounding box center [344, 880] width 639 height 6
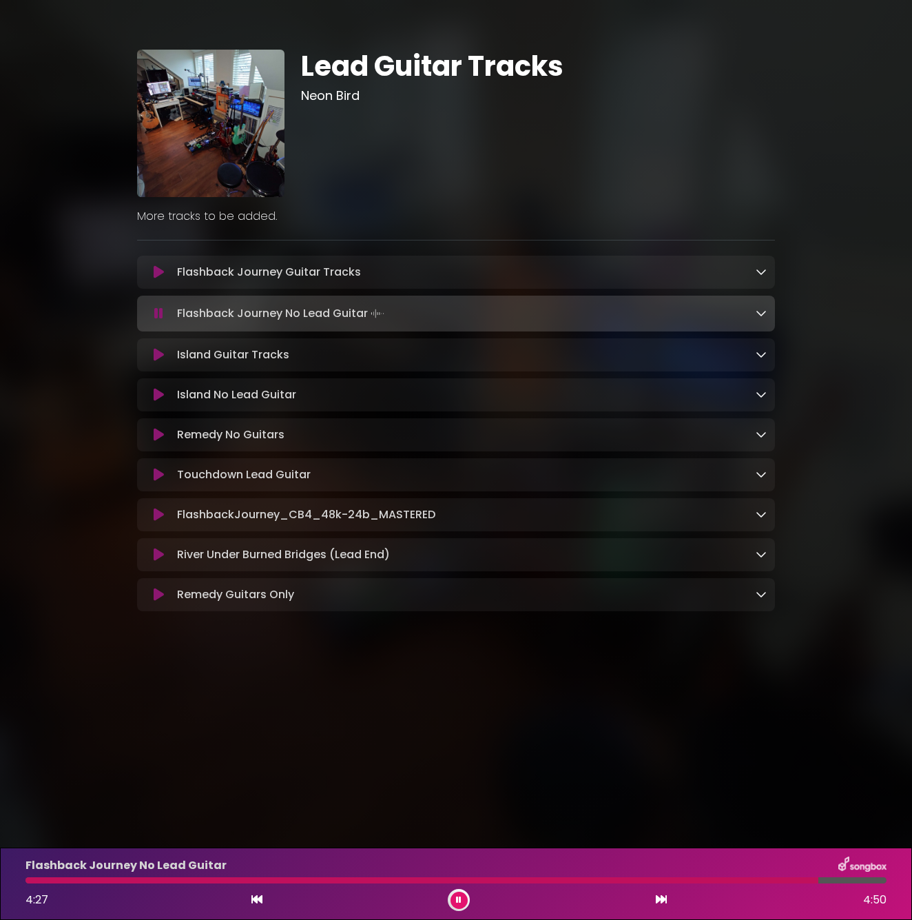
click at [469, 895] on div "4:27 4:50" at bounding box center [456, 900] width 878 height 22
click at [460, 899] on icon at bounding box center [459, 900] width 6 height 8
